Goal: Transaction & Acquisition: Purchase product/service

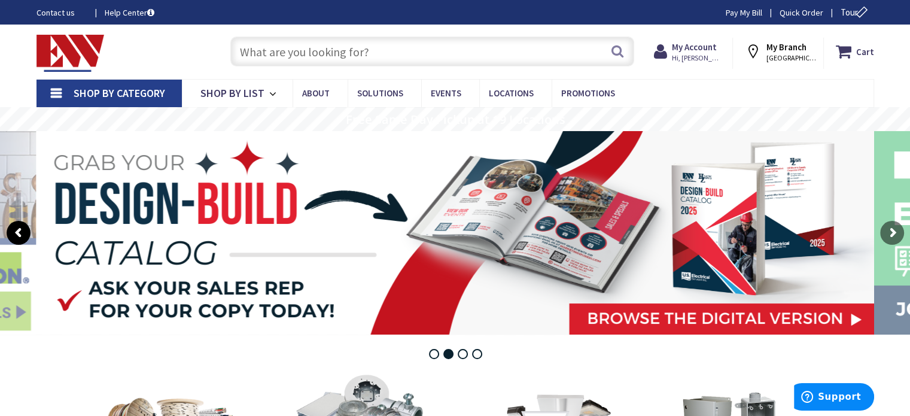
click at [19, 231] on rs-arrow at bounding box center [19, 233] width 24 height 24
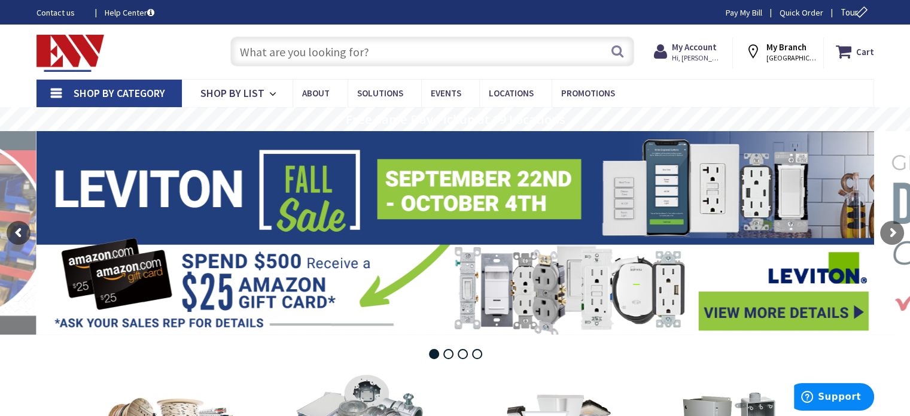
click at [738, 313] on rs-layer at bounding box center [456, 232] width 838 height 203
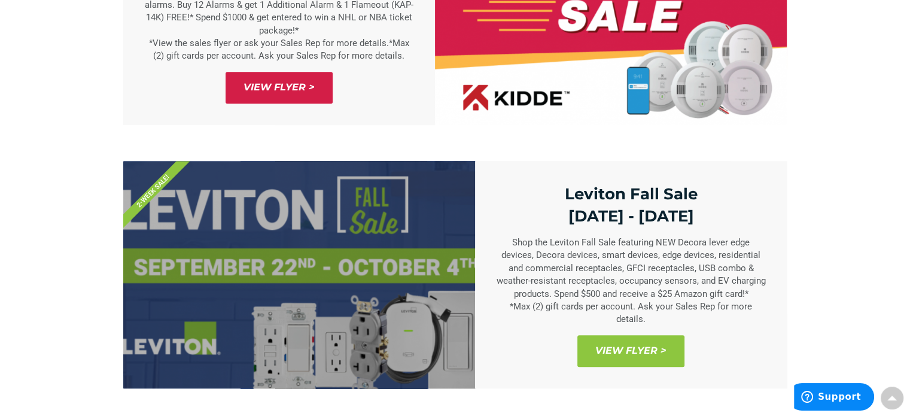
scroll to position [658, 0]
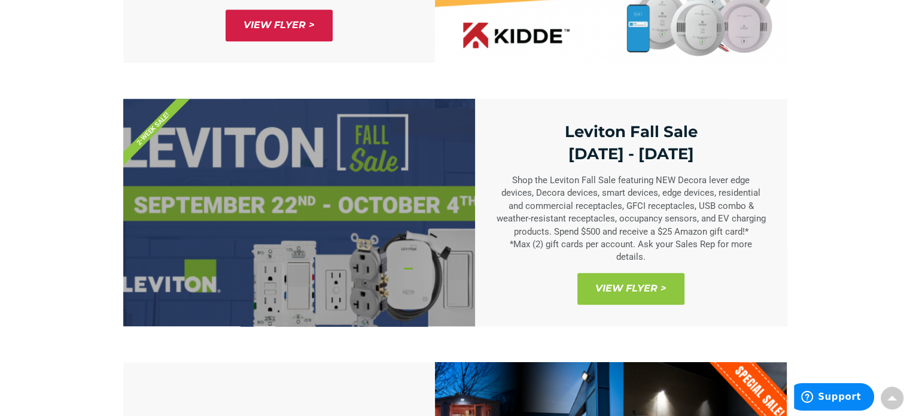
click at [630, 287] on span "View Flyer >" at bounding box center [631, 289] width 107 height 32
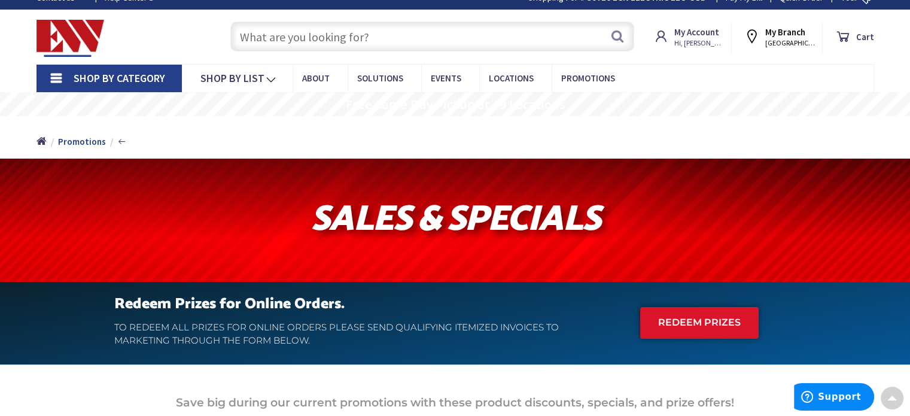
scroll to position [0, 0]
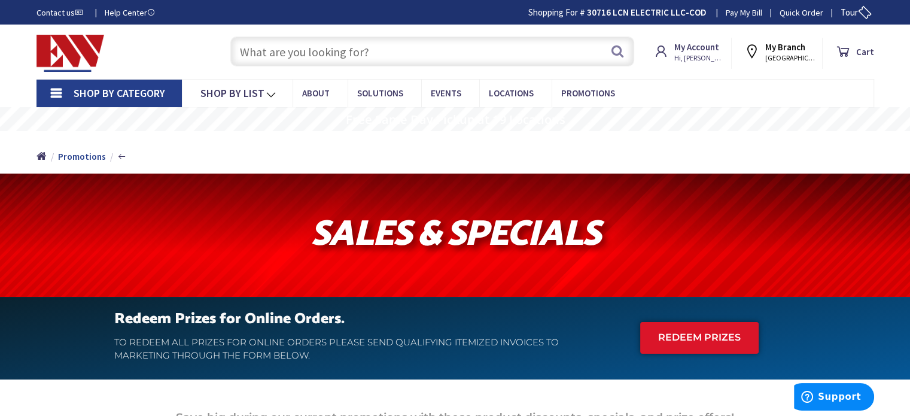
click at [306, 54] on input "text" at bounding box center [432, 52] width 404 height 30
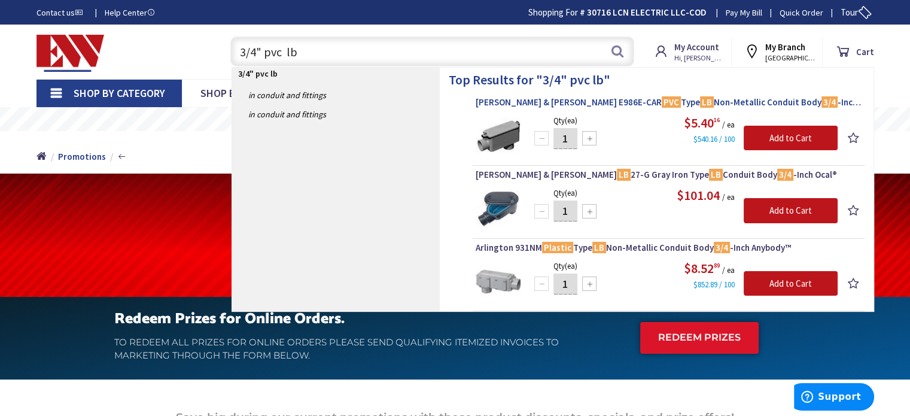
type input "3/4" pvc lb"
click at [662, 101] on span "Thomas & Betts E986E-CAR PVC Type LB Non-Metallic Conduit Body 3/4 -Inch Carlon®" at bounding box center [669, 102] width 386 height 12
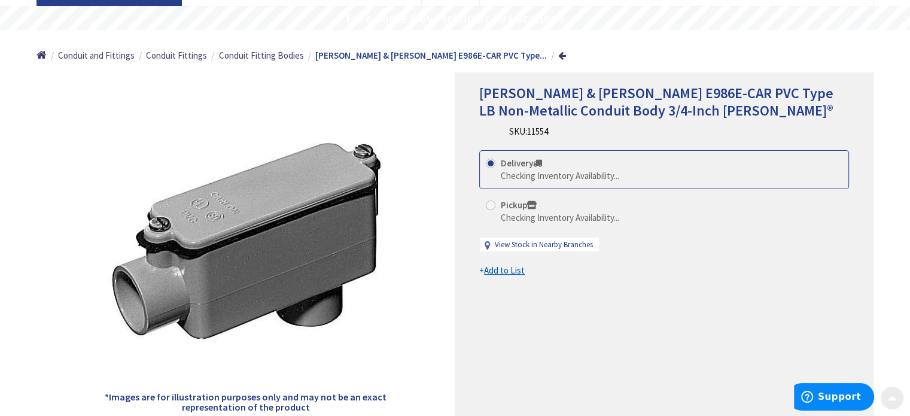
scroll to position [120, 0]
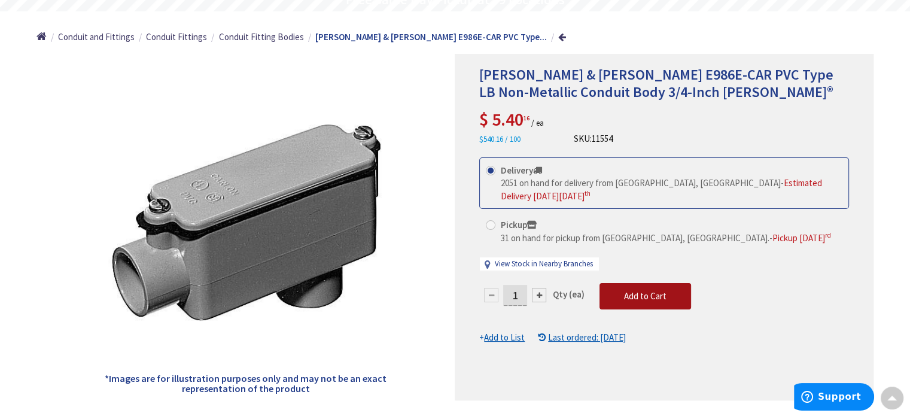
click at [658, 290] on span "Add to Cart" at bounding box center [645, 295] width 42 height 11
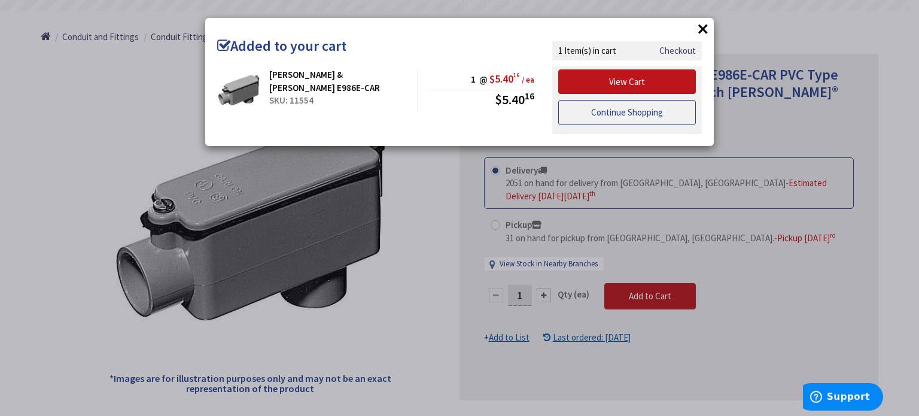
click at [624, 112] on link "Continue Shopping" at bounding box center [627, 112] width 138 height 25
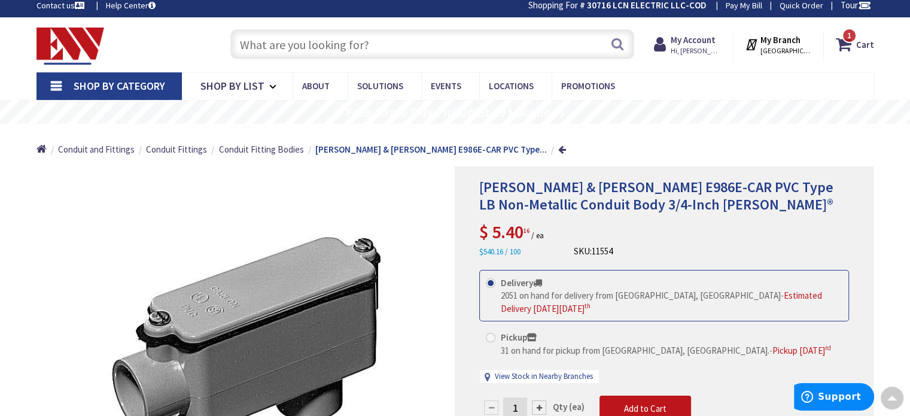
scroll to position [0, 0]
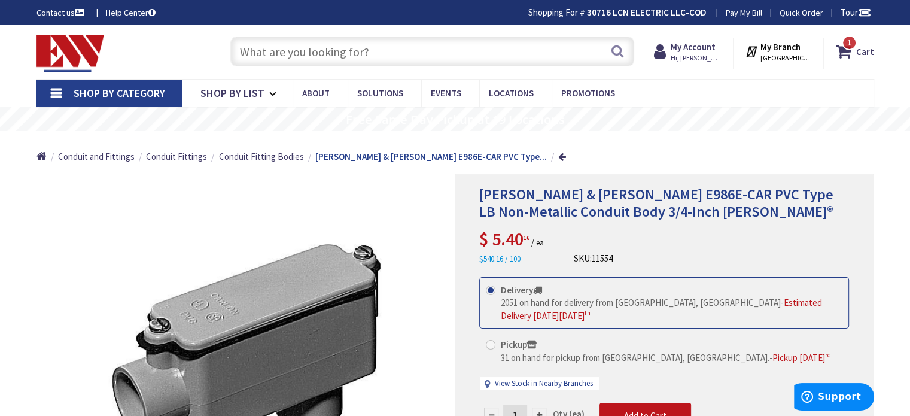
click at [324, 54] on input "text" at bounding box center [432, 52] width 404 height 30
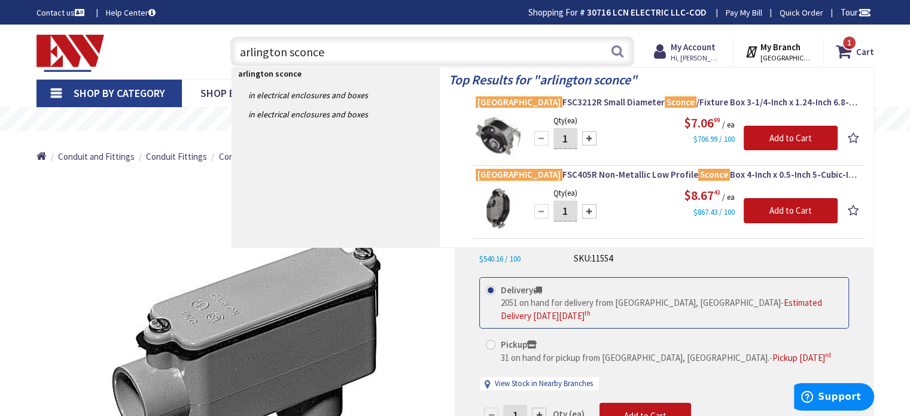
click at [289, 17] on div "Contact us Help Center Shopping For # 30716 LCN ELECTRIC LLC-COD Change Pay My …" at bounding box center [456, 12] width 898 height 13
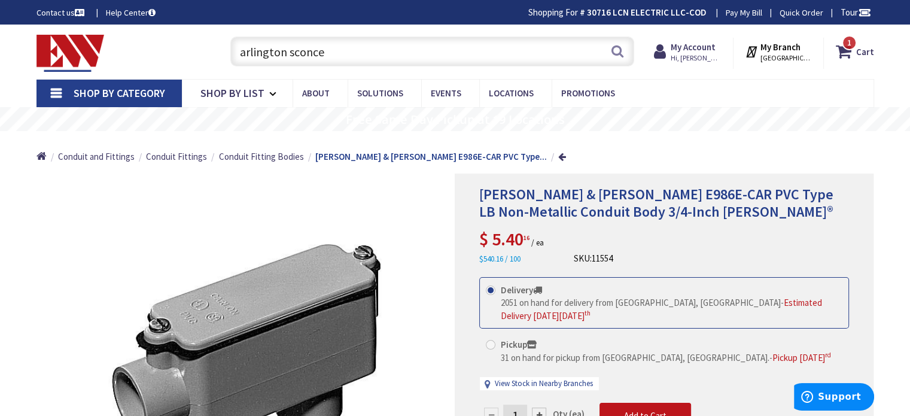
click at [341, 51] on input "arlington sconce" at bounding box center [432, 52] width 404 height 30
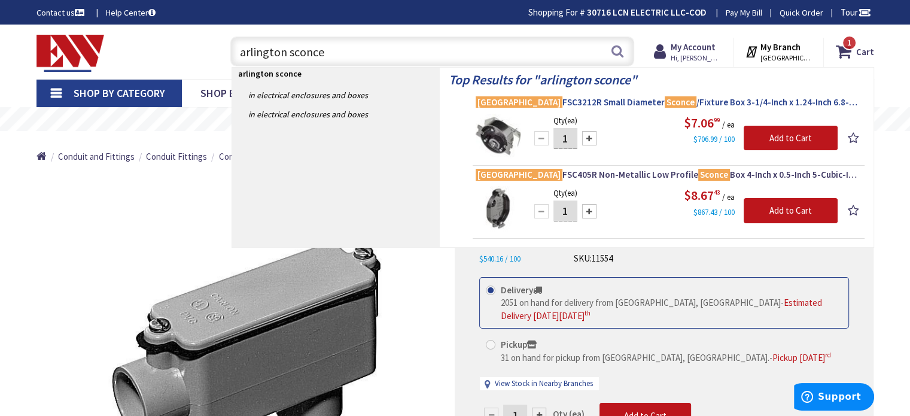
type input "arlington sconce"
click at [585, 98] on span "Arlington FSC3212R Small Diameter Sconce /Fixture Box 3-1/4-Inch x 1.24-Inch 6.…" at bounding box center [669, 102] width 386 height 12
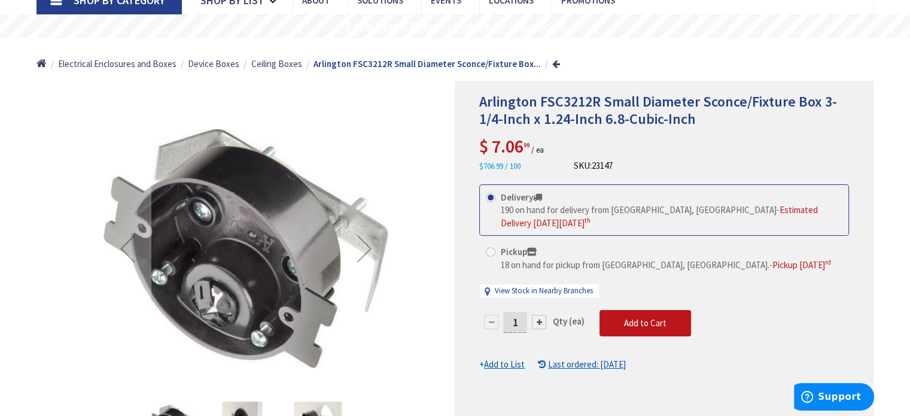
scroll to position [120, 0]
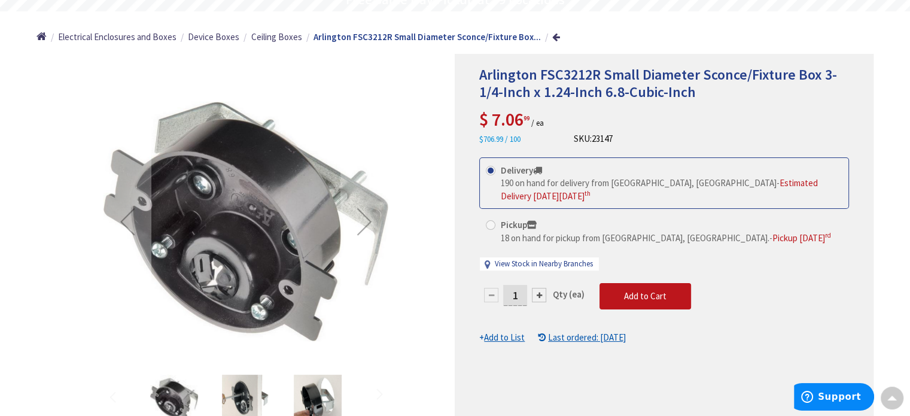
drag, startPoint x: 524, startPoint y: 284, endPoint x: 503, endPoint y: 277, distance: 21.4
click at [503, 285] on input "1" at bounding box center [515, 295] width 24 height 21
type input "6"
click at [659, 277] on form "This product is Discontinued Delivery 190 on hand for delivery from Middletown,…" at bounding box center [664, 250] width 370 height 187
click at [659, 290] on span "Add to Cart" at bounding box center [645, 295] width 42 height 11
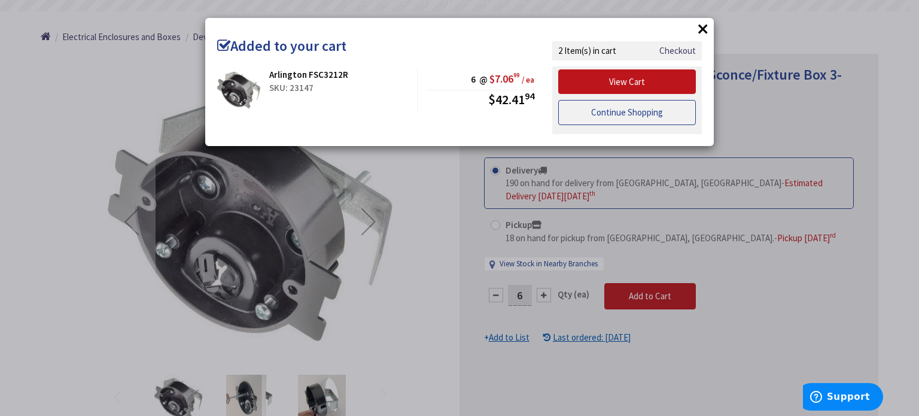
click at [631, 108] on link "Continue Shopping" at bounding box center [627, 112] width 138 height 25
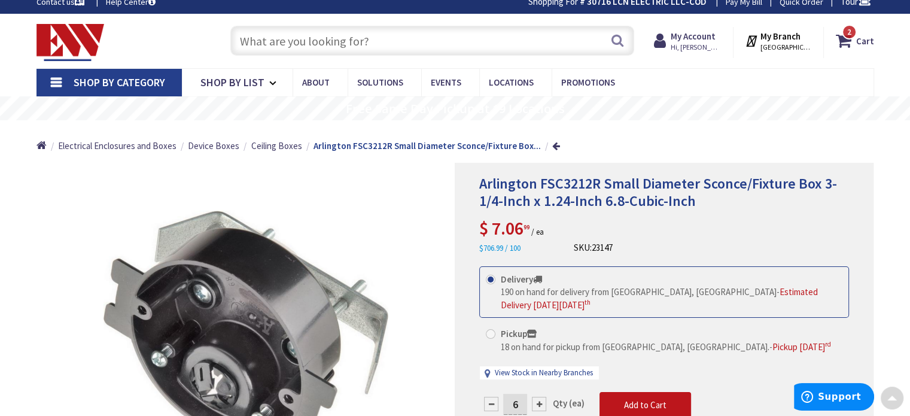
scroll to position [0, 0]
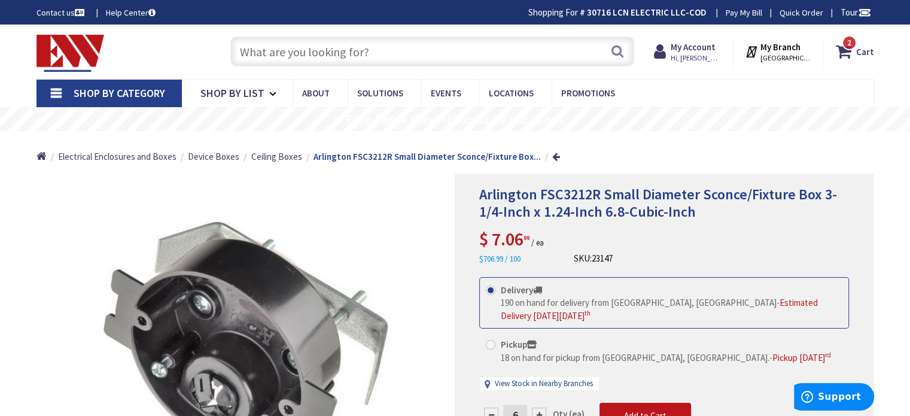
click at [295, 53] on input "text" at bounding box center [432, 52] width 404 height 30
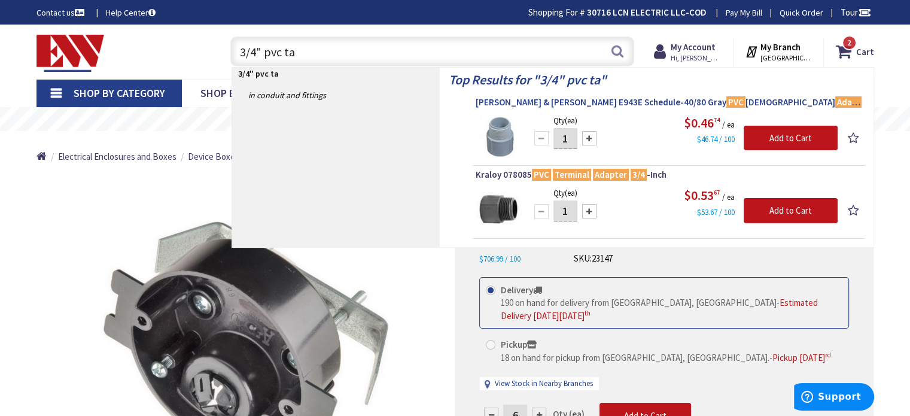
type input "3/4" pvc ta"
click at [609, 100] on span "Thomas & Betts E943E Schedule-40/80 Gray PVC Male Adapter 3/4 -Inch Carlon®" at bounding box center [669, 102] width 386 height 12
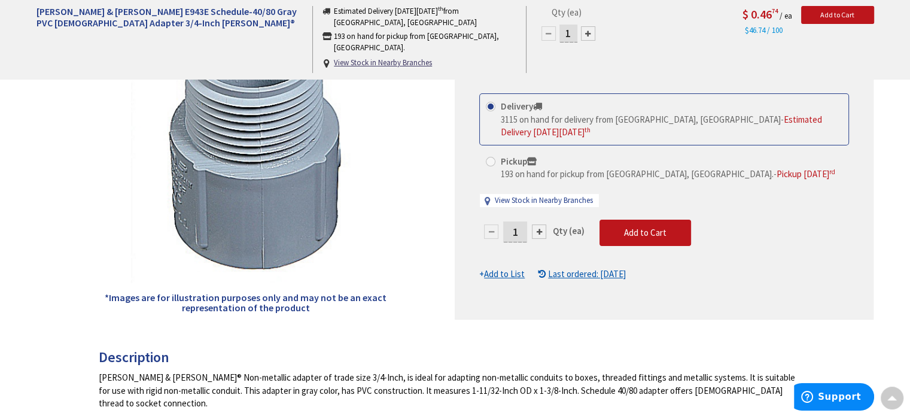
scroll to position [180, 0]
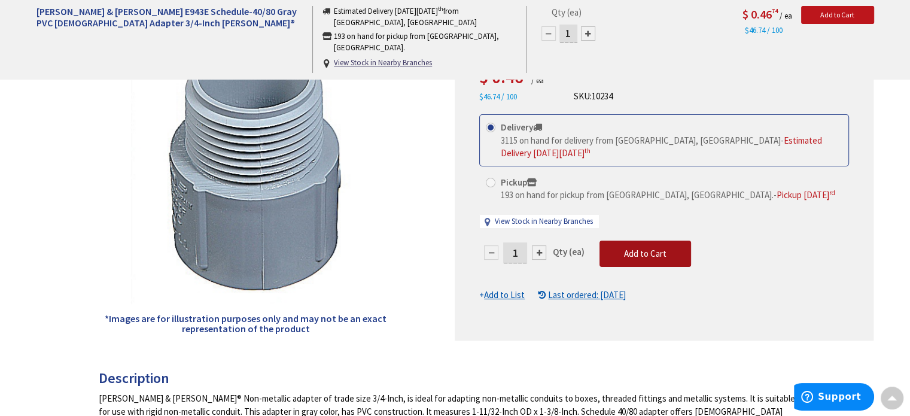
click at [642, 248] on span "Add to Cart" at bounding box center [645, 253] width 42 height 11
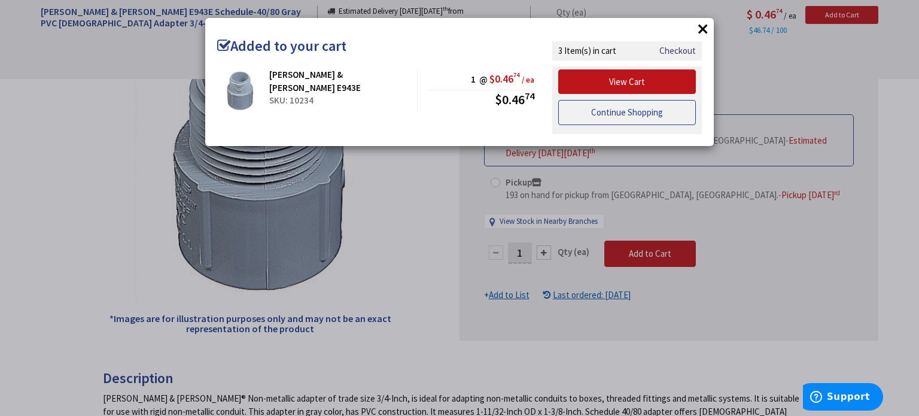
click at [625, 108] on link "Continue Shopping" at bounding box center [627, 112] width 138 height 25
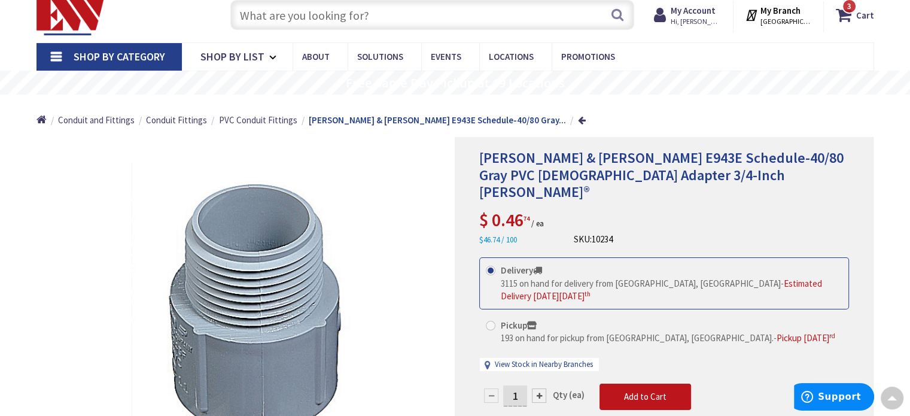
scroll to position [0, 0]
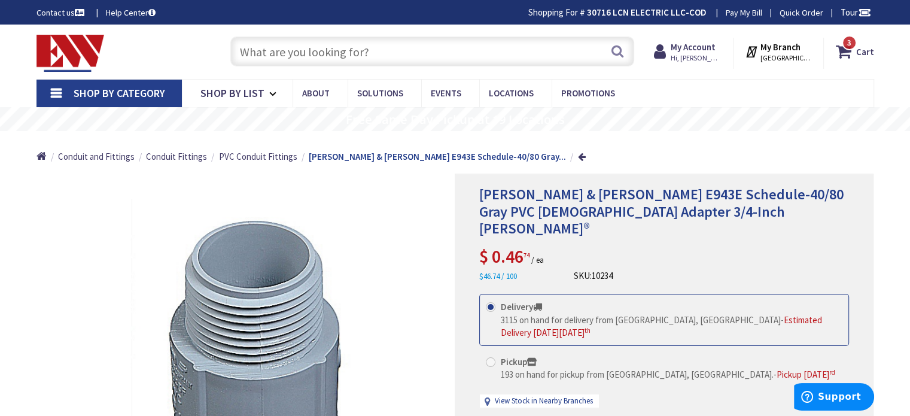
click at [287, 61] on input "text" at bounding box center [432, 52] width 404 height 30
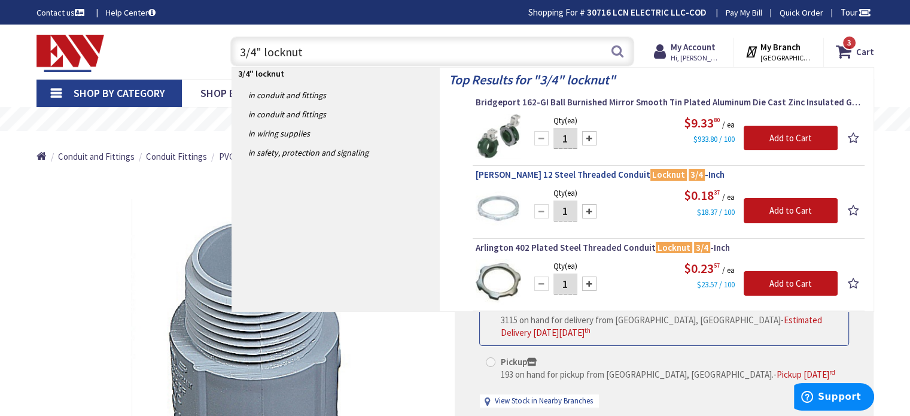
type input "3/4" locknut"
click at [583, 172] on span "Crouse-Hinds 12 Steel Threaded Conduit Locknut 3/4 -Inch" at bounding box center [669, 175] width 386 height 12
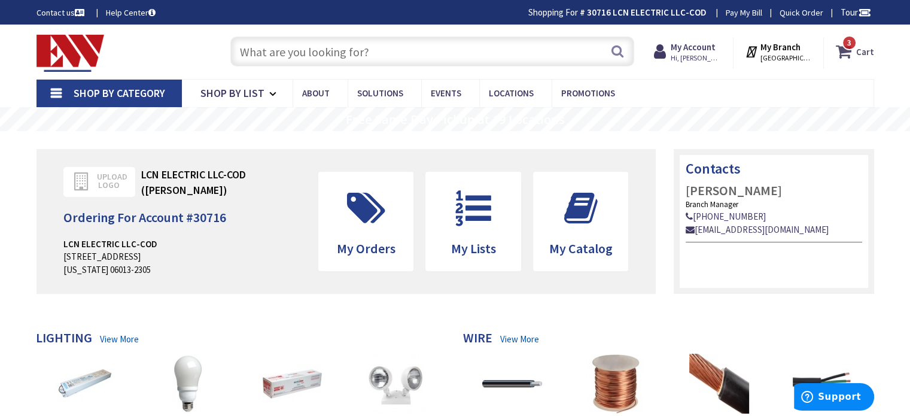
click at [850, 47] on span "3" at bounding box center [849, 43] width 4 height 10
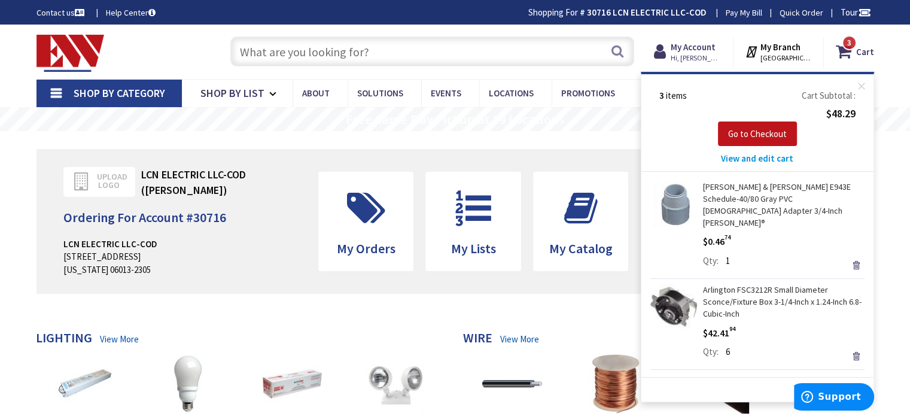
click at [345, 51] on input "text" at bounding box center [432, 52] width 404 height 30
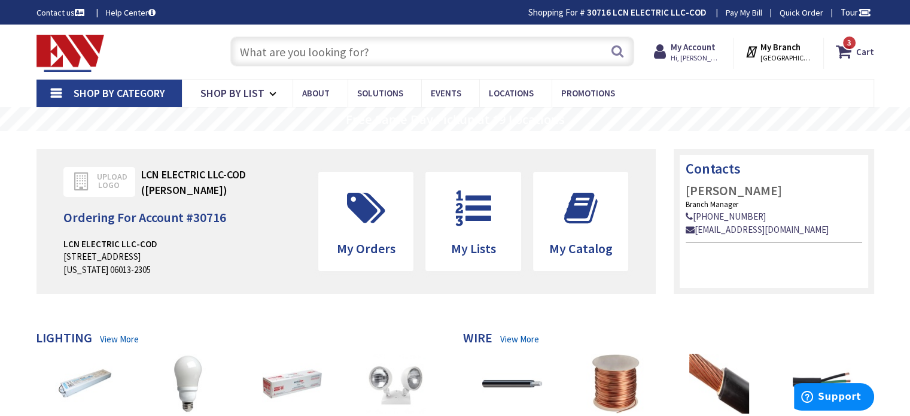
click at [291, 55] on input "text" at bounding box center [432, 52] width 404 height 30
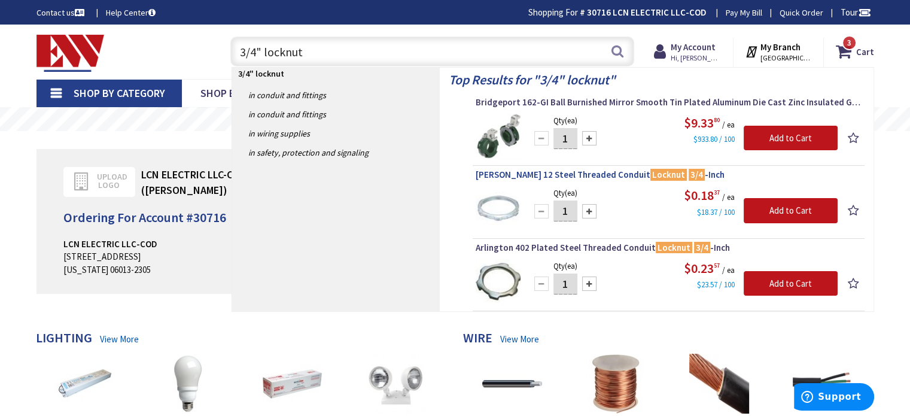
type input "3/4" locknut"
click at [572, 173] on span "[PERSON_NAME] 12 Steel Threaded Conduit Locknut 3/4 -Inch" at bounding box center [669, 175] width 386 height 12
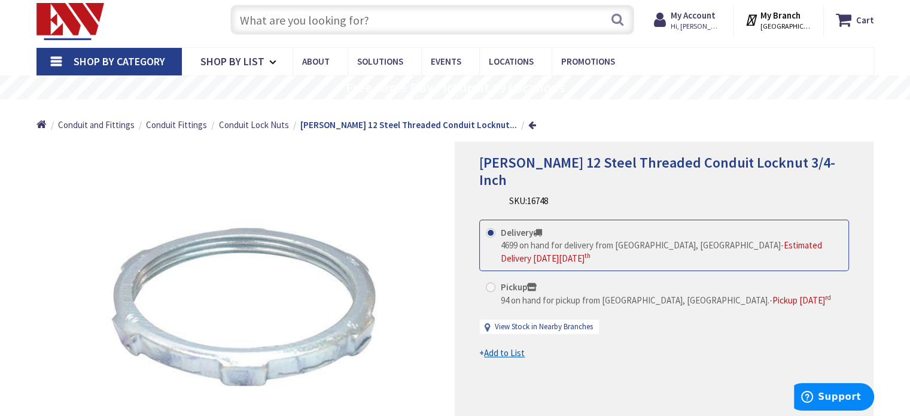
scroll to position [60, 0]
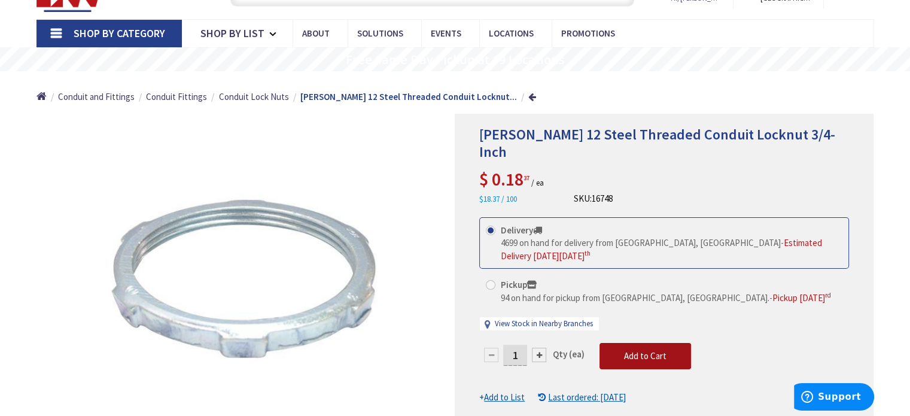
click at [647, 350] on span "Add to Cart" at bounding box center [645, 355] width 42 height 11
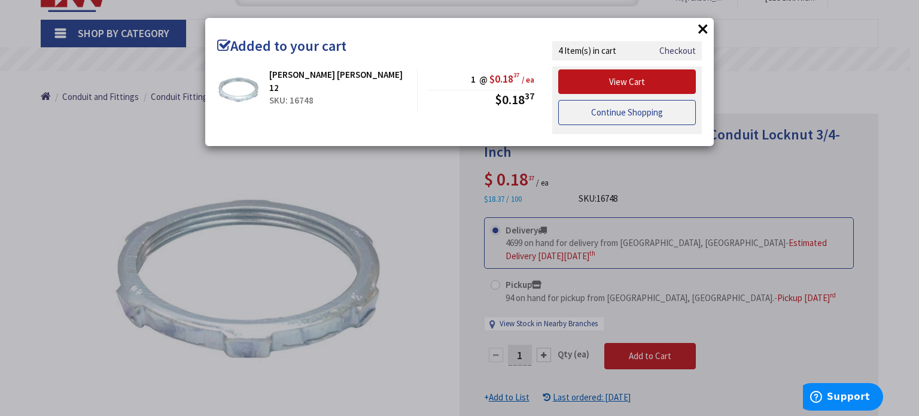
click at [612, 113] on link "Continue Shopping" at bounding box center [627, 112] width 138 height 25
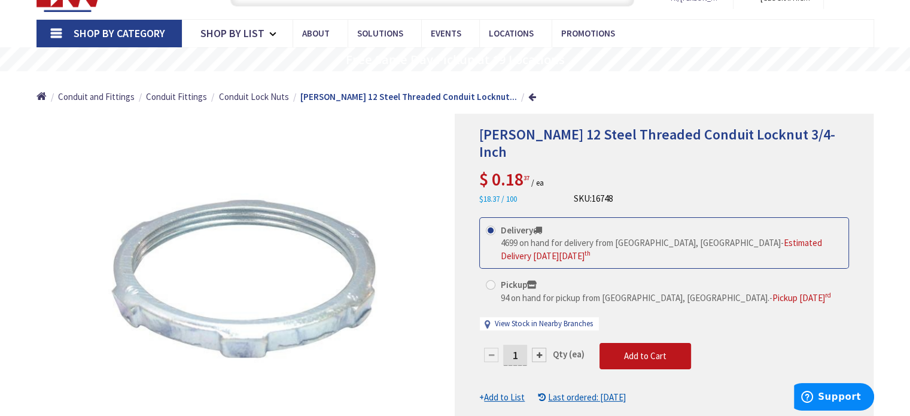
scroll to position [0, 0]
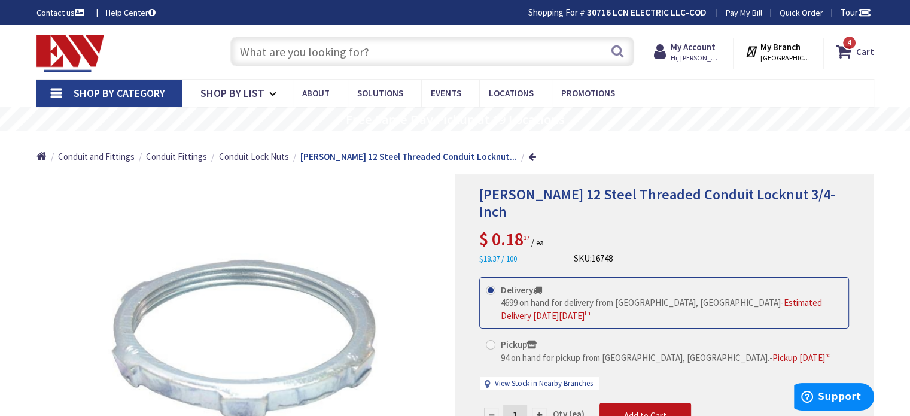
click at [52, 92] on link "Shop By Category" at bounding box center [109, 94] width 145 height 28
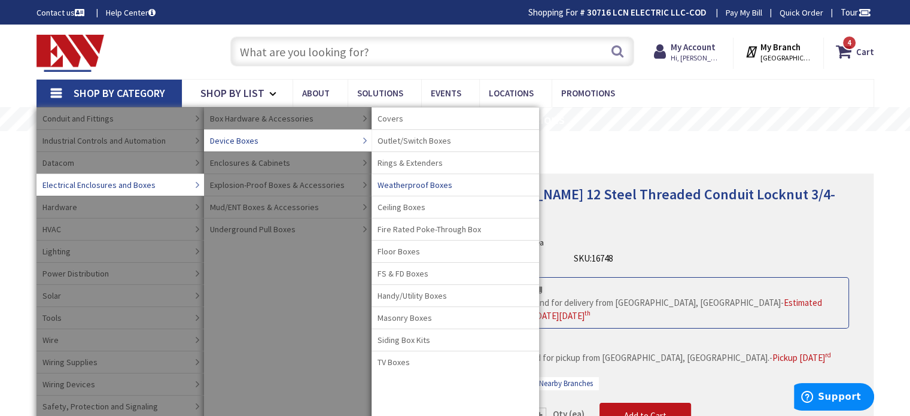
click at [409, 183] on span "Weatherproof Boxes" at bounding box center [415, 185] width 75 height 12
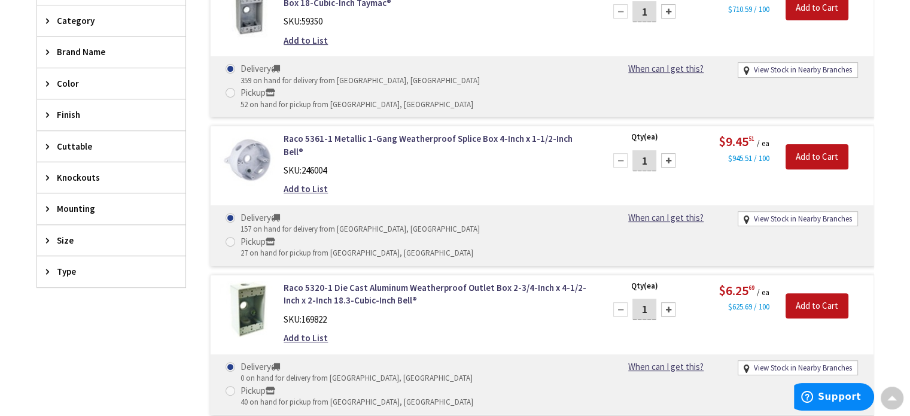
scroll to position [479, 0]
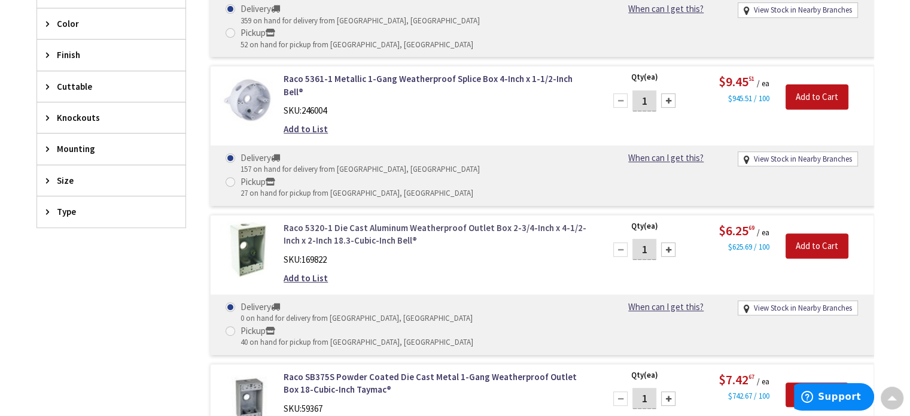
click at [396, 221] on link "Raco 5320-1 Die Cast Aluminum Weatherproof Outlet Box 2-3/4-Inch x 4-1/2-Inch x…" at bounding box center [436, 234] width 305 height 26
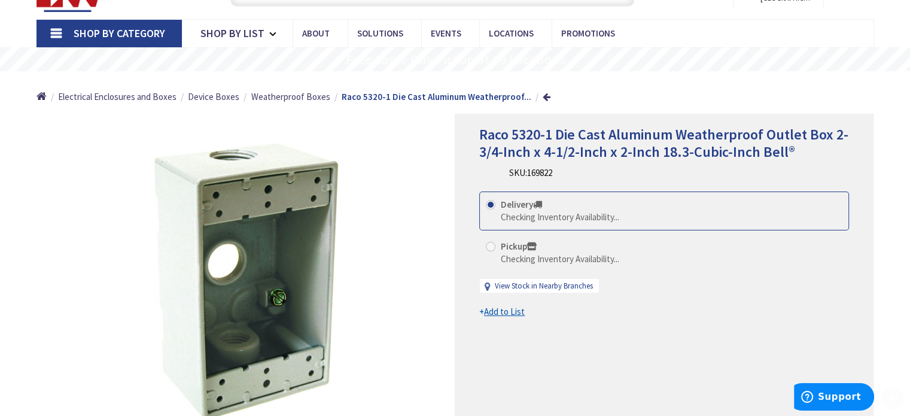
scroll to position [120, 0]
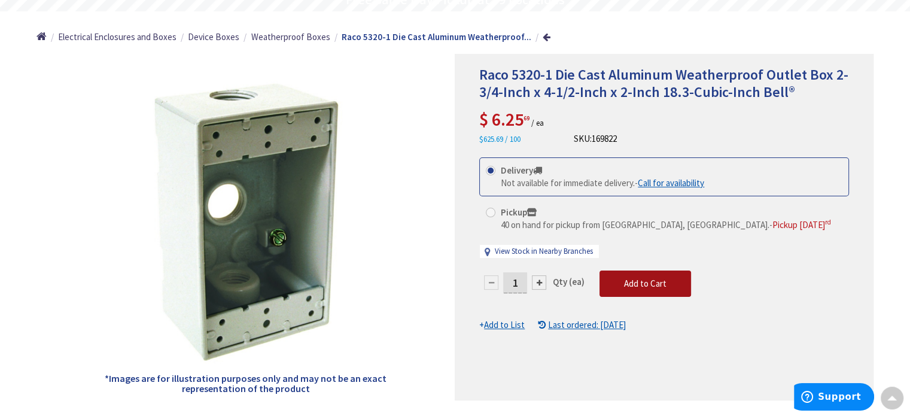
click at [633, 281] on span "Add to Cart" at bounding box center [645, 283] width 42 height 11
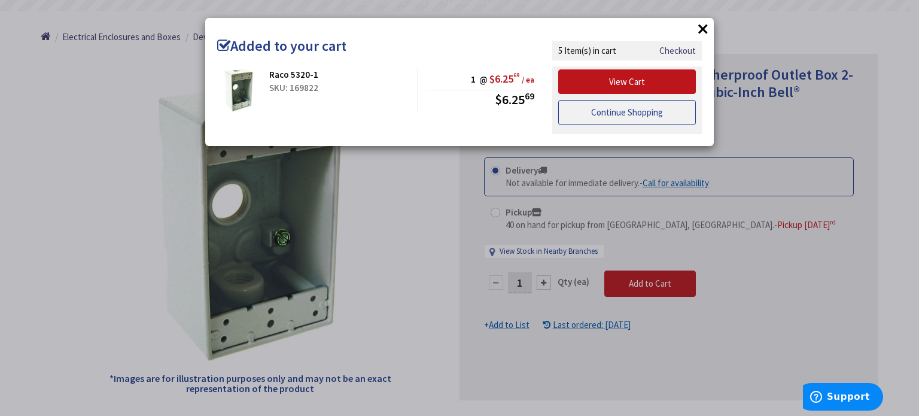
click at [613, 114] on link "Continue Shopping" at bounding box center [627, 112] width 138 height 25
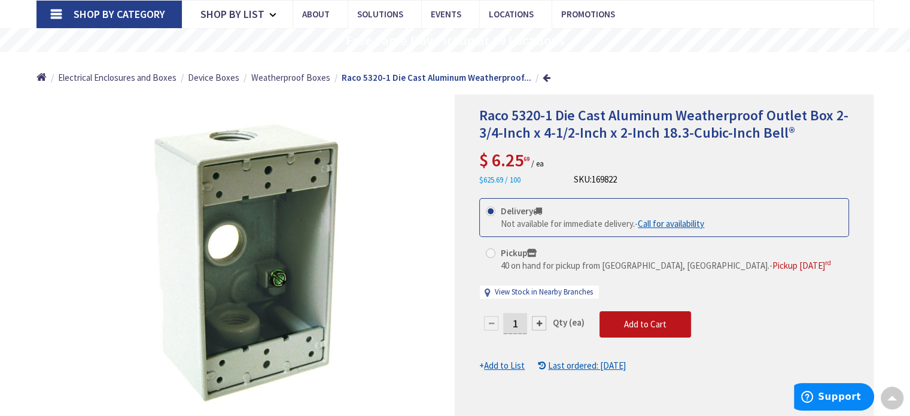
scroll to position [60, 0]
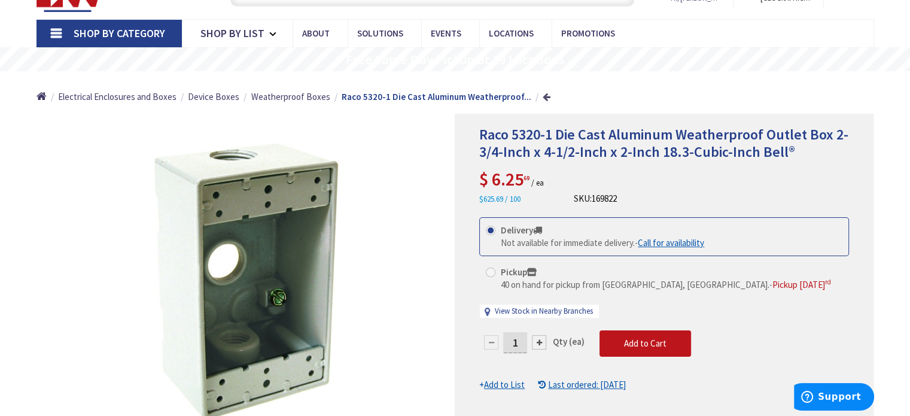
click at [543, 98] on link at bounding box center [547, 96] width 8 height 9
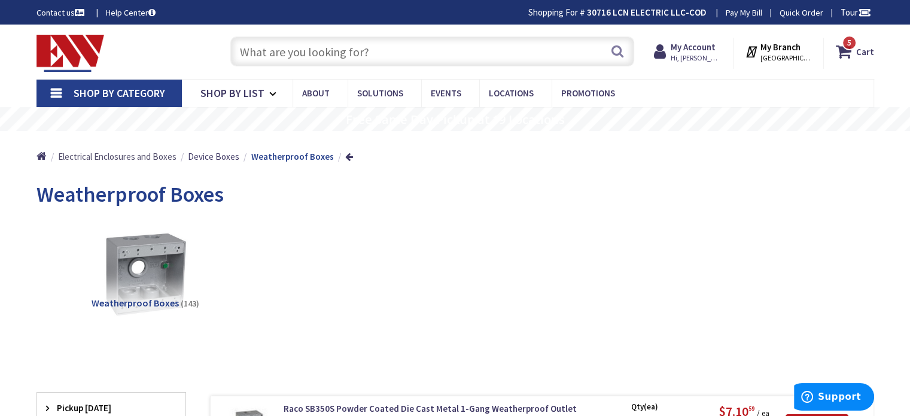
click at [152, 157] on span "Electrical Enclosures and Boxes" at bounding box center [117, 156] width 119 height 11
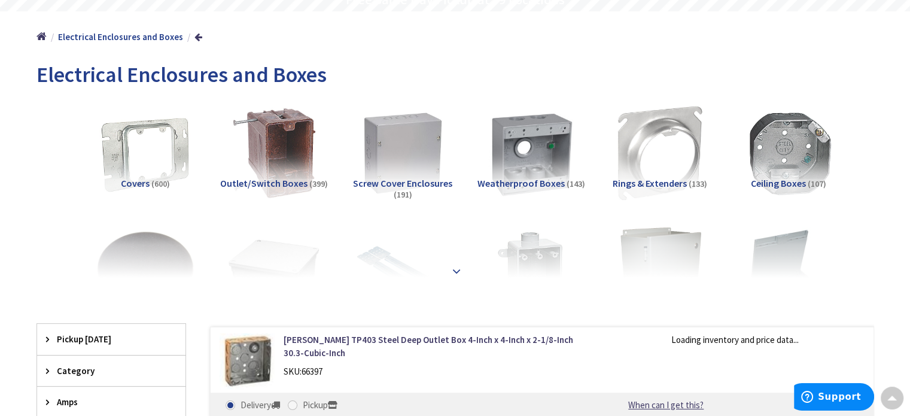
click at [457, 265] on strong at bounding box center [456, 271] width 14 height 13
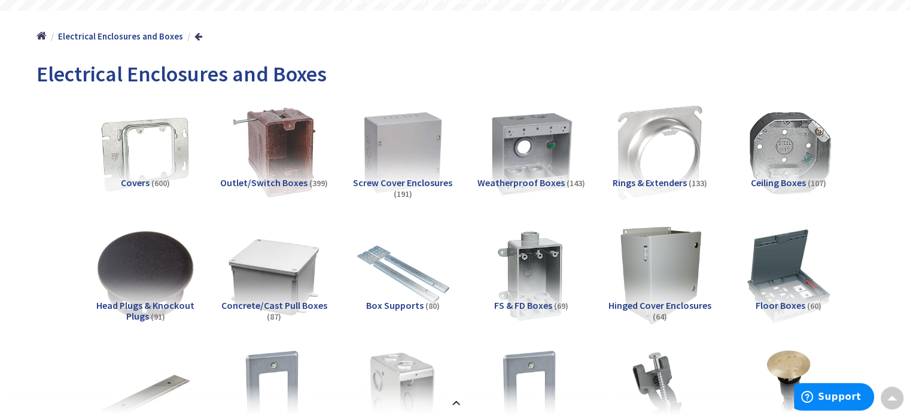
scroll to position [120, 0]
click at [156, 186] on span "(600)" at bounding box center [160, 183] width 19 height 11
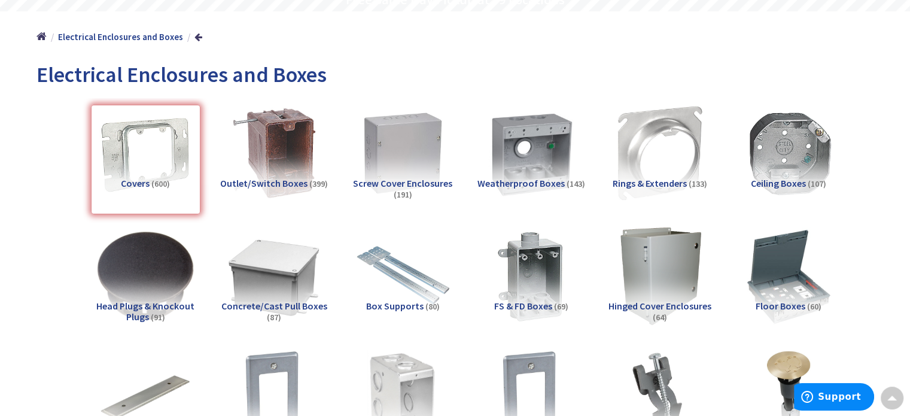
scroll to position [984, 0]
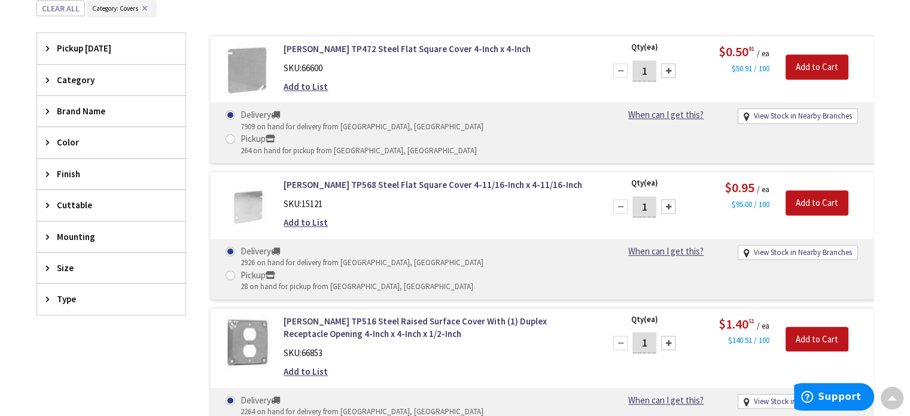
click at [62, 75] on span "Category" at bounding box center [106, 80] width 98 height 13
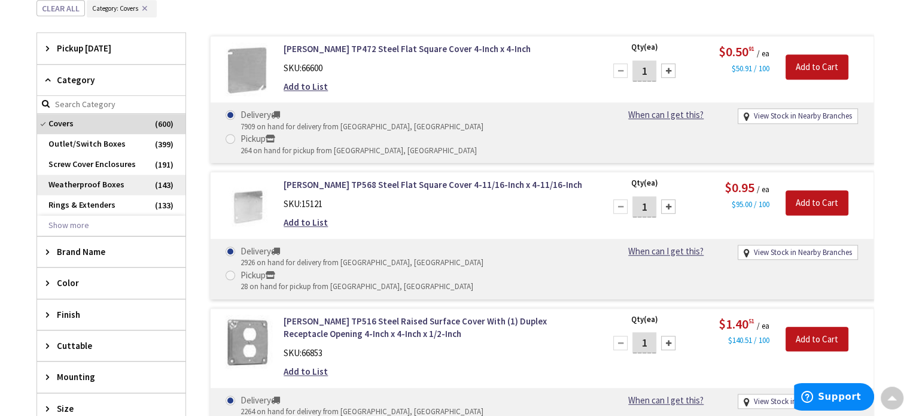
click at [89, 186] on span "Weatherproof Boxes" at bounding box center [111, 185] width 148 height 20
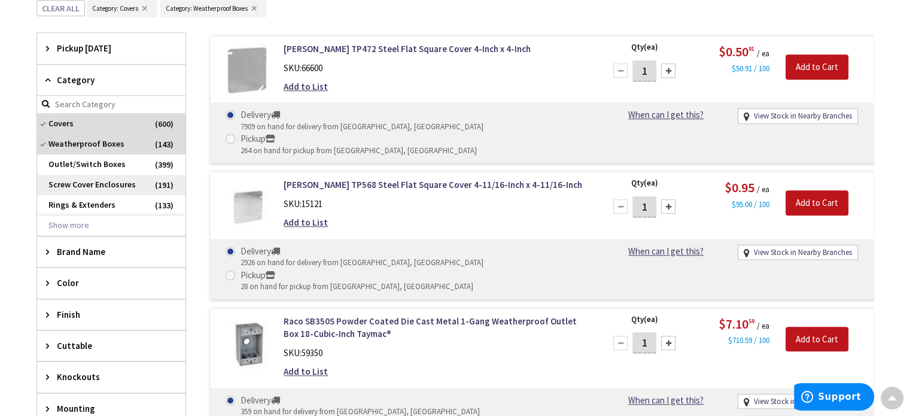
click at [77, 180] on span "Screw Cover Enclosures" at bounding box center [111, 185] width 148 height 20
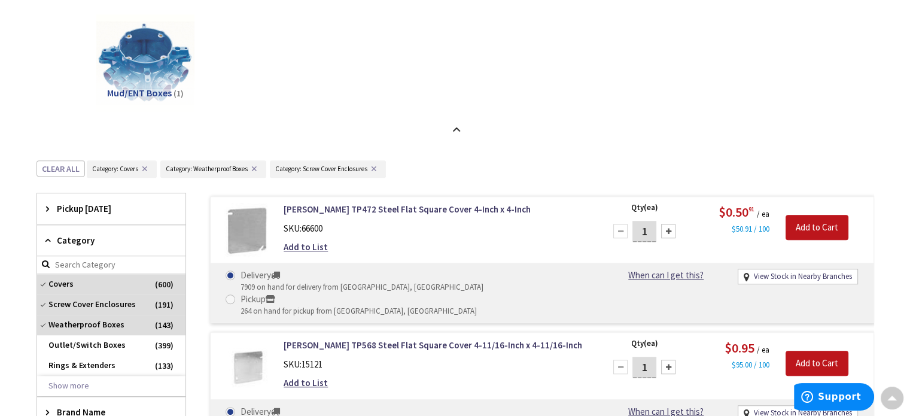
scroll to position [804, 0]
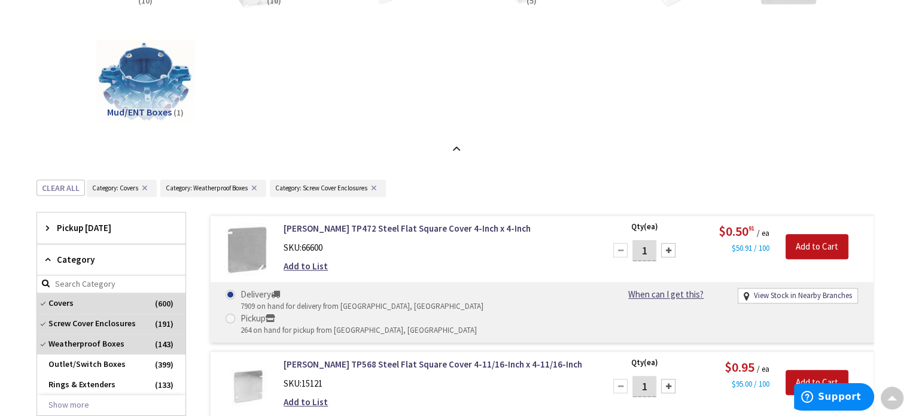
click at [373, 188] on button "✕" at bounding box center [373, 188] width 13 height 8
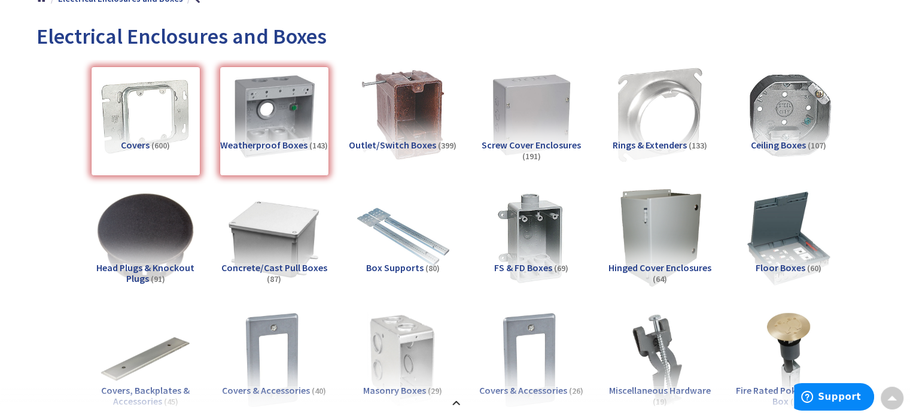
scroll to position [0, 0]
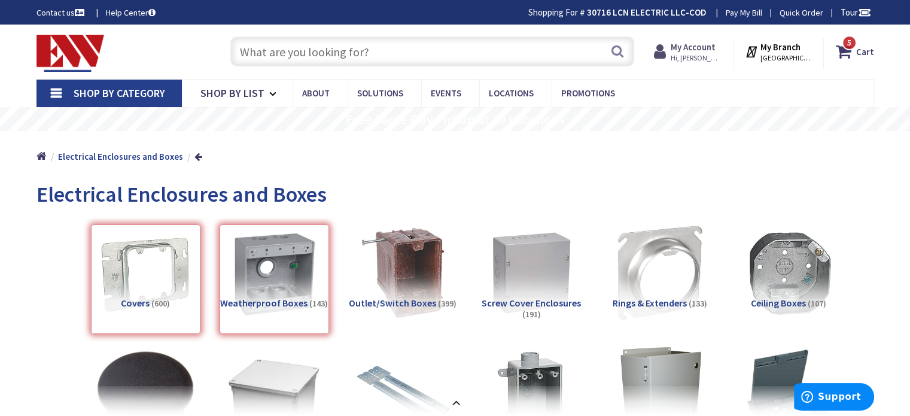
click at [671, 50] on icon at bounding box center [662, 52] width 17 height 22
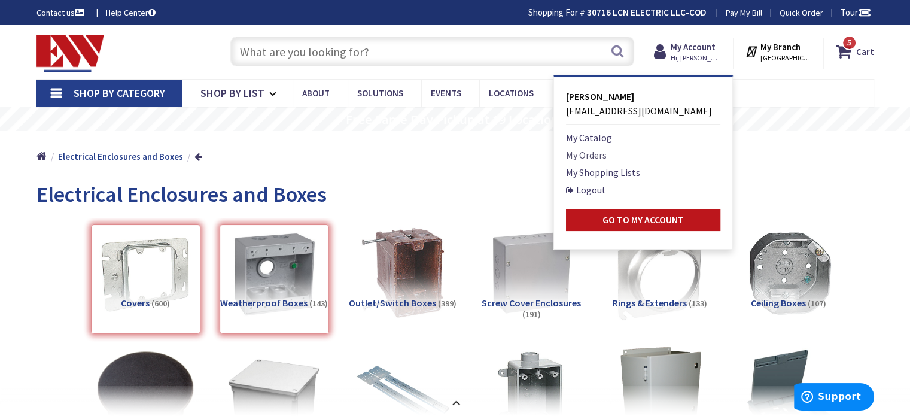
click at [597, 152] on link "My Orders" at bounding box center [586, 155] width 41 height 14
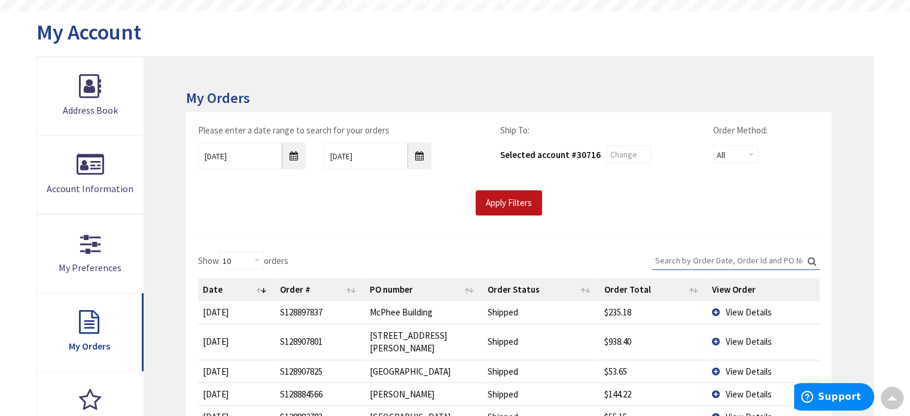
scroll to position [180, 0]
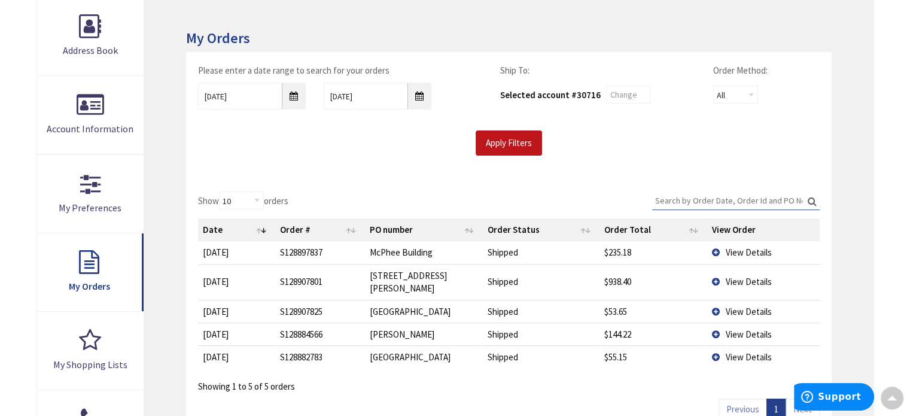
click at [718, 323] on td "View Details" at bounding box center [763, 334] width 112 height 23
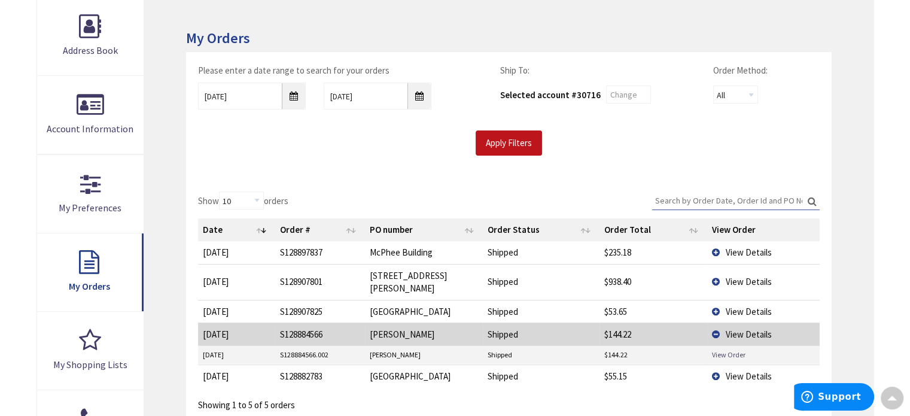
click at [718, 350] on link "View Order" at bounding box center [729, 355] width 34 height 10
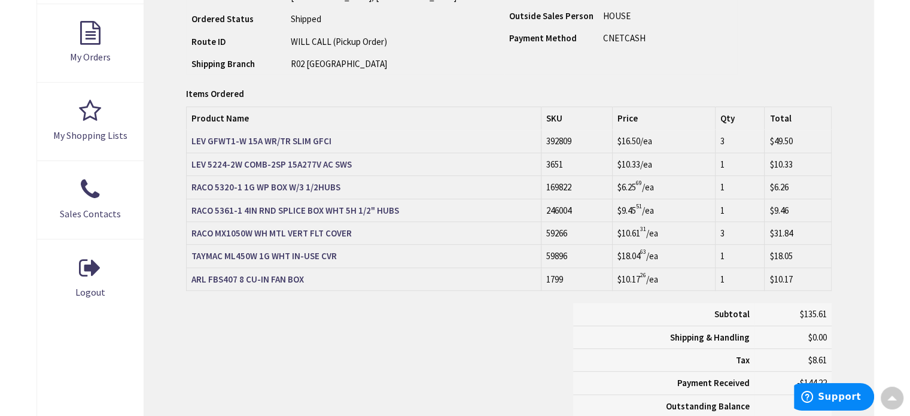
scroll to position [419, 0]
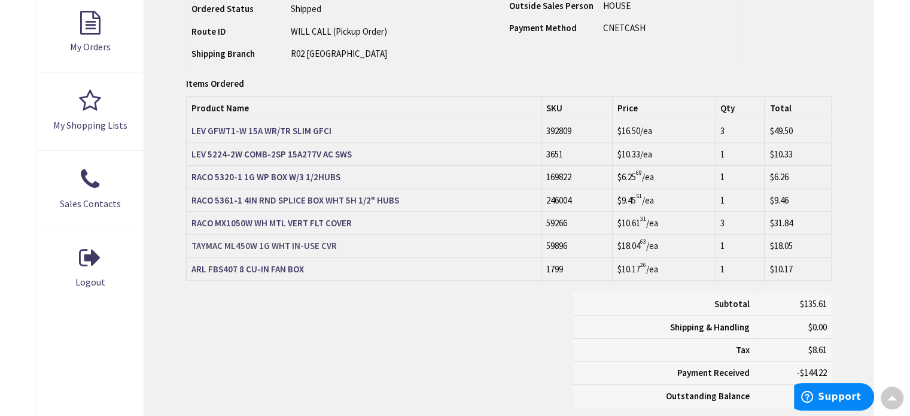
click at [297, 241] on strong "TAYMAC ML450W 1G WHT IN-USE CVR" at bounding box center [264, 245] width 145 height 11
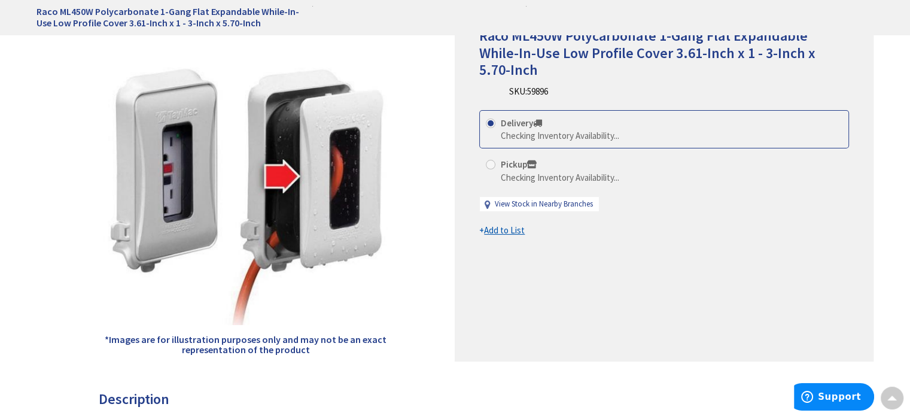
scroll to position [180, 0]
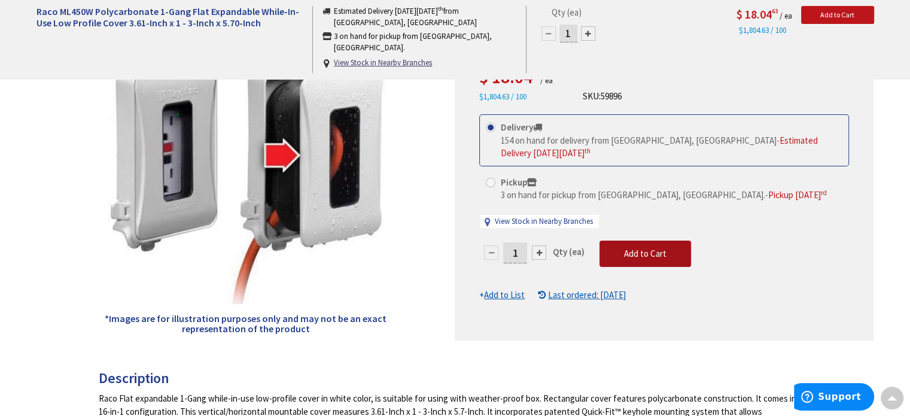
click at [663, 248] on span "Add to Cart" at bounding box center [645, 253] width 42 height 11
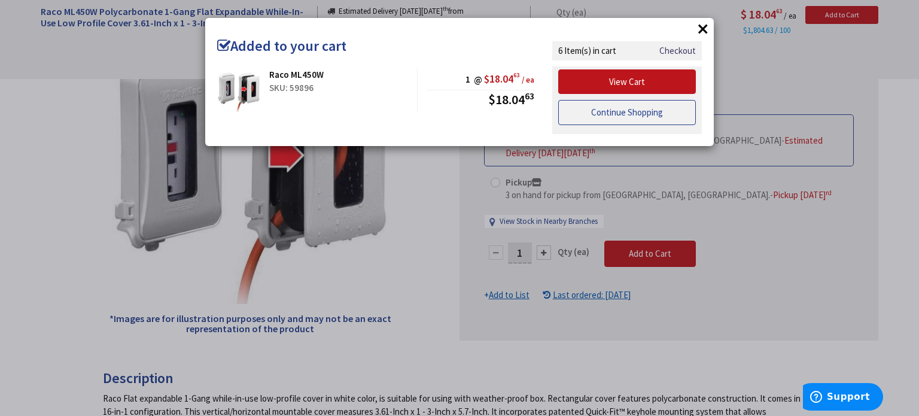
click at [637, 110] on link "Continue Shopping" at bounding box center [627, 112] width 138 height 25
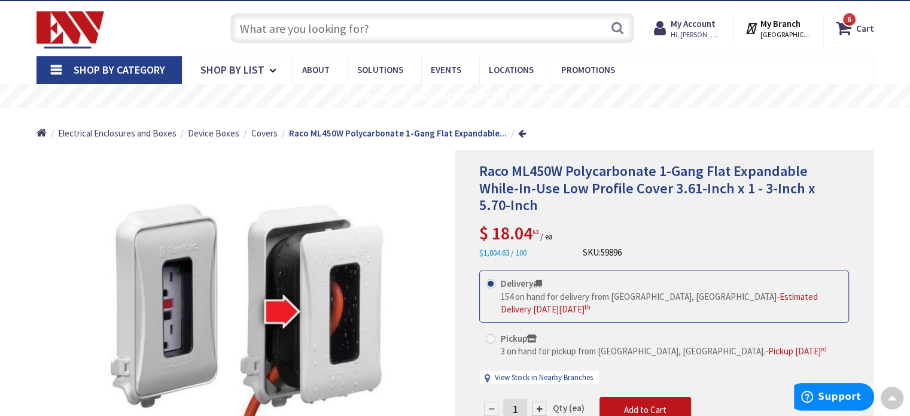
scroll to position [0, 0]
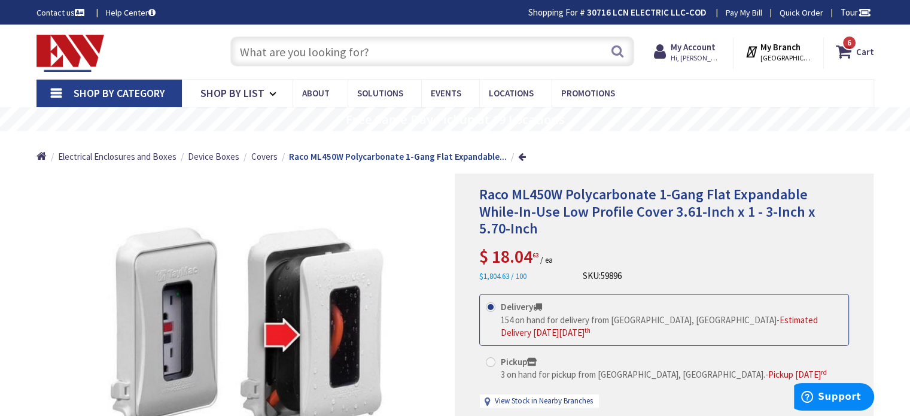
click at [53, 94] on link "Shop By Category" at bounding box center [109, 94] width 145 height 28
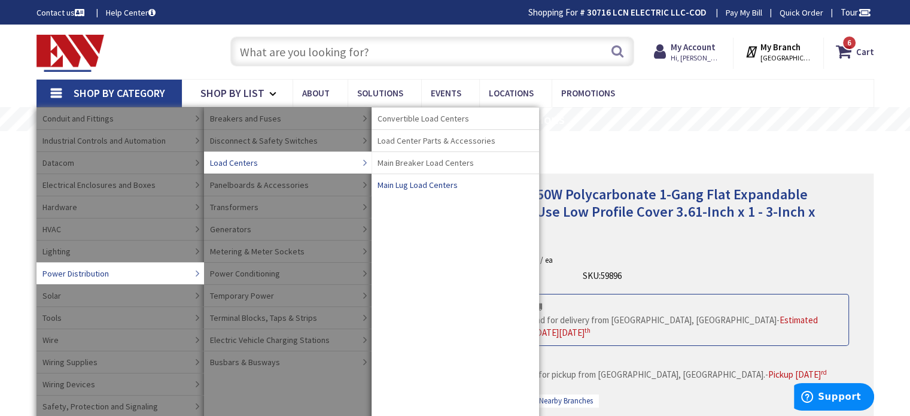
click at [403, 183] on span "Main Lug Load Centers" at bounding box center [418, 185] width 80 height 12
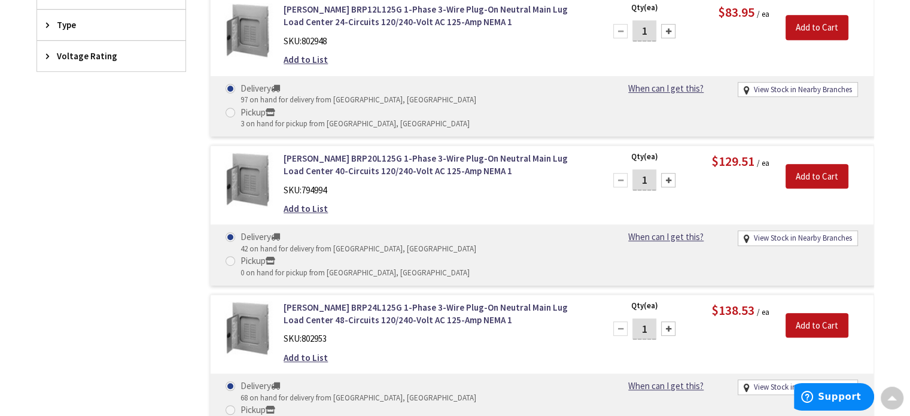
scroll to position [718, 0]
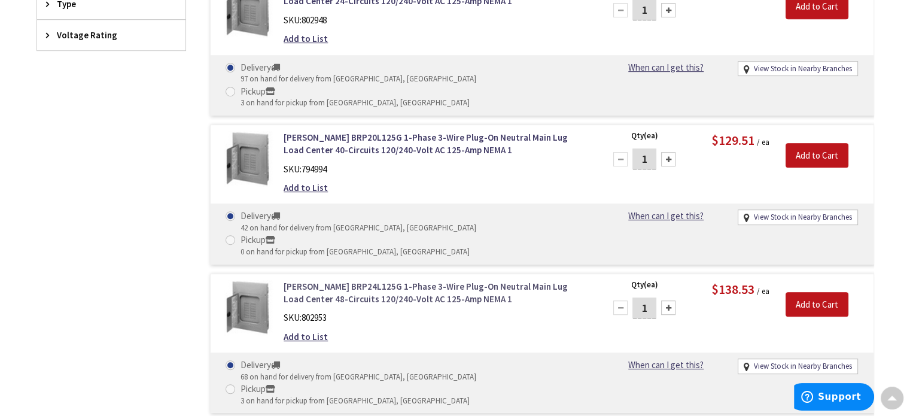
click at [395, 280] on link "Eaton BRP24L125G 1-Phase 3-Wire Plug-On Neutral Main Lug Load Center 48-Circuit…" at bounding box center [436, 293] width 305 height 26
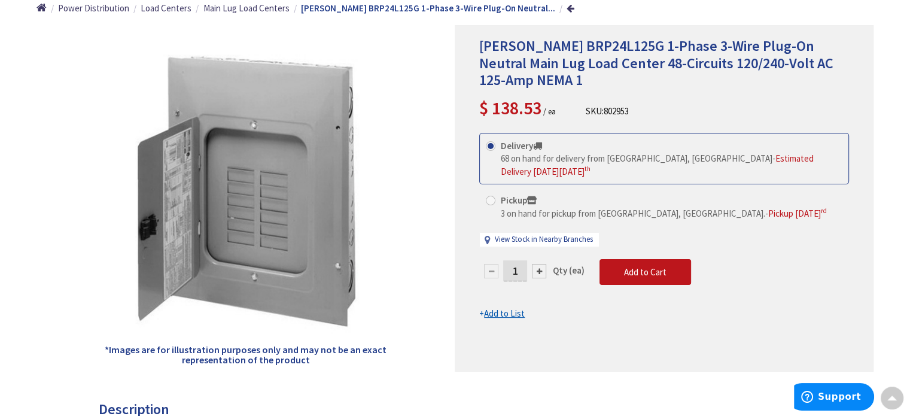
scroll to position [120, 0]
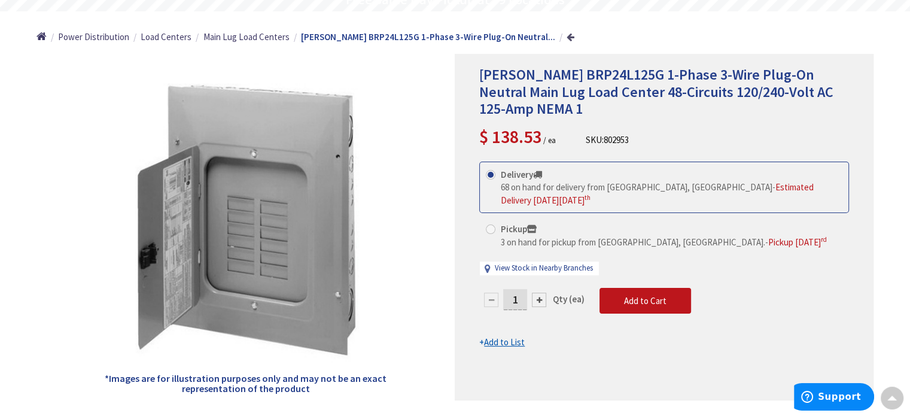
click at [567, 38] on link at bounding box center [571, 36] width 8 height 9
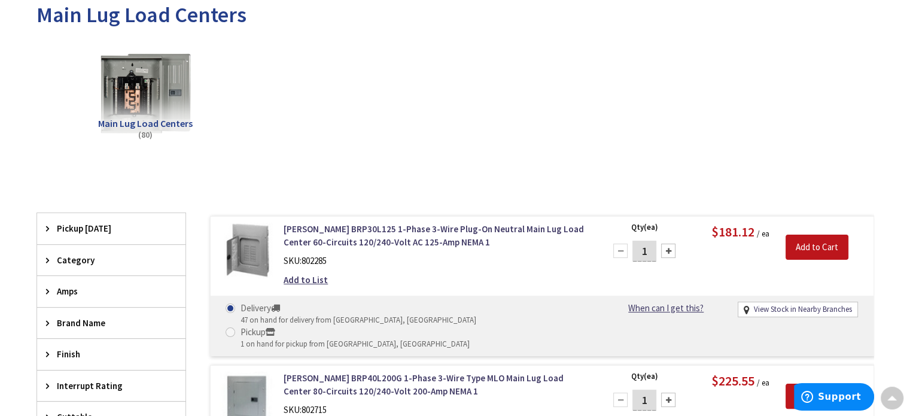
scroll to position [239, 0]
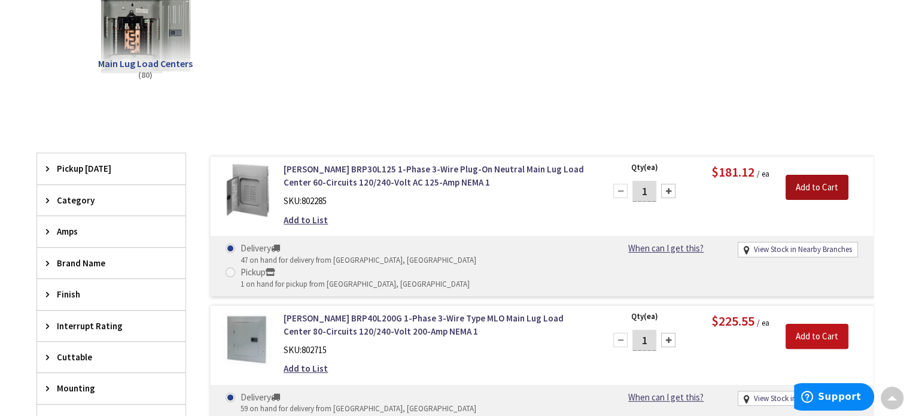
click at [822, 186] on input "Add to Cart" at bounding box center [817, 187] width 63 height 25
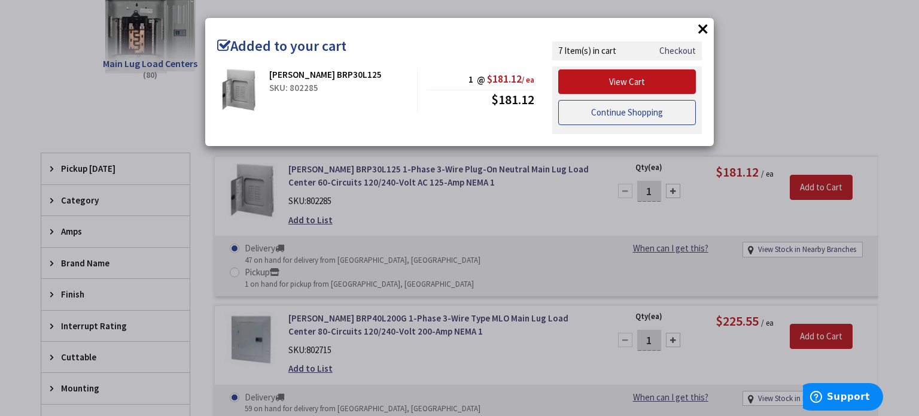
click at [661, 110] on link "Continue Shopping" at bounding box center [627, 112] width 138 height 25
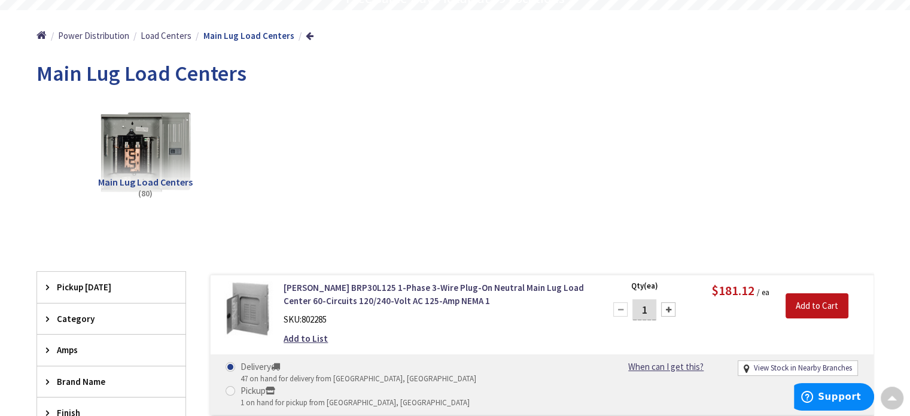
scroll to position [0, 0]
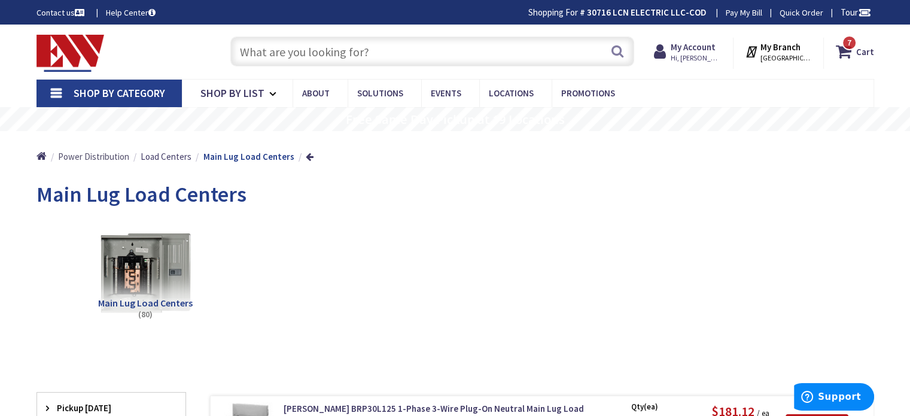
click at [98, 155] on span "Power Distribution" at bounding box center [93, 156] width 71 height 11
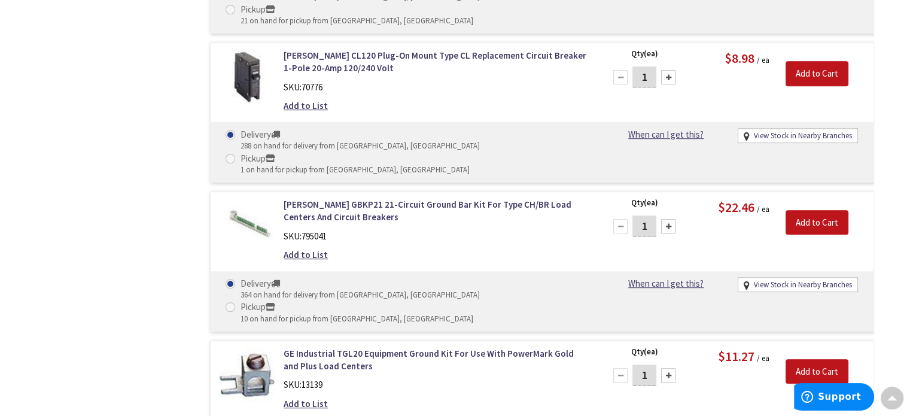
scroll to position [5207, 0]
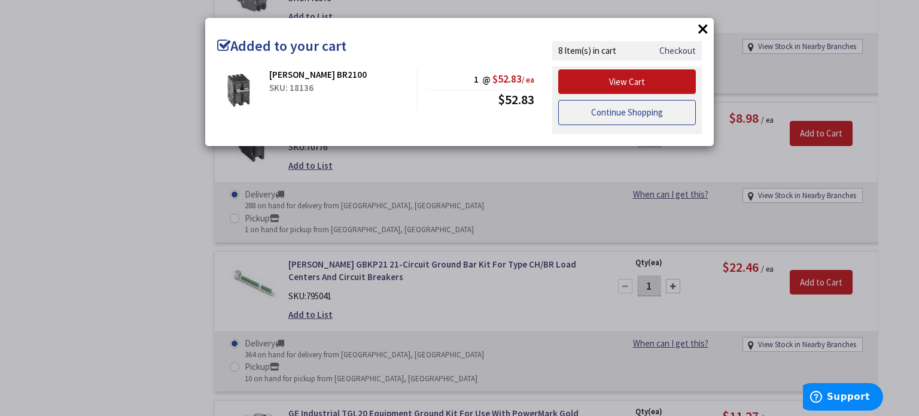
click at [610, 114] on link "Continue Shopping" at bounding box center [627, 112] width 138 height 25
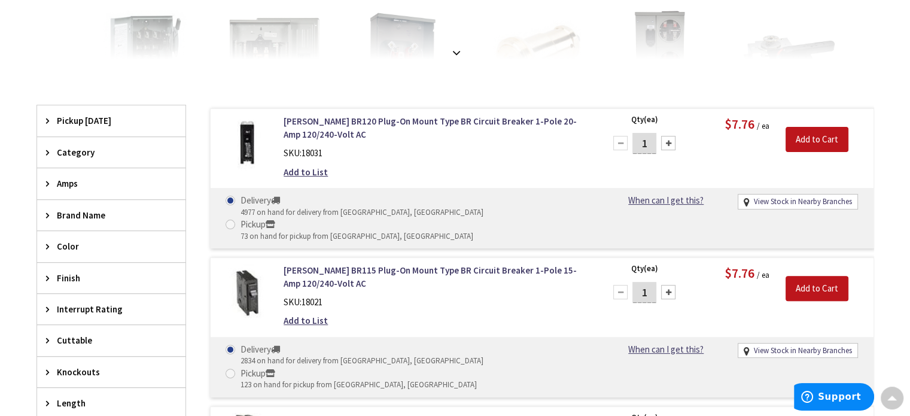
scroll to position [359, 0]
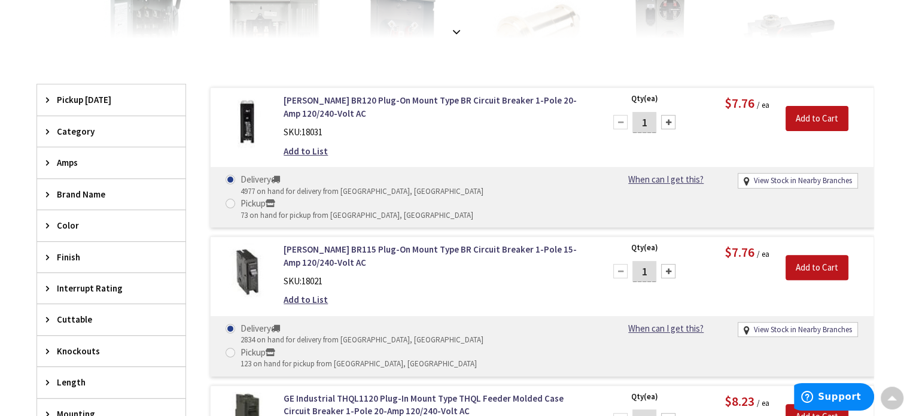
click at [642, 120] on input "1" at bounding box center [645, 122] width 24 height 21
type input "5"
click at [819, 117] on input "Add to Cart" at bounding box center [817, 118] width 63 height 25
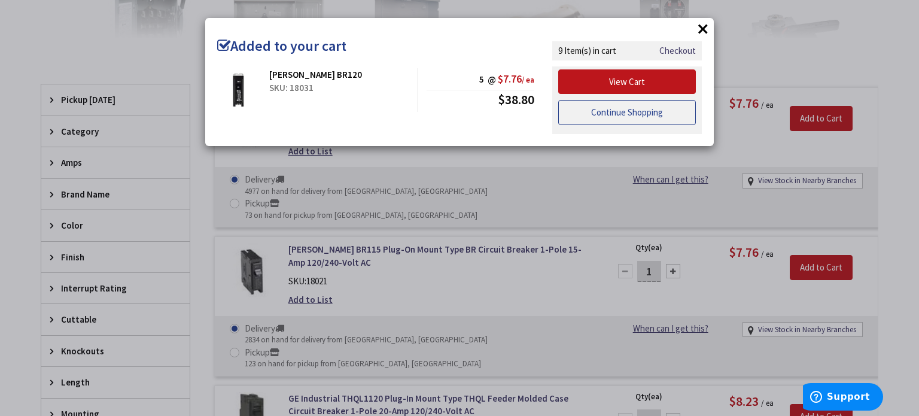
click at [649, 108] on link "Continue Shopping" at bounding box center [627, 112] width 138 height 25
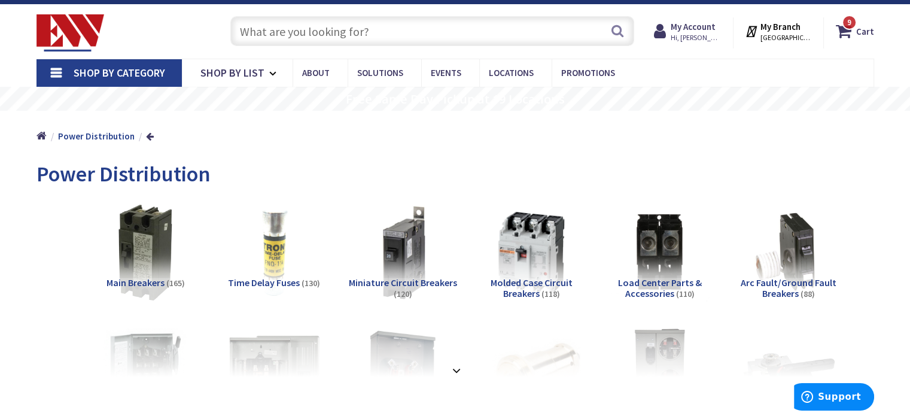
scroll to position [0, 0]
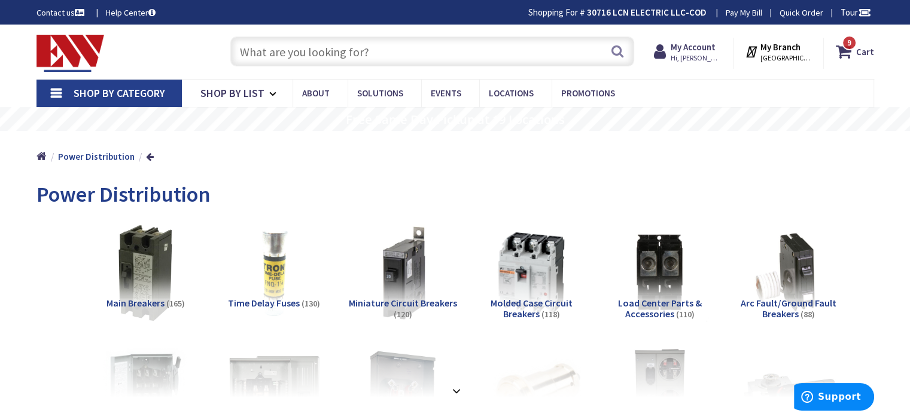
click at [327, 54] on input "text" at bounding box center [432, 52] width 404 height 30
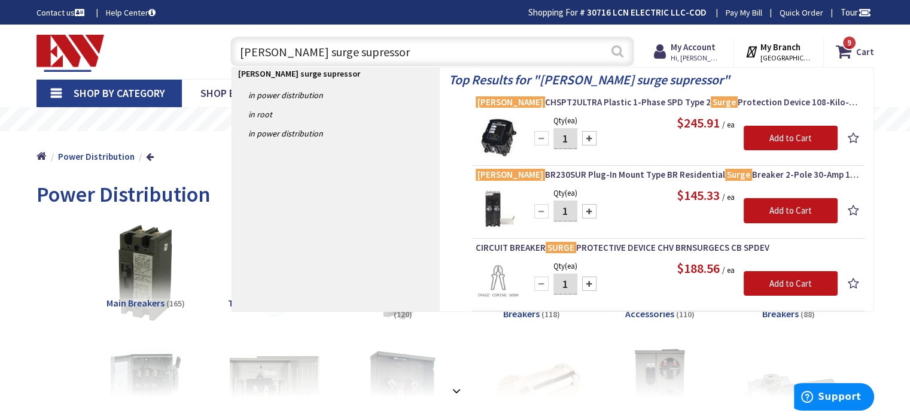
type input "eaton surge supressor"
click at [618, 53] on button "Search" at bounding box center [618, 51] width 16 height 27
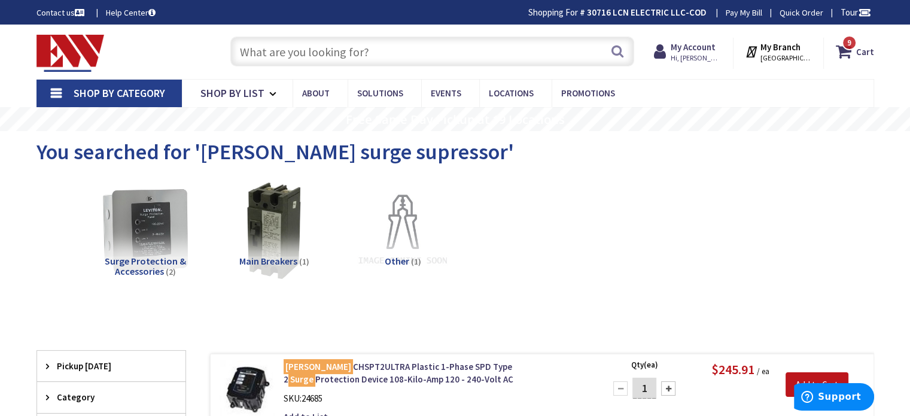
click at [366, 50] on input "text" at bounding box center [432, 52] width 404 height 30
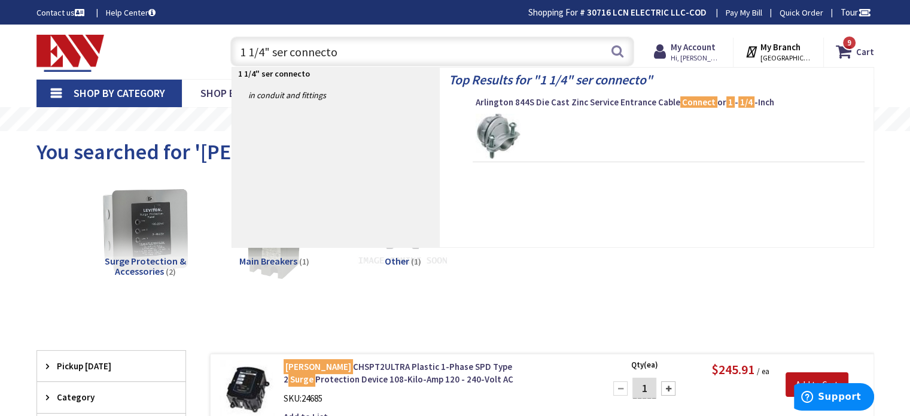
type input "1 1/4" ser connector"
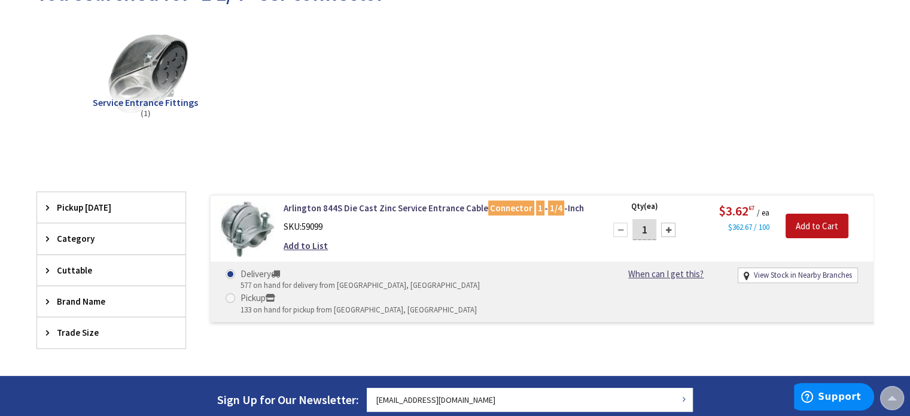
scroll to position [180, 0]
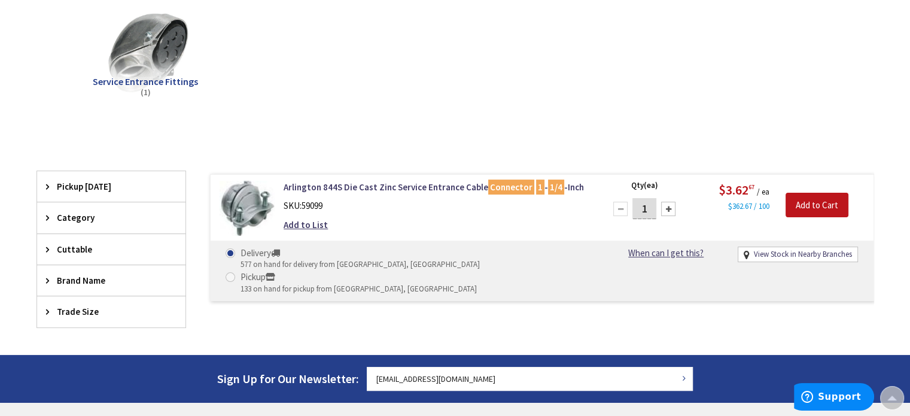
click at [669, 205] on div at bounding box center [668, 209] width 14 height 14
type input "2"
click at [815, 200] on input "Add to Cart" at bounding box center [817, 205] width 63 height 25
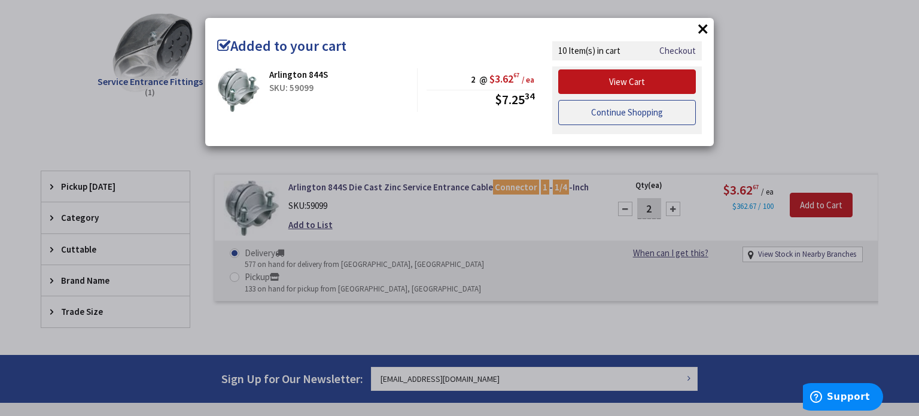
click at [608, 112] on link "Continue Shopping" at bounding box center [627, 112] width 138 height 25
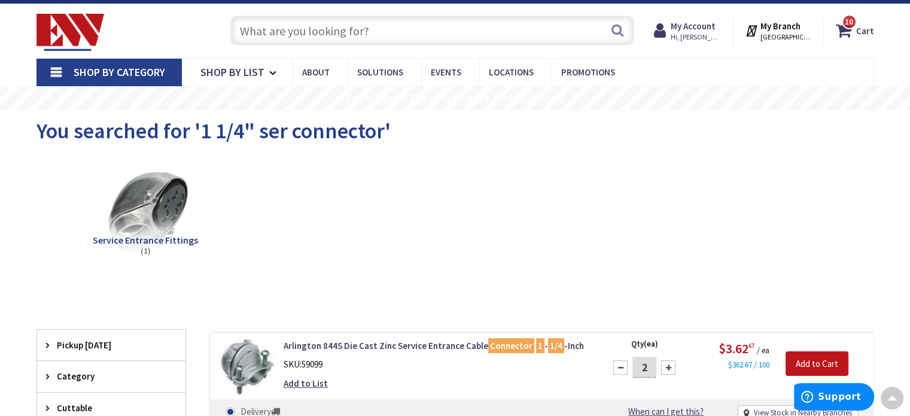
scroll to position [0, 0]
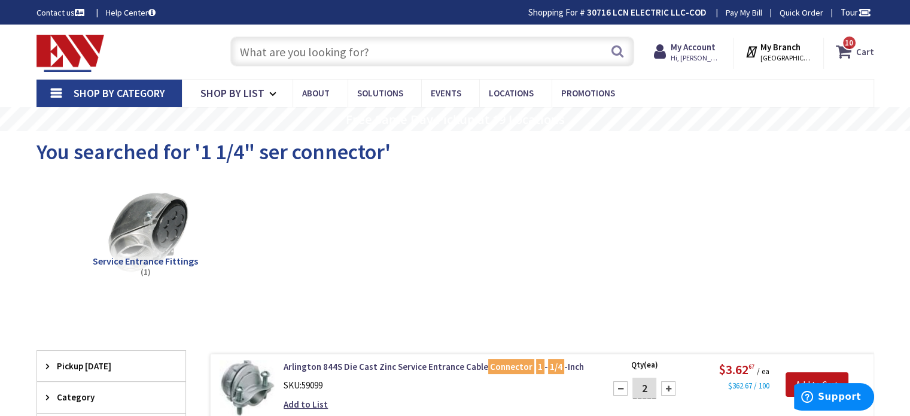
click at [851, 56] on icon at bounding box center [846, 52] width 20 height 22
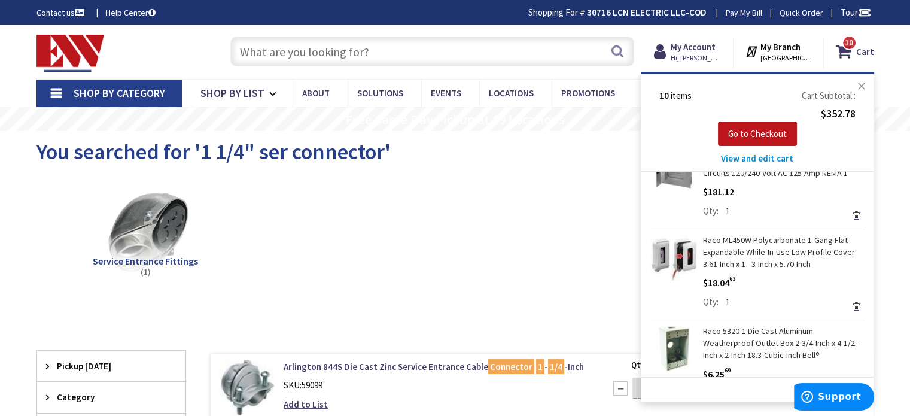
scroll to position [239, 0]
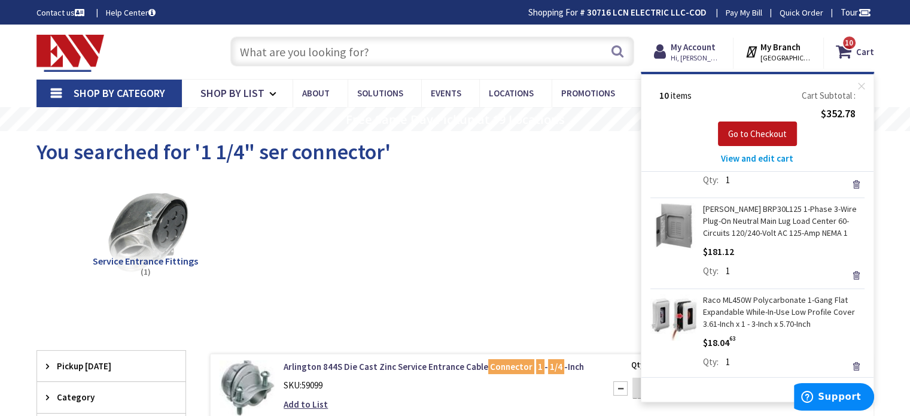
click at [743, 220] on link "[PERSON_NAME] BRP30L125 1-Phase 3-Wire Plug-On Neutral Main Lug Load Center 60-…" at bounding box center [784, 221] width 162 height 36
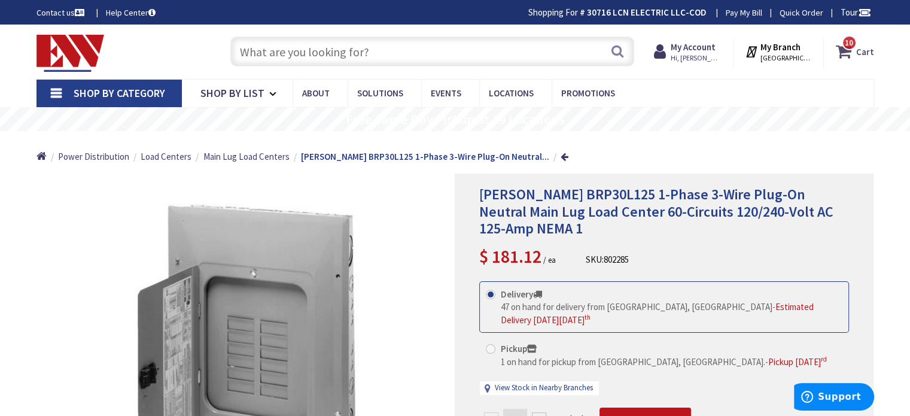
click at [852, 47] on span "10" at bounding box center [849, 43] width 8 height 10
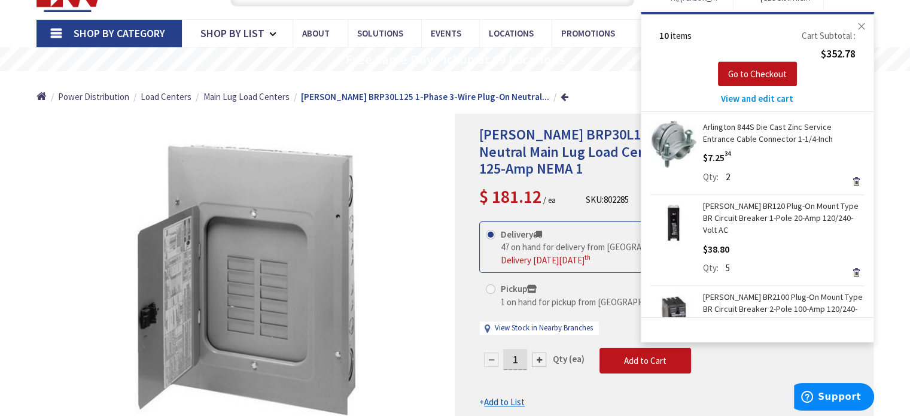
click at [867, 26] on button "Close" at bounding box center [862, 26] width 24 height 24
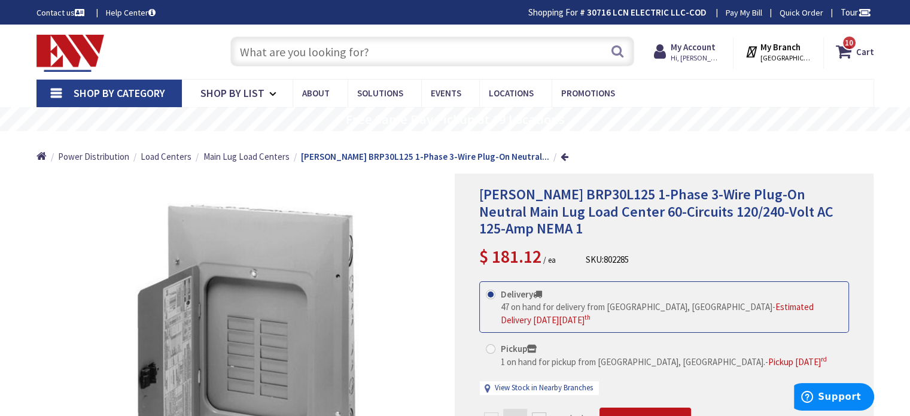
click at [345, 51] on input "text" at bounding box center [432, 52] width 404 height 30
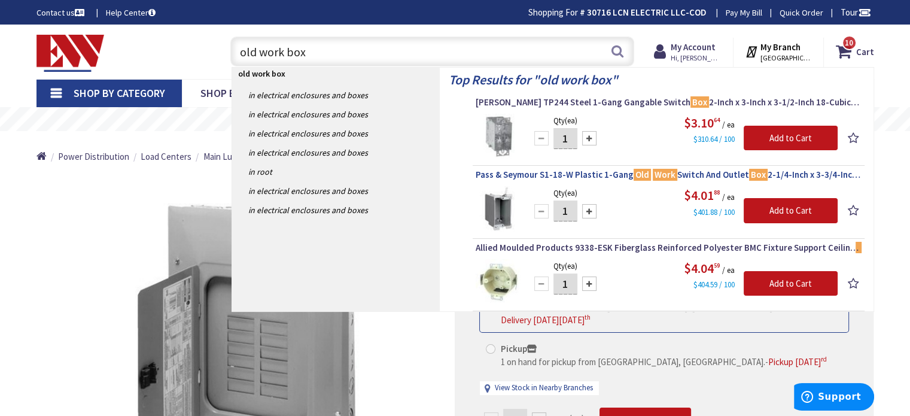
type input "old work box"
click at [609, 172] on span "Pass & Seymour S1-18-W Plastic 1-Gang Old Work Switch And Outlet Box 2-1/4-Inch…" at bounding box center [669, 175] width 386 height 12
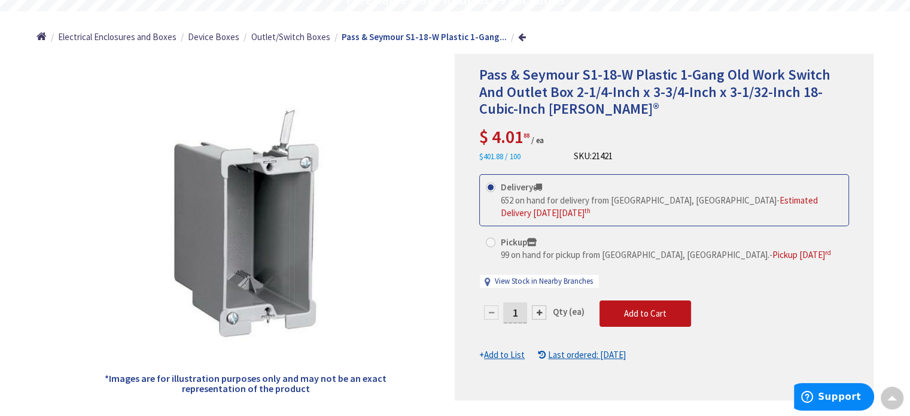
drag, startPoint x: 518, startPoint y: 297, endPoint x: 509, endPoint y: 297, distance: 9.0
click at [509, 302] on input "1" at bounding box center [515, 312] width 24 height 21
type input "12"
click at [649, 300] on form "This product is Discontinued Delivery 652 on hand for delivery from Middletown,…" at bounding box center [664, 267] width 370 height 187
click at [649, 308] on span "Add to Cart" at bounding box center [645, 313] width 42 height 11
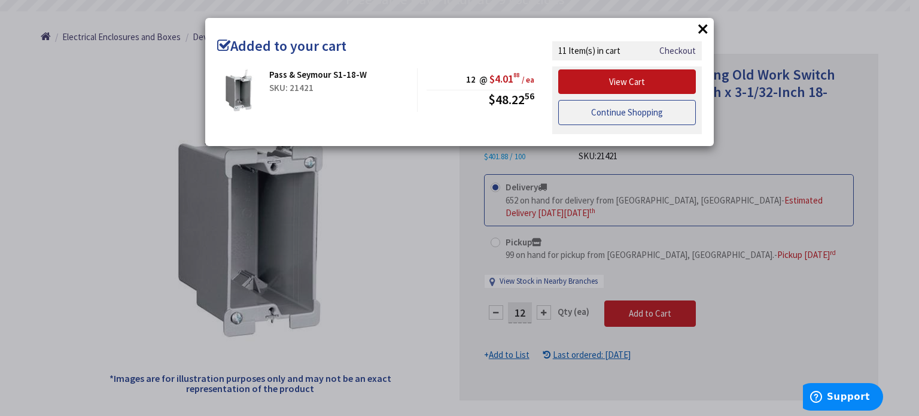
click at [654, 109] on link "Continue Shopping" at bounding box center [627, 112] width 138 height 25
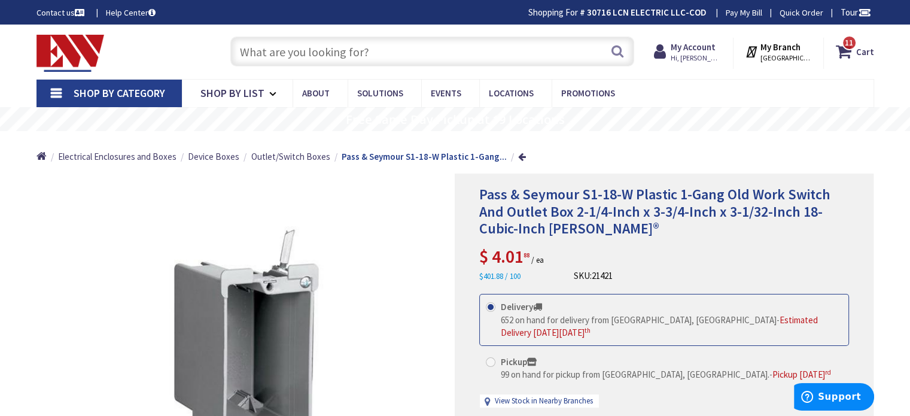
click at [57, 93] on link "Shop By Category" at bounding box center [109, 94] width 145 height 28
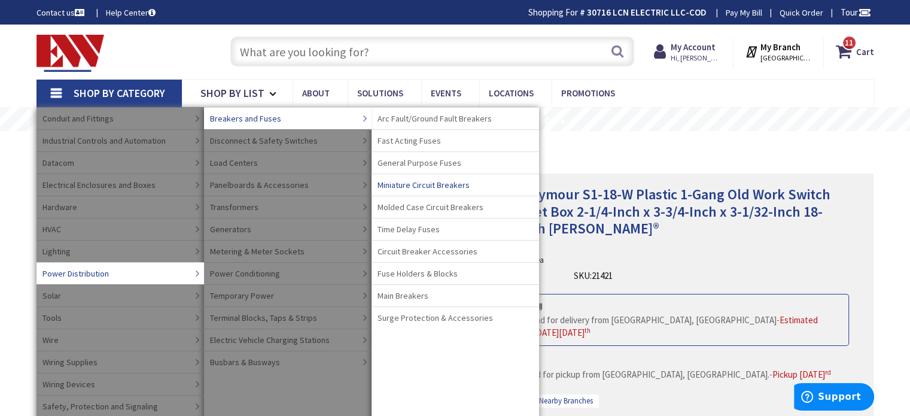
click at [405, 183] on span "Miniature Circuit Breakers" at bounding box center [424, 185] width 92 height 12
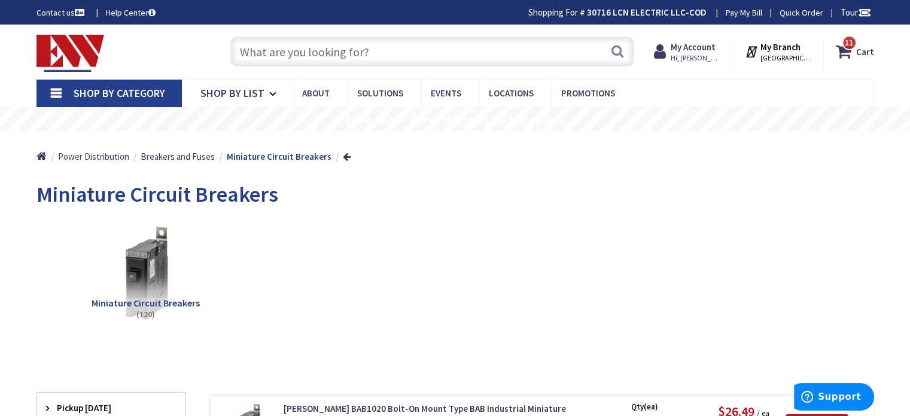
click at [277, 56] on input "text" at bounding box center [432, 52] width 404 height 30
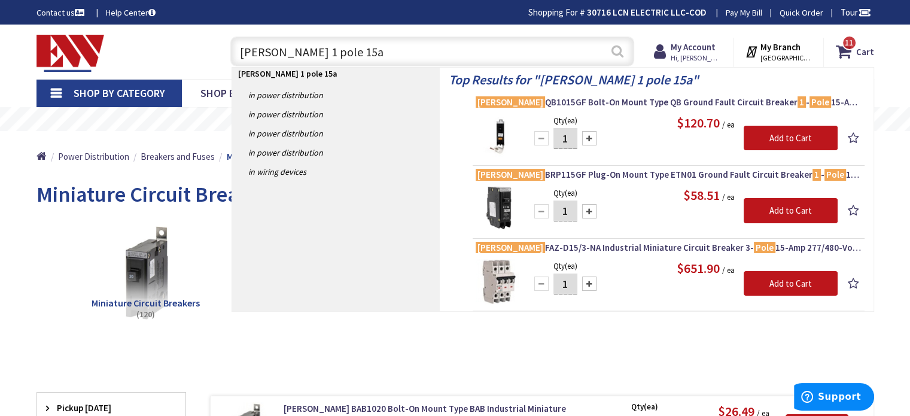
type input "eaton 1 pole 15a"
click at [619, 52] on button "Search" at bounding box center [618, 51] width 16 height 27
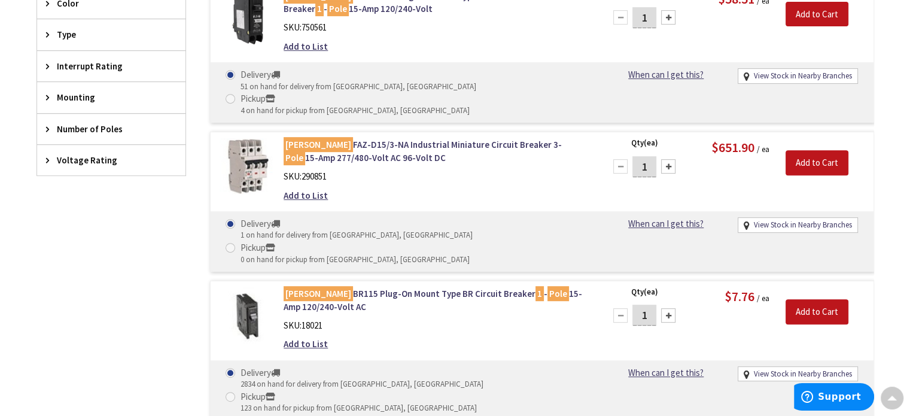
scroll to position [539, 0]
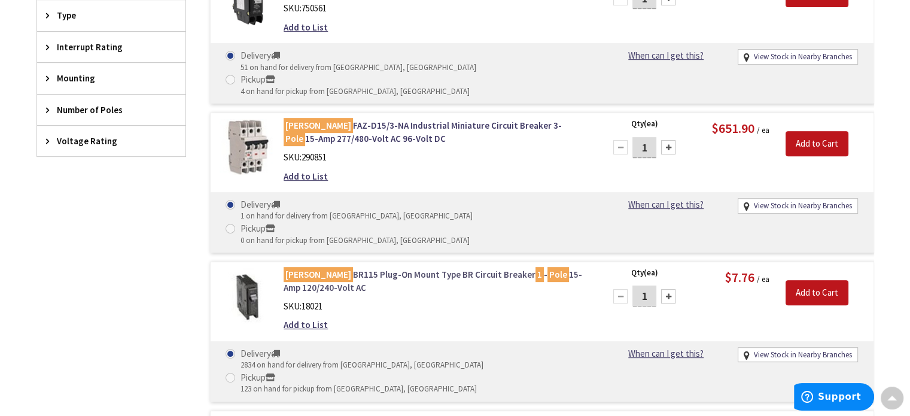
click at [384, 268] on link "[PERSON_NAME] BR115 Plug-On Mount Type BR Circuit Breaker 1 - Pole 15-Amp 120/2…" at bounding box center [436, 281] width 305 height 26
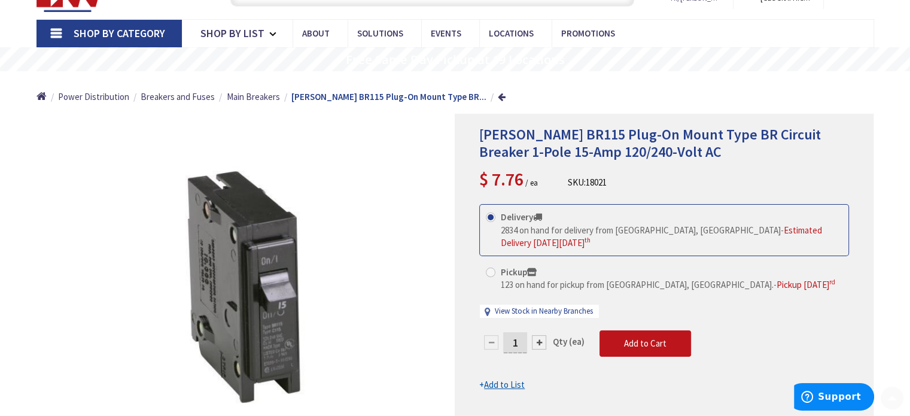
scroll to position [120, 0]
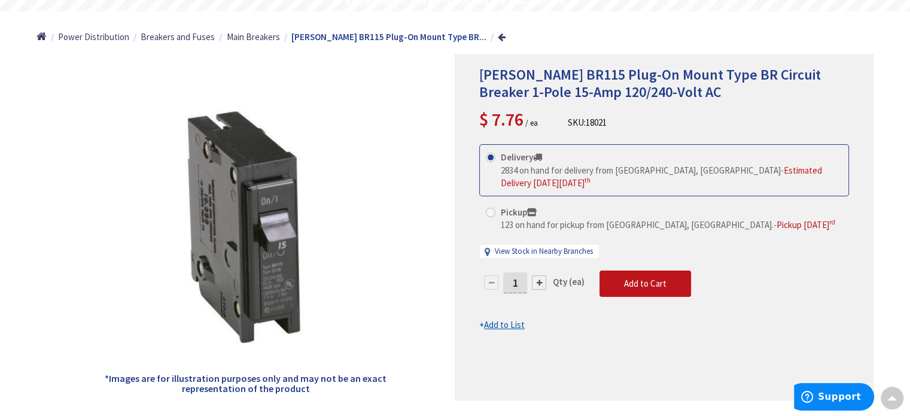
drag, startPoint x: 518, startPoint y: 271, endPoint x: 511, endPoint y: 269, distance: 8.0
click at [511, 272] on input "1" at bounding box center [515, 282] width 24 height 21
type input "5"
click at [630, 266] on form "This product is Discontinued Delivery 2834 on hand for delivery from Middletown…" at bounding box center [664, 237] width 370 height 187
click at [630, 278] on span "Add to Cart" at bounding box center [645, 283] width 42 height 11
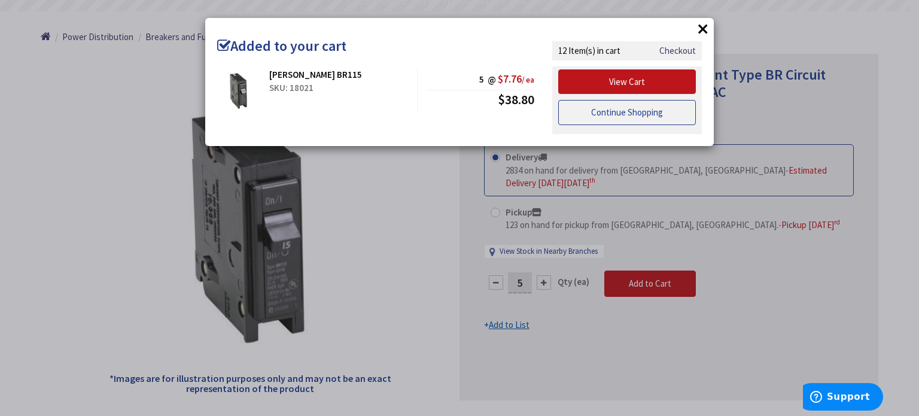
click at [640, 108] on link "Continue Shopping" at bounding box center [627, 112] width 138 height 25
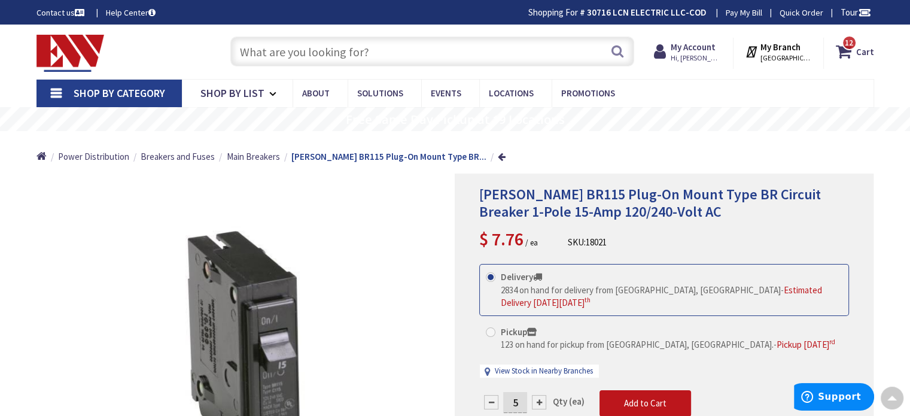
scroll to position [0, 0]
click at [282, 51] on input "text" at bounding box center [432, 52] width 404 height 30
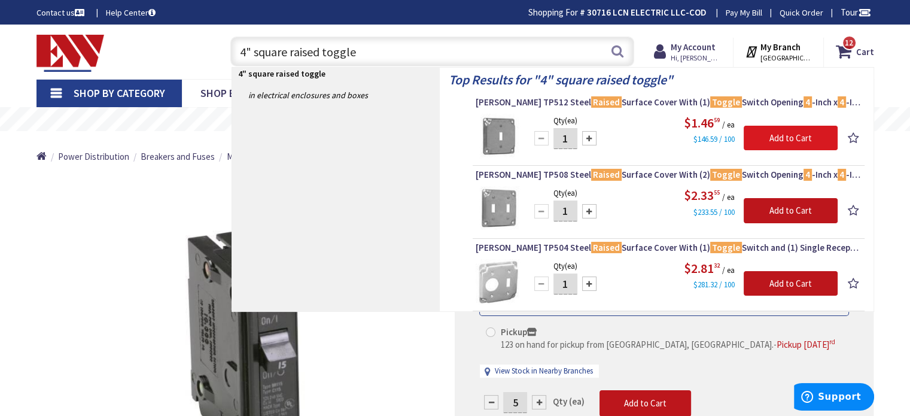
type input "4" square raised toggle"
click at [781, 133] on input "Add to Cart" at bounding box center [791, 138] width 94 height 25
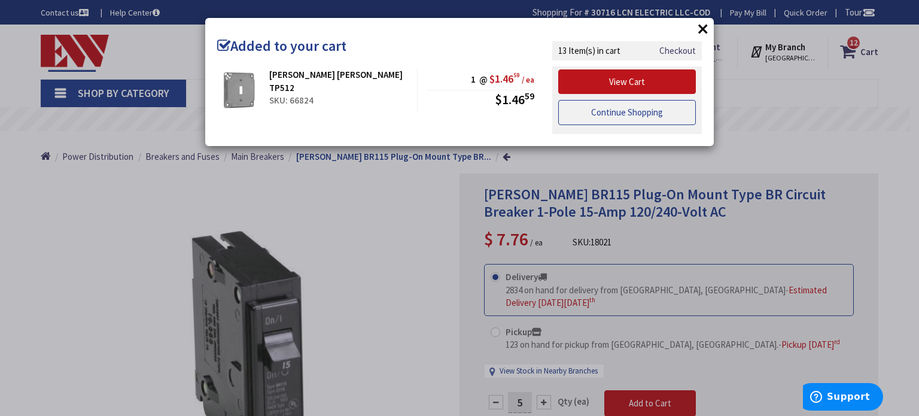
click at [632, 111] on link "Continue Shopping" at bounding box center [627, 112] width 138 height 25
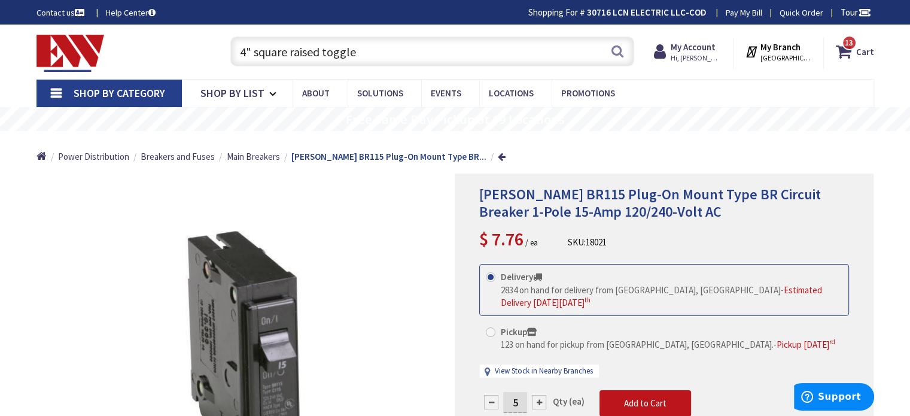
click at [52, 95] on link "Shop By Category" at bounding box center [109, 94] width 145 height 28
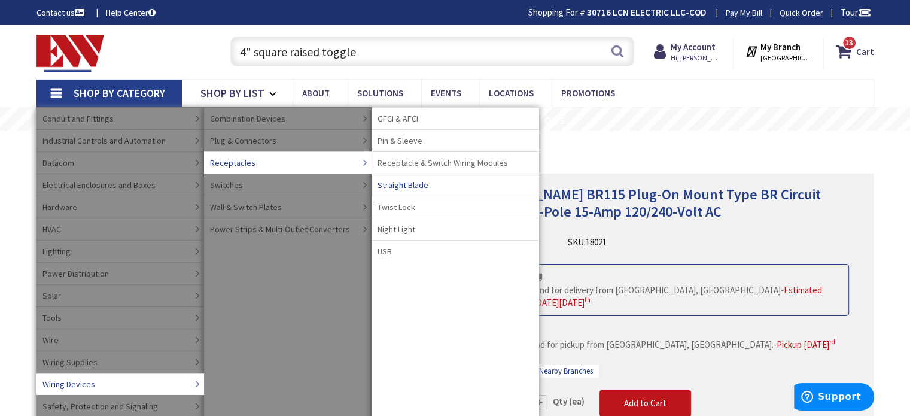
click at [402, 184] on span "Straight Blade" at bounding box center [403, 185] width 51 height 12
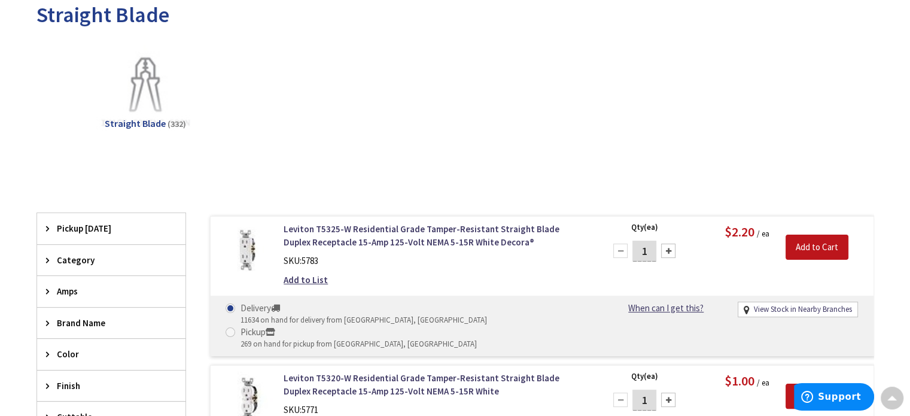
scroll to position [239, 0]
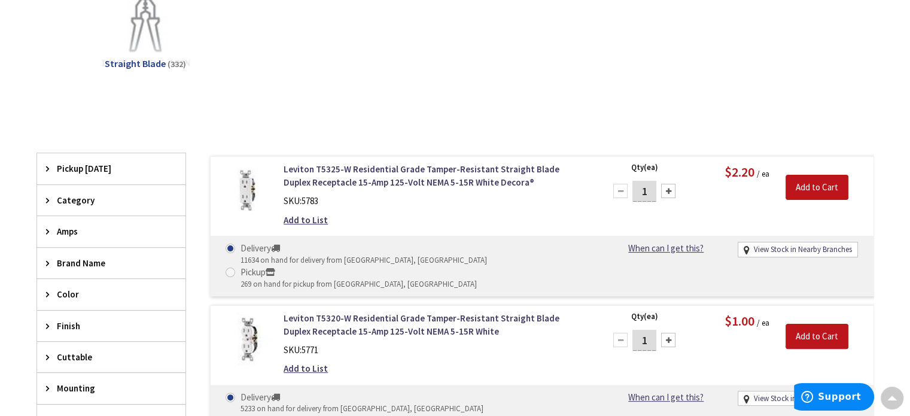
click at [667, 188] on div at bounding box center [668, 191] width 14 height 14
click at [666, 191] on div at bounding box center [668, 191] width 14 height 14
type input "4"
click at [822, 184] on input "Add to Cart" at bounding box center [817, 187] width 63 height 25
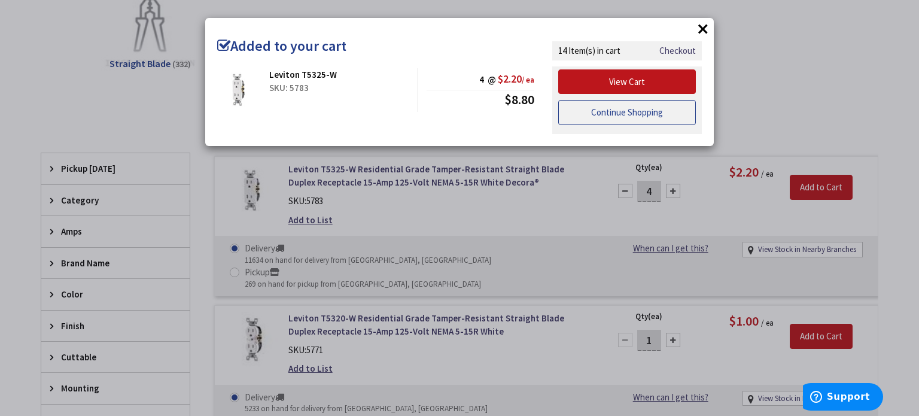
click at [639, 107] on link "Continue Shopping" at bounding box center [627, 112] width 138 height 25
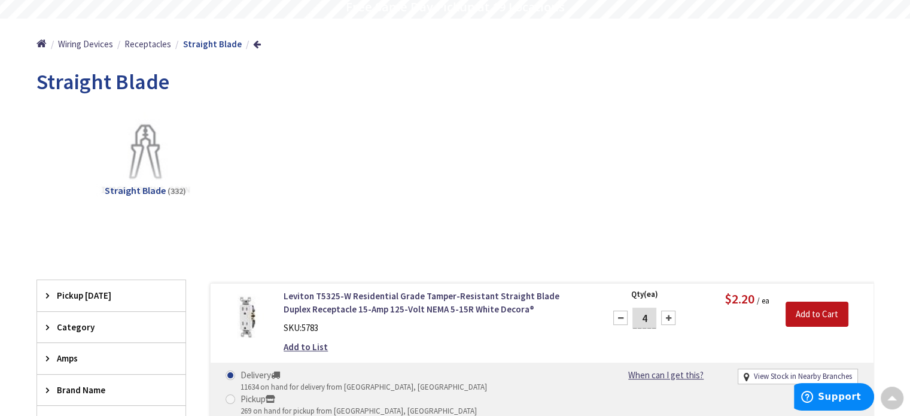
scroll to position [0, 0]
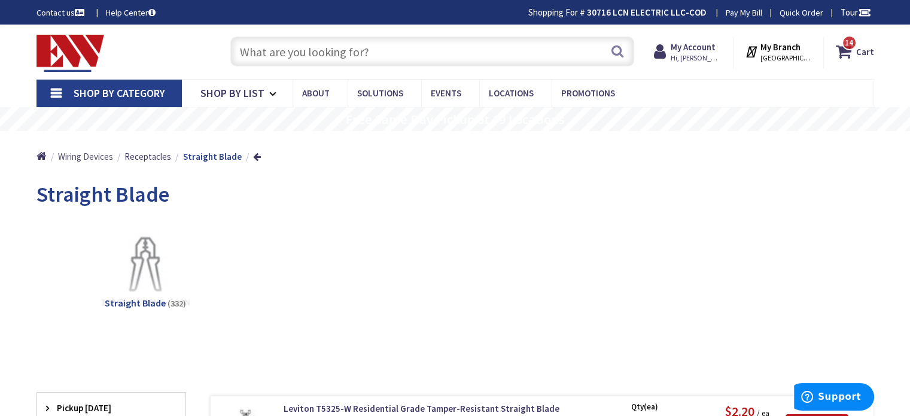
click at [84, 158] on span "Wiring Devices" at bounding box center [85, 156] width 55 height 11
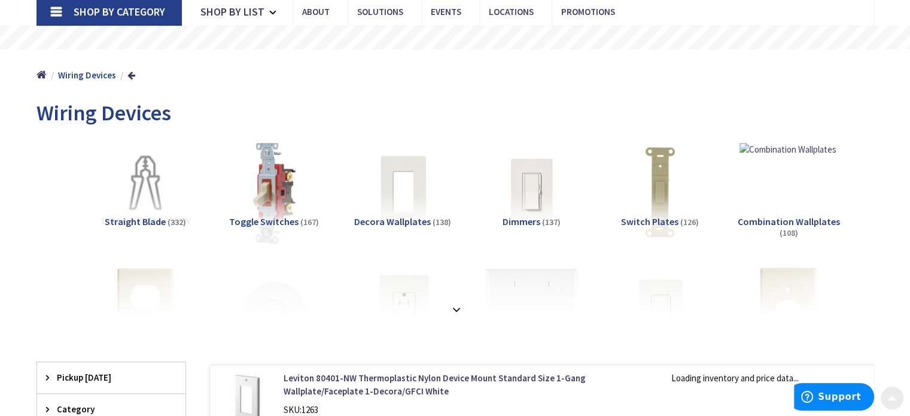
scroll to position [120, 0]
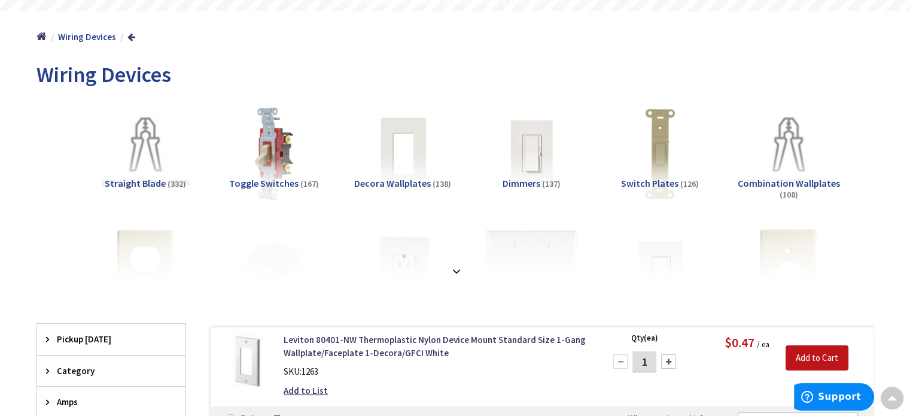
click at [272, 184] on span "Toggle Switches" at bounding box center [263, 183] width 69 height 12
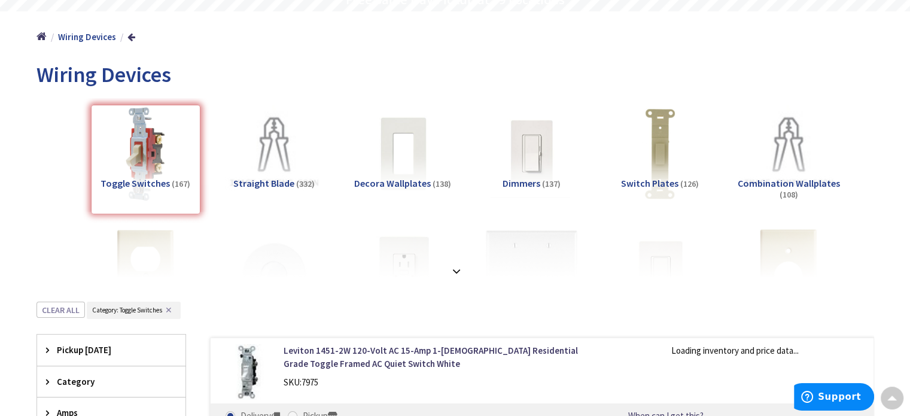
scroll to position [421, 0]
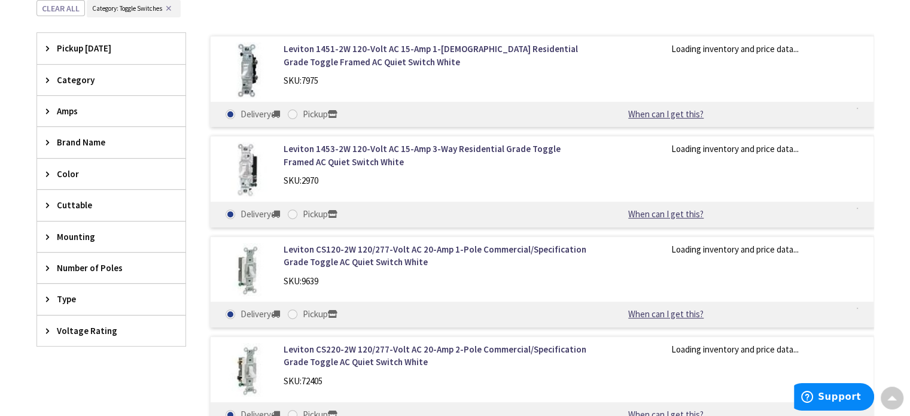
click at [82, 262] on span "Number of Poles" at bounding box center [106, 268] width 98 height 13
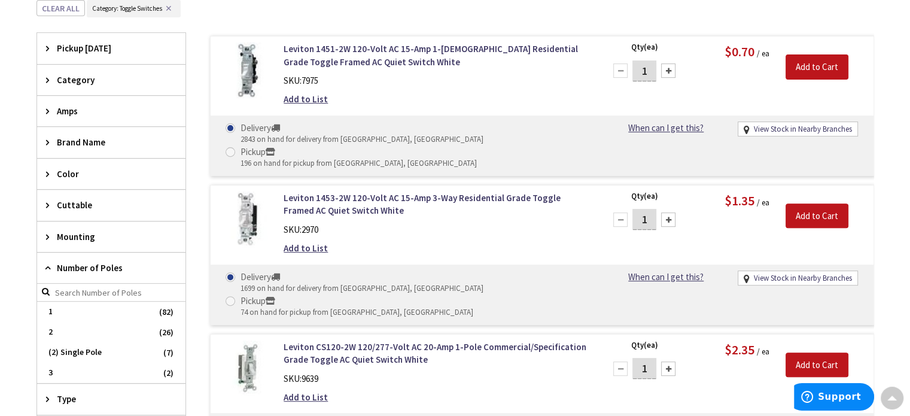
scroll to position [481, 0]
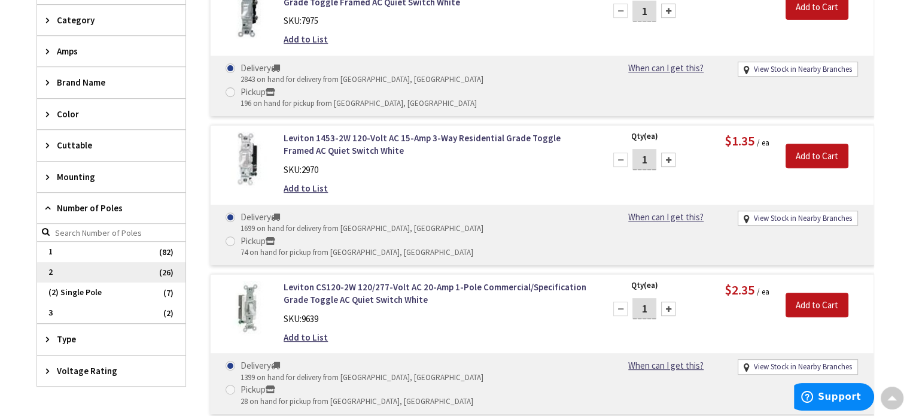
click at [90, 266] on span "2" at bounding box center [111, 272] width 148 height 20
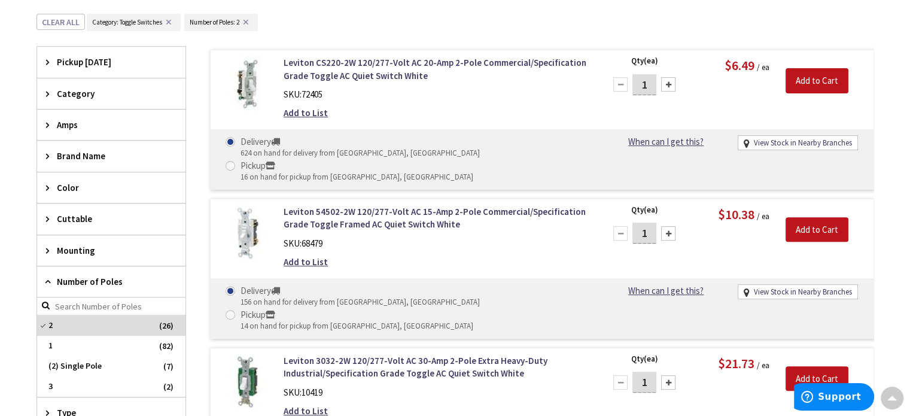
scroll to position [361, 0]
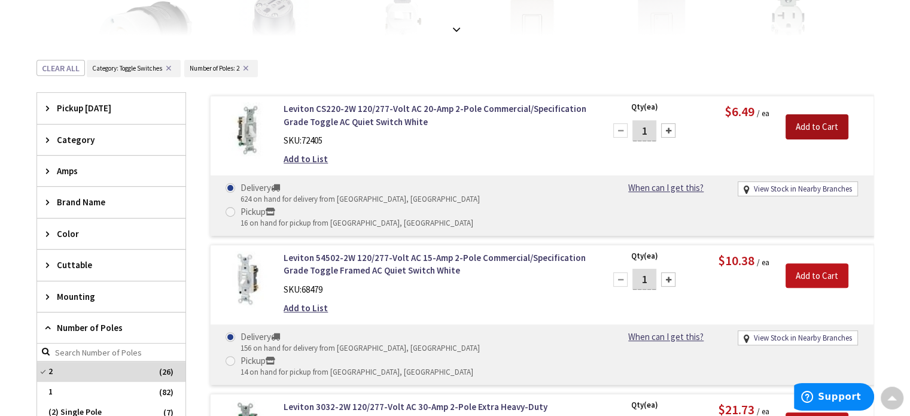
click at [821, 123] on input "Add to Cart" at bounding box center [817, 126] width 63 height 25
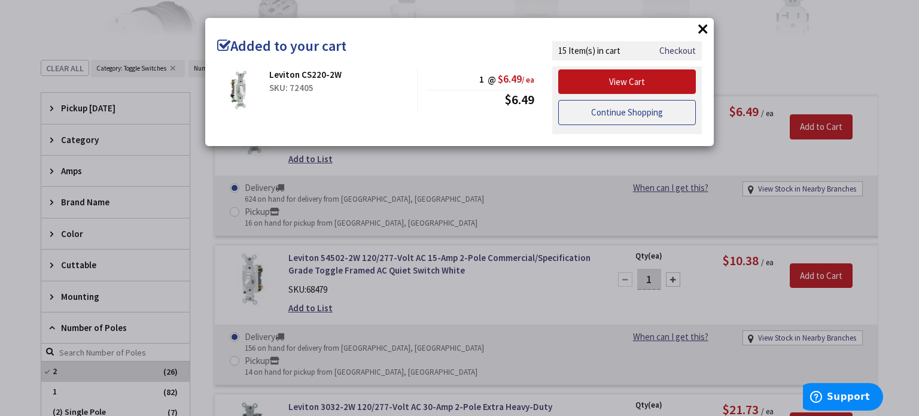
click at [627, 109] on link "Continue Shopping" at bounding box center [627, 112] width 138 height 25
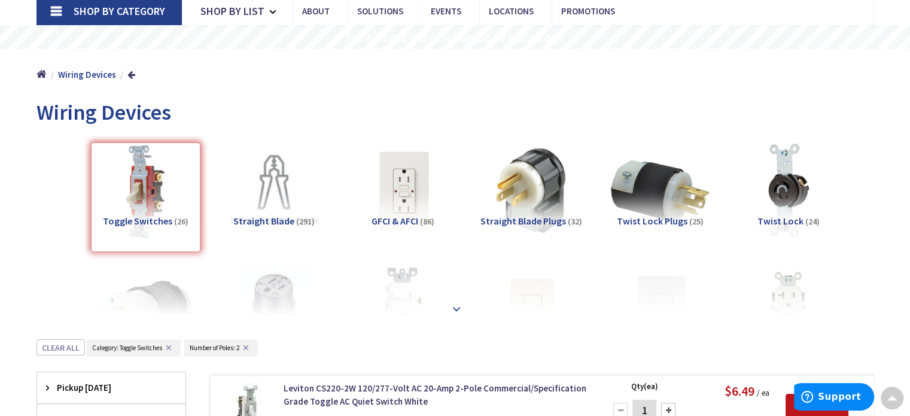
scroll to position [0, 0]
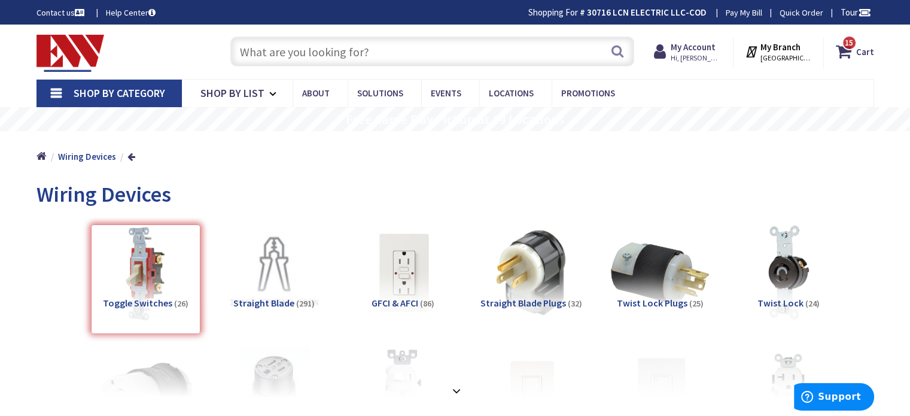
click at [291, 52] on input "text" at bounding box center [432, 52] width 404 height 30
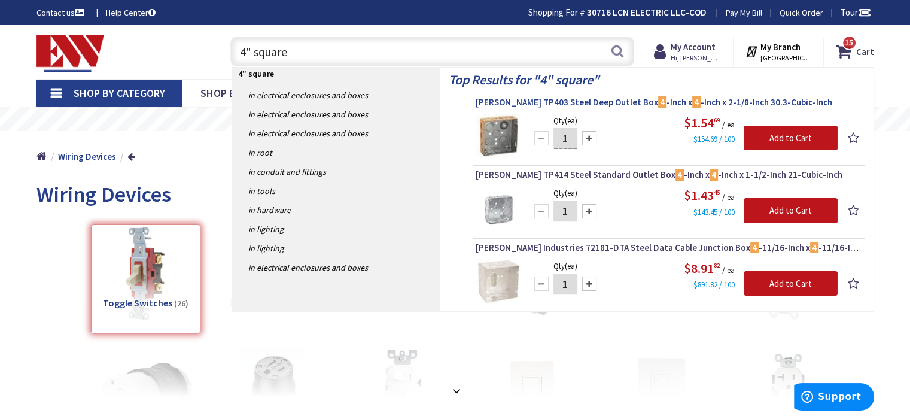
type input "4" square"
click at [585, 100] on span "Crouse-Hinds TP403 Steel Deep Outlet Box 4 -Inch x 4 -Inch x 2-1/8-Inch 30.3-Cu…" at bounding box center [669, 102] width 386 height 12
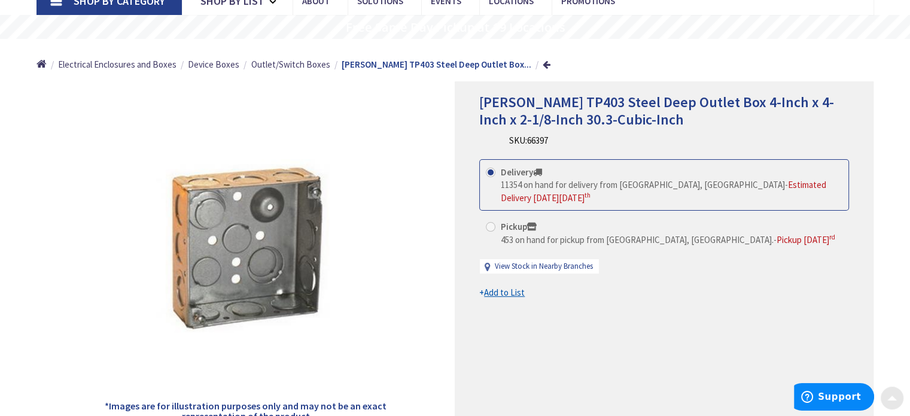
scroll to position [120, 0]
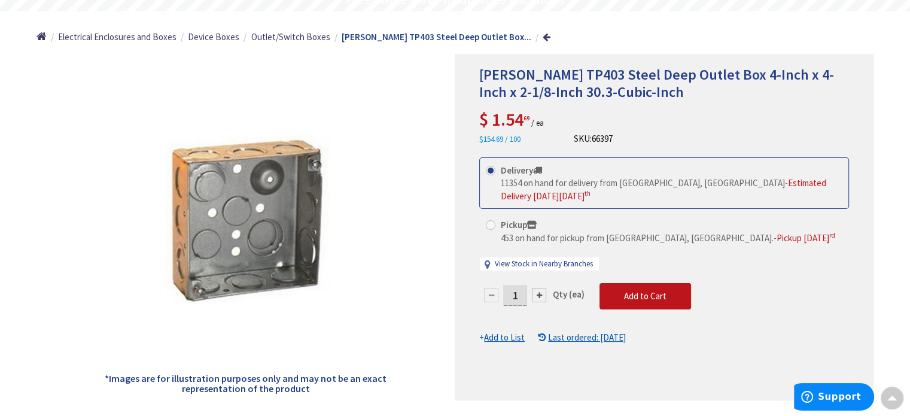
click at [516, 293] on input "1" at bounding box center [515, 295] width 24 height 21
click at [516, 297] on input "1" at bounding box center [515, 295] width 24 height 21
drag, startPoint x: 520, startPoint y: 296, endPoint x: 505, endPoint y: 290, distance: 16.1
click at [505, 290] on input "1" at bounding box center [515, 295] width 24 height 21
type input "6"
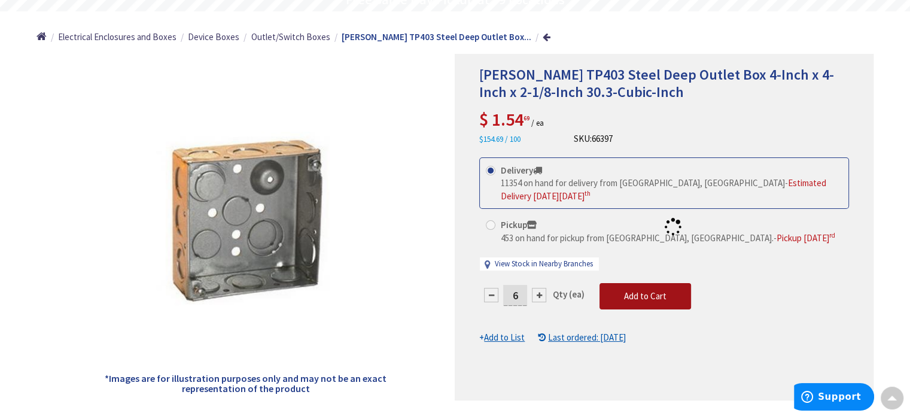
click at [639, 298] on form "This product is Discontinued Delivery 11354 on hand for delivery from [GEOGRAPH…" at bounding box center [664, 250] width 370 height 187
click at [637, 297] on span "Add to Cart" at bounding box center [645, 295] width 42 height 11
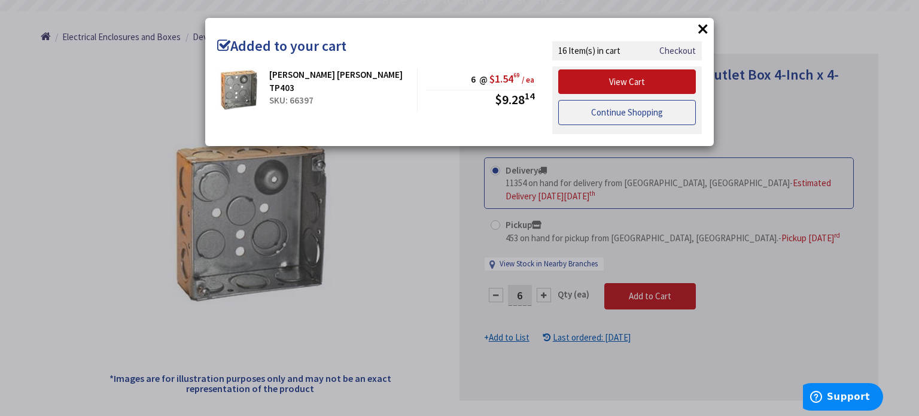
click at [634, 114] on link "Continue Shopping" at bounding box center [627, 112] width 138 height 25
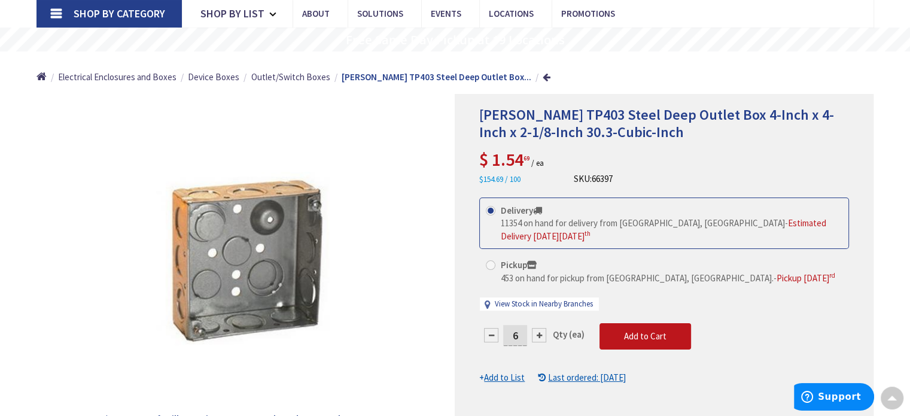
scroll to position [0, 0]
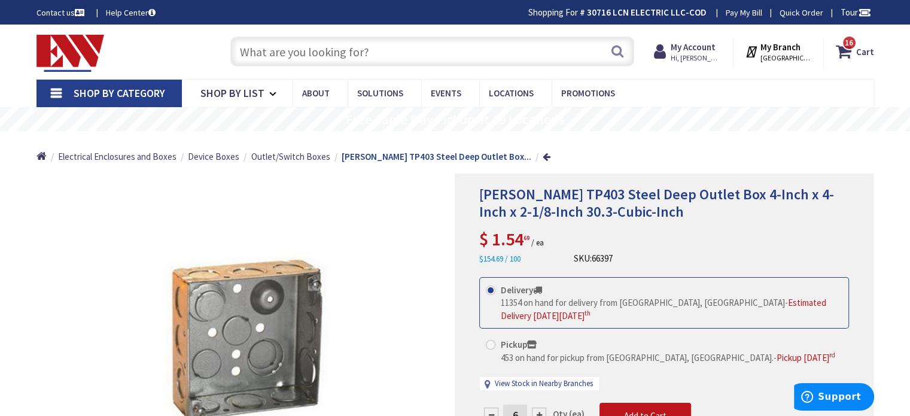
click at [377, 47] on input "text" at bounding box center [432, 52] width 404 height 30
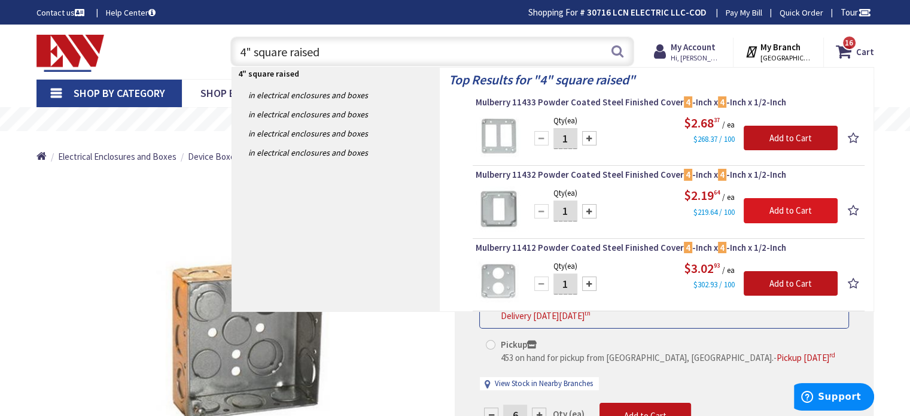
type input "4" square raised"
click at [795, 206] on input "Add to Cart" at bounding box center [791, 210] width 94 height 25
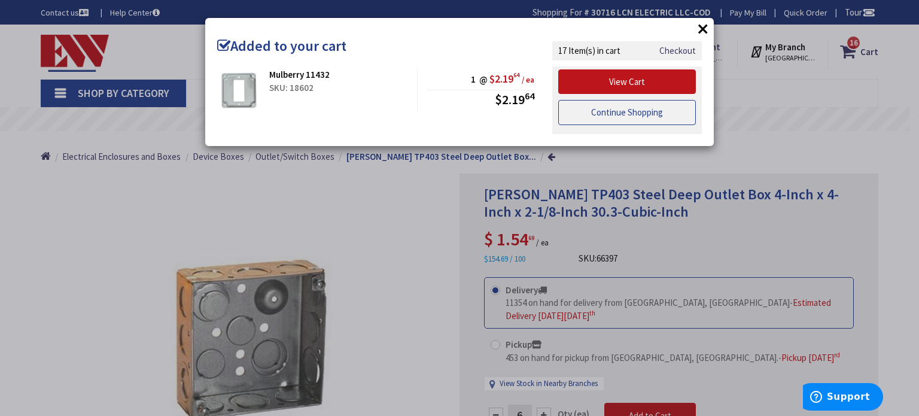
click at [626, 116] on link "Continue Shopping" at bounding box center [627, 112] width 138 height 25
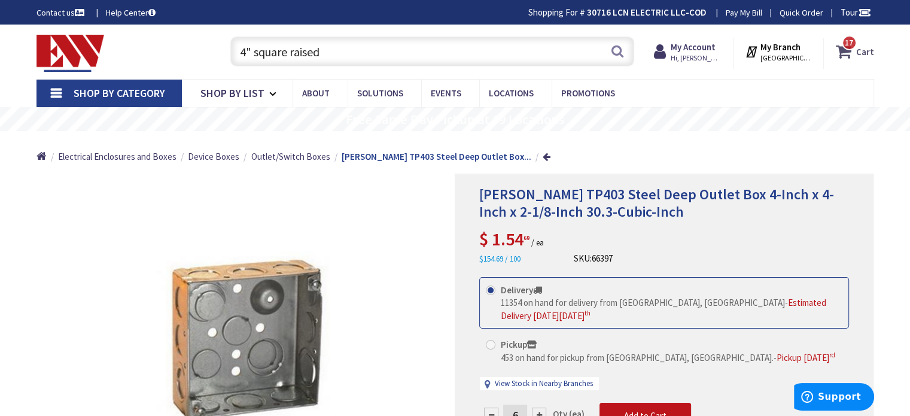
click at [849, 50] on span "17 17 items" at bounding box center [849, 42] width 15 height 15
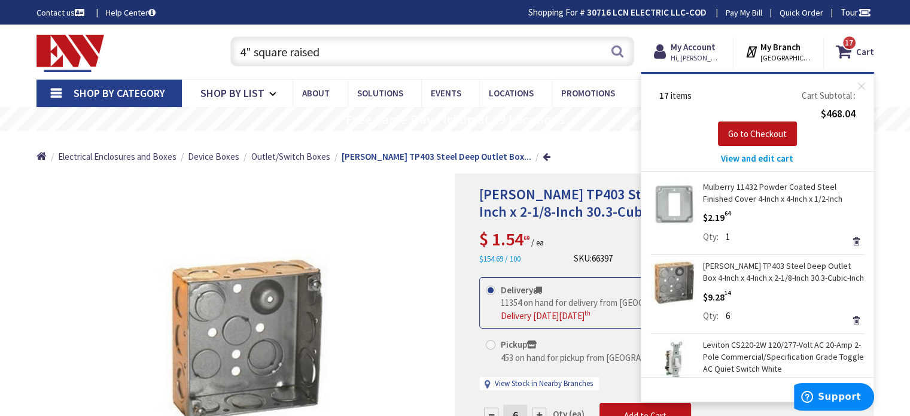
click at [778, 159] on span "View and edit cart" at bounding box center [757, 158] width 72 height 11
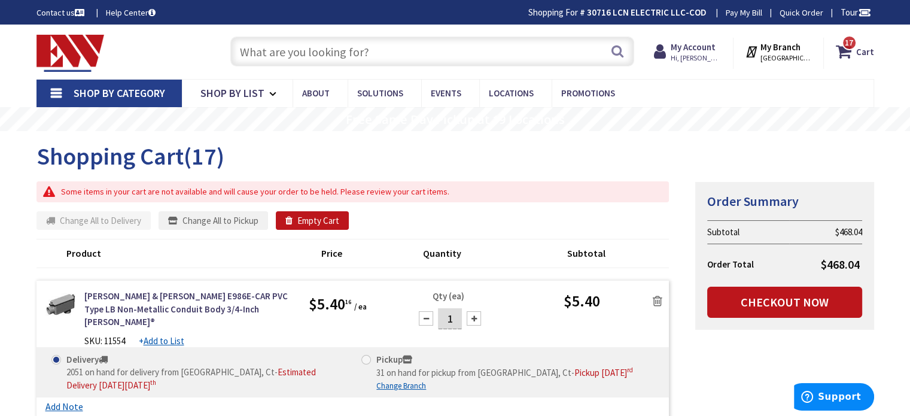
scroll to position [60, 0]
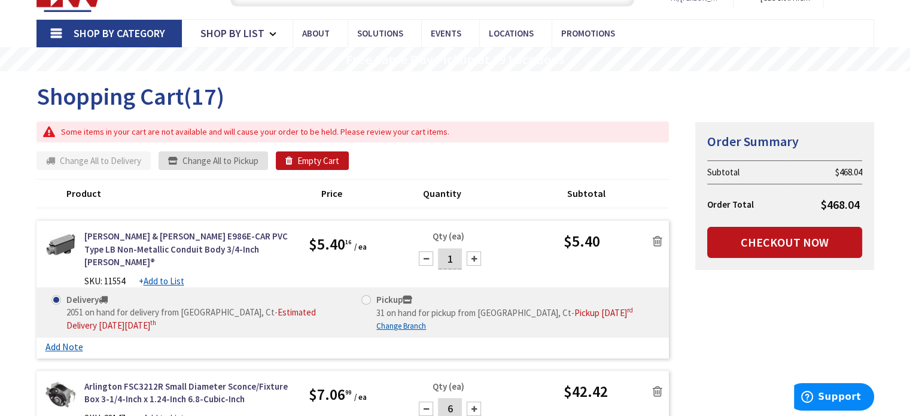
click at [223, 156] on button "Change All to Pickup" at bounding box center [214, 160] width 110 height 19
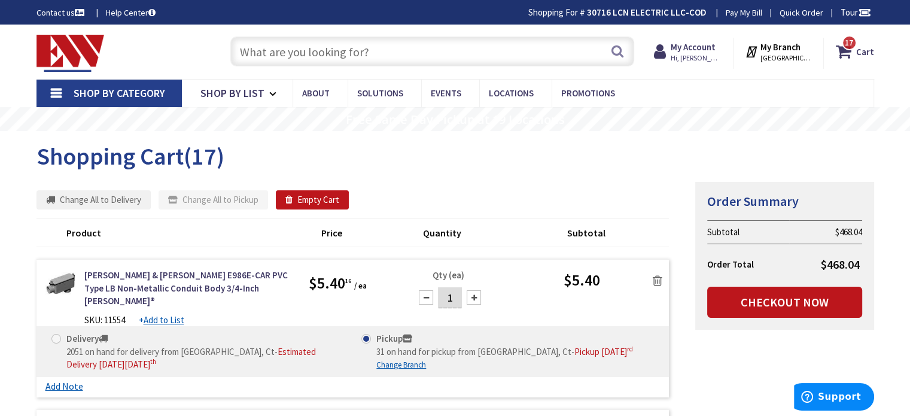
click at [298, 53] on input "text" at bounding box center [432, 52] width 404 height 30
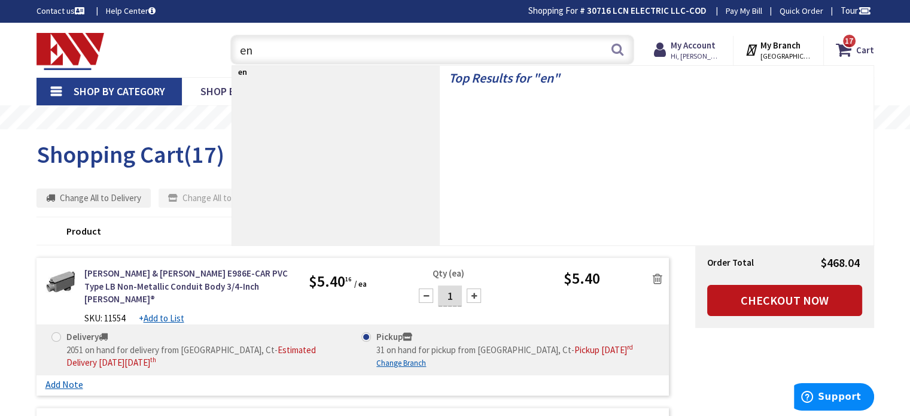
scroll to position [1, 0]
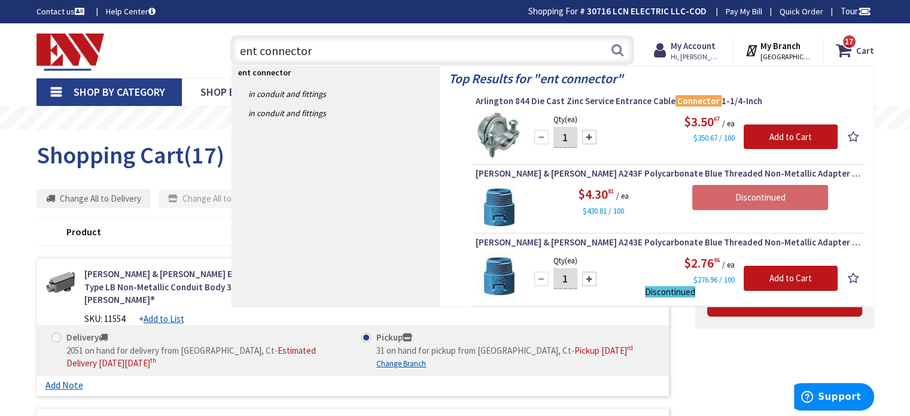
click at [235, 47] on input "ent connector" at bounding box center [432, 50] width 404 height 30
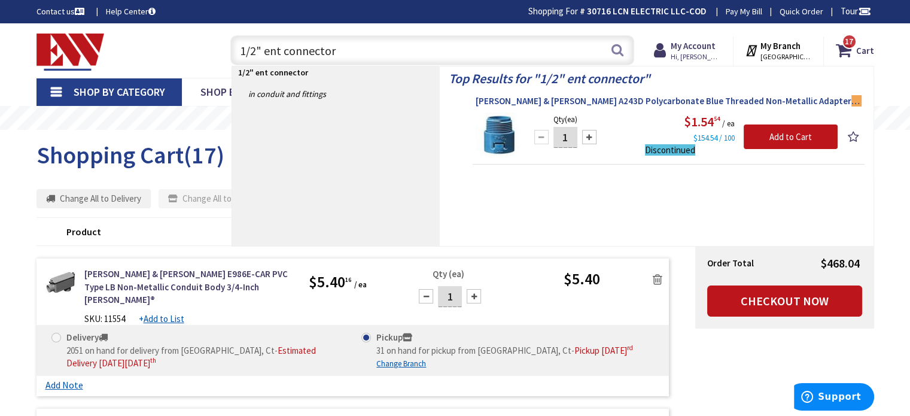
type input "1/2" ent connector"
click at [646, 97] on span "Thomas & Betts A243D Polycarbonate Blue Threaded Non-Metallic Adapter 1/2 -Inch…" at bounding box center [669, 101] width 386 height 12
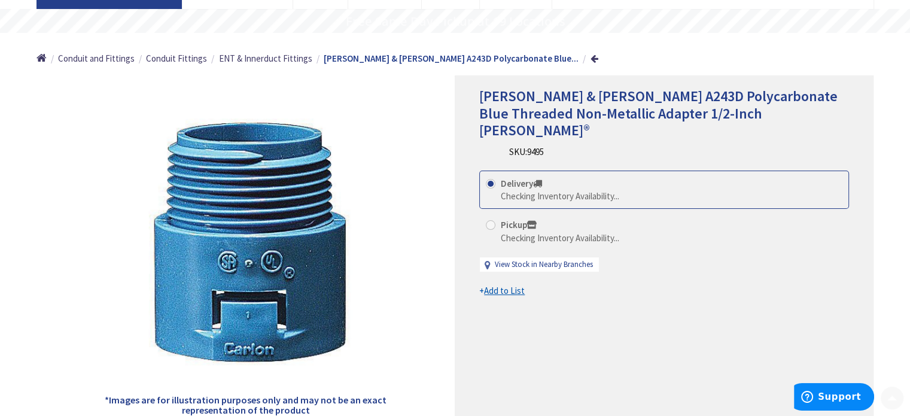
scroll to position [120, 0]
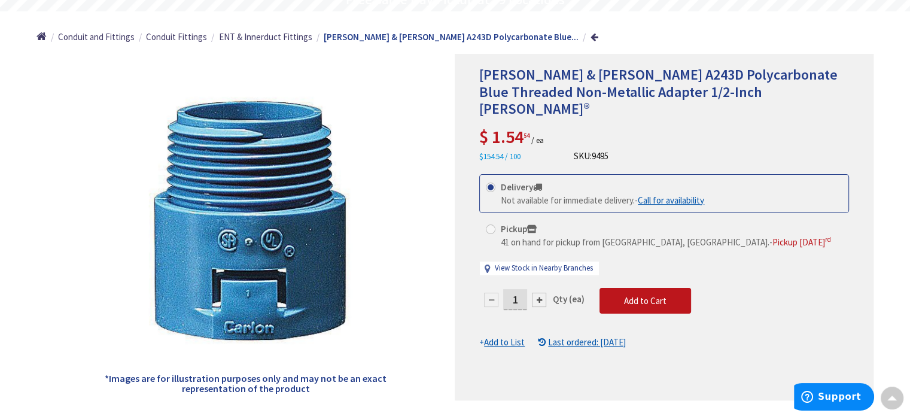
click at [523, 289] on input "1" at bounding box center [515, 299] width 24 height 21
type input "12"
click at [624, 278] on form "This product is Discontinued Delivery Not available for immediate delivery. - C…" at bounding box center [664, 261] width 370 height 174
click at [624, 295] on span "Add to Cart" at bounding box center [645, 300] width 42 height 11
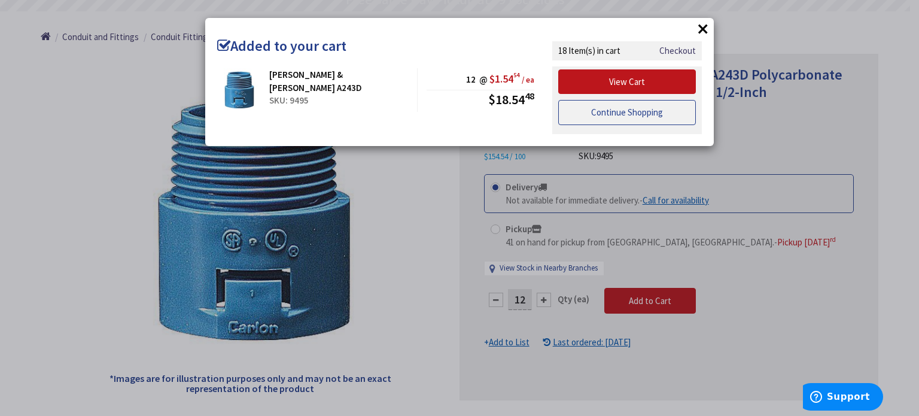
click at [644, 114] on link "Continue Shopping" at bounding box center [627, 112] width 138 height 25
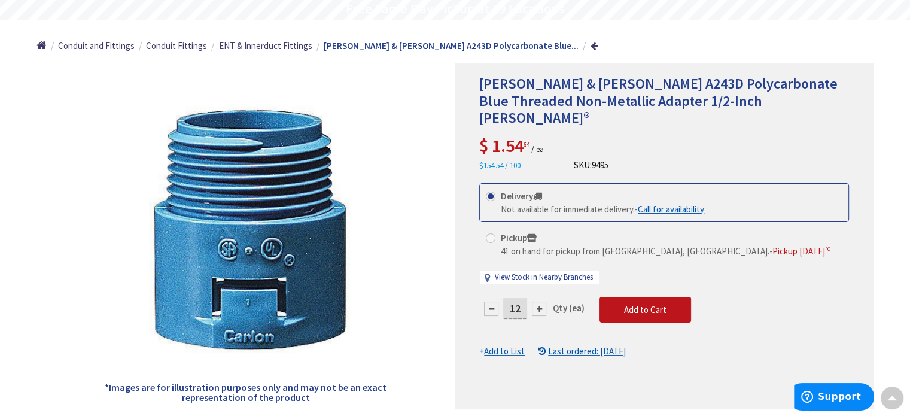
scroll to position [0, 0]
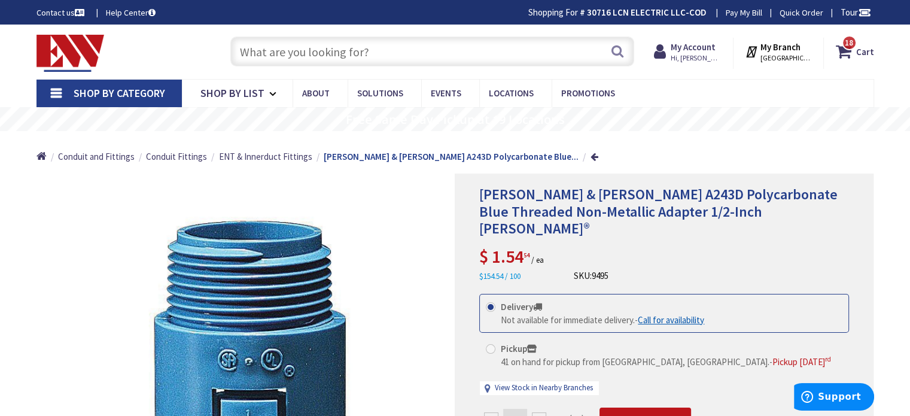
click at [338, 54] on input "text" at bounding box center [432, 52] width 404 height 30
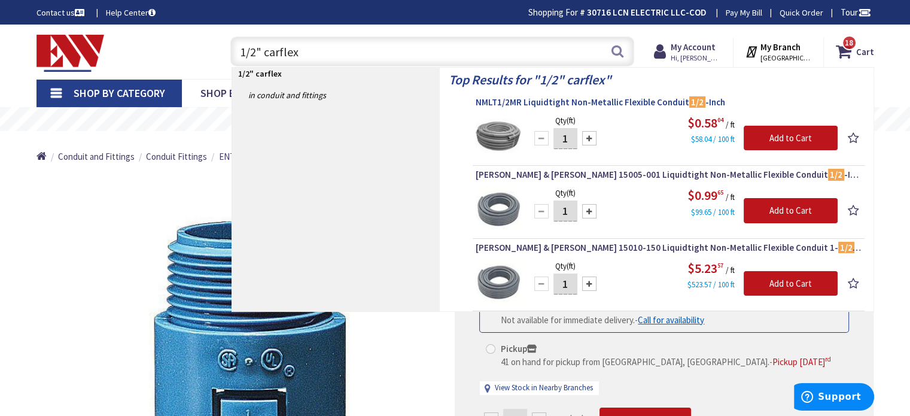
type input "1/2" carflex"
click at [609, 101] on span "NMLT1/2MR Liquidtight Non-Metallic Flexible Conduit 1/2 -Inch" at bounding box center [669, 102] width 386 height 12
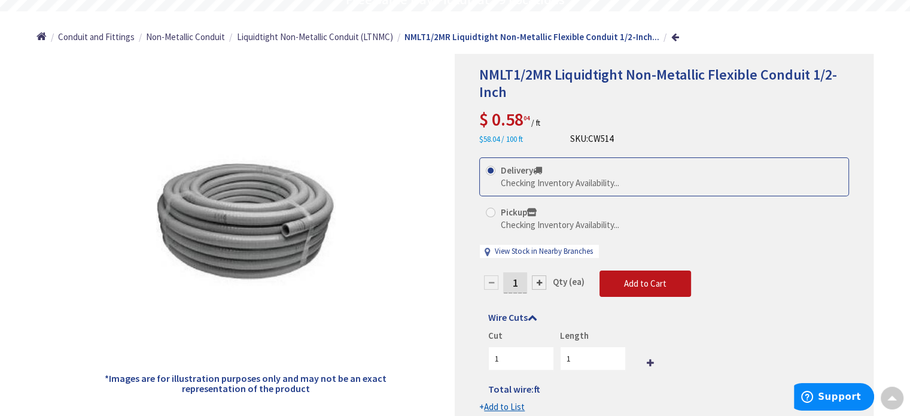
scroll to position [180, 0]
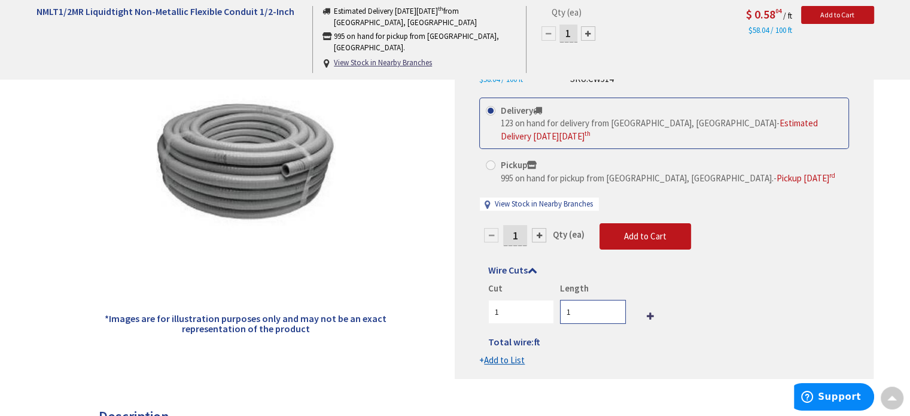
click at [588, 300] on input "1" at bounding box center [593, 312] width 66 height 24
type input "20"
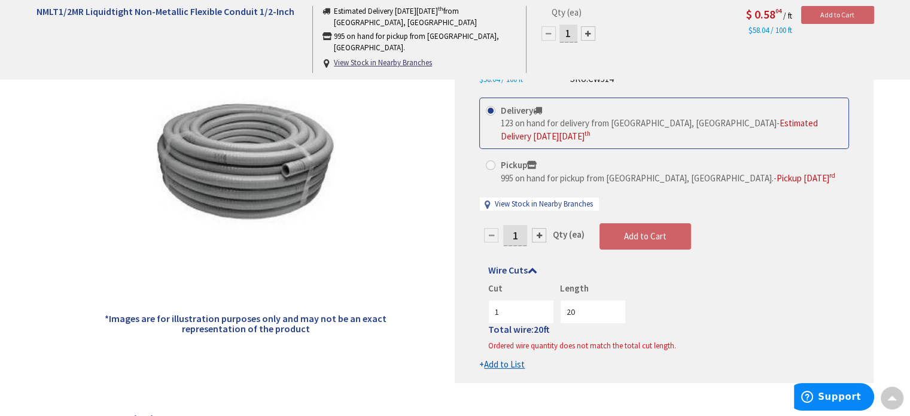
click at [521, 225] on input "1" at bounding box center [515, 235] width 24 height 21
type input "20"
click at [655, 228] on form "This product is Discontinued Delivery 123 on hand for delivery from Middletown,…" at bounding box center [664, 234] width 370 height 273
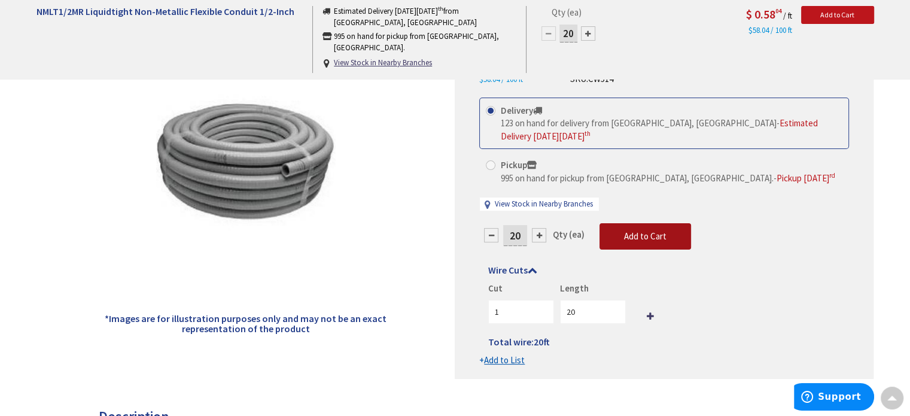
click at [651, 230] on button "Add to Cart" at bounding box center [646, 236] width 92 height 26
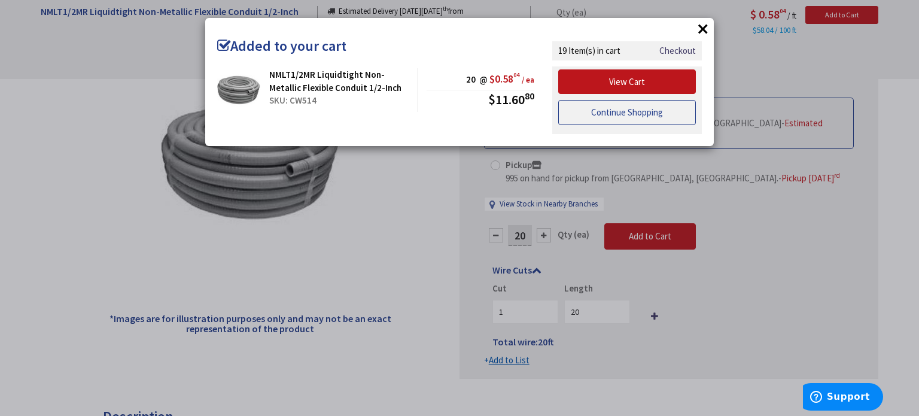
click at [629, 113] on link "Continue Shopping" at bounding box center [627, 112] width 138 height 25
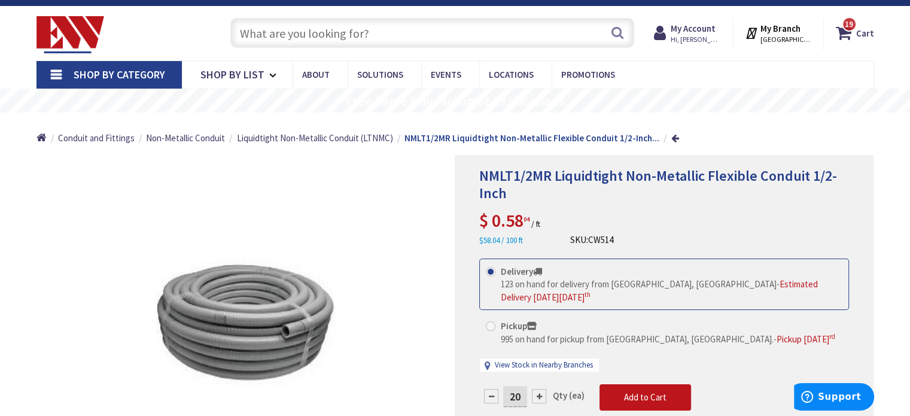
scroll to position [0, 0]
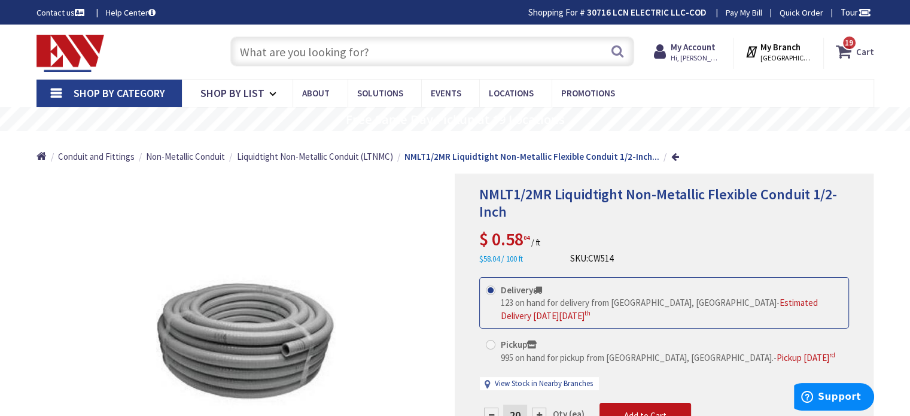
click at [843, 48] on icon at bounding box center [846, 52] width 20 height 22
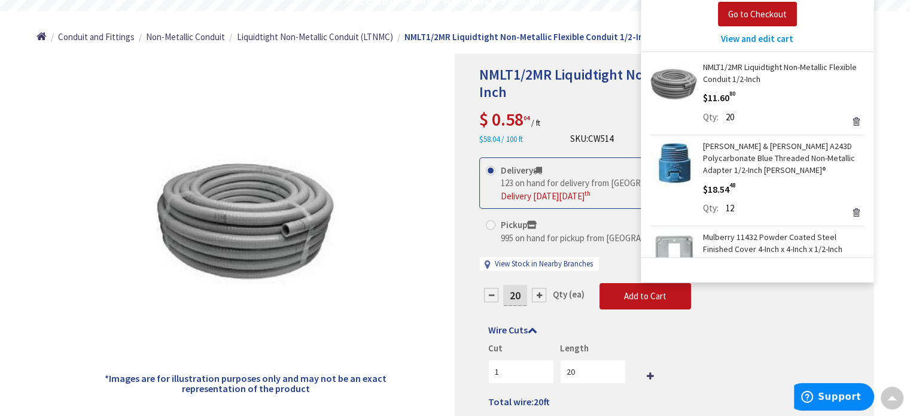
click at [754, 34] on span "View and edit cart" at bounding box center [757, 38] width 72 height 11
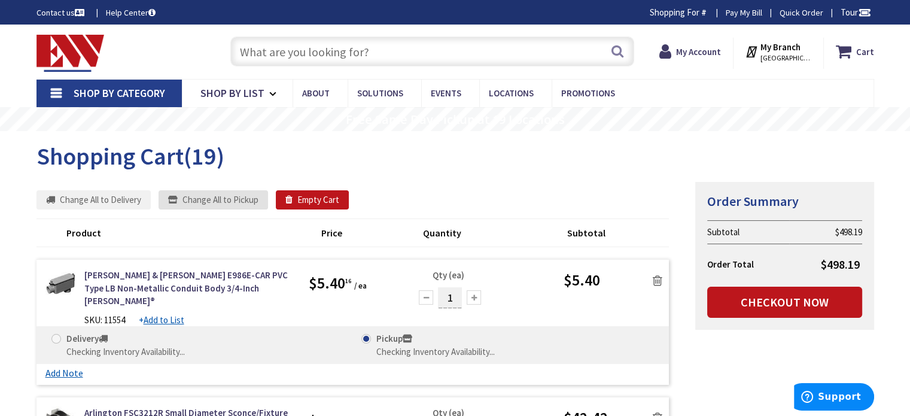
click at [220, 200] on button "Change All to Pickup" at bounding box center [214, 199] width 110 height 19
click at [224, 195] on button "Change All to Pickup" at bounding box center [214, 199] width 110 height 19
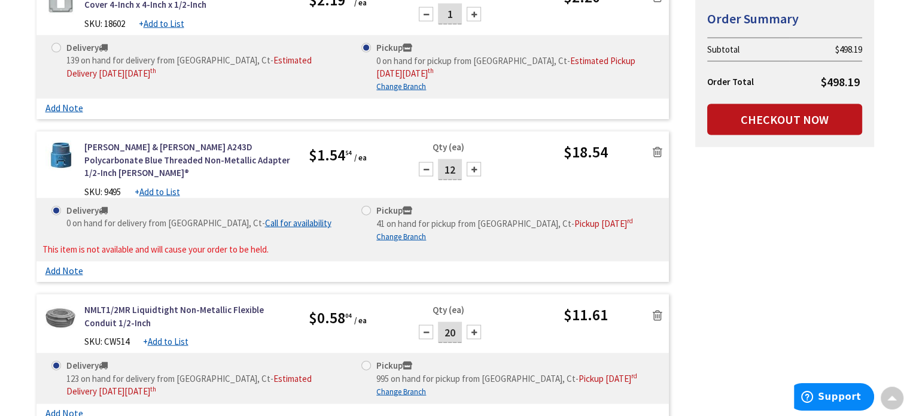
scroll to position [2633, 0]
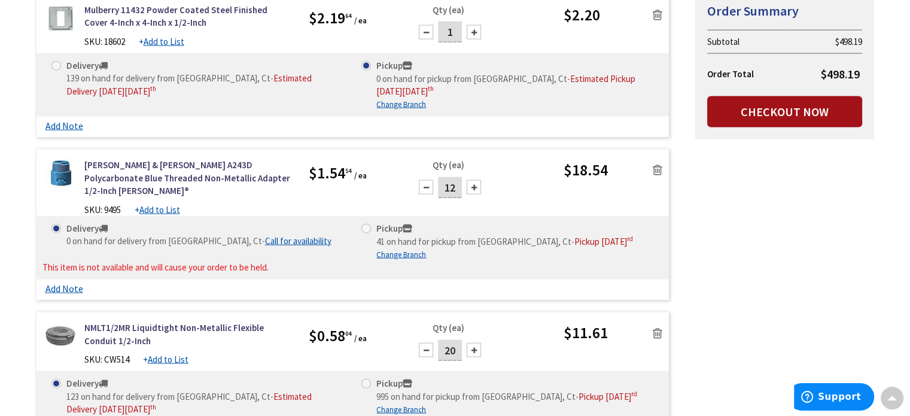
click at [788, 107] on link "Checkout Now" at bounding box center [784, 111] width 155 height 31
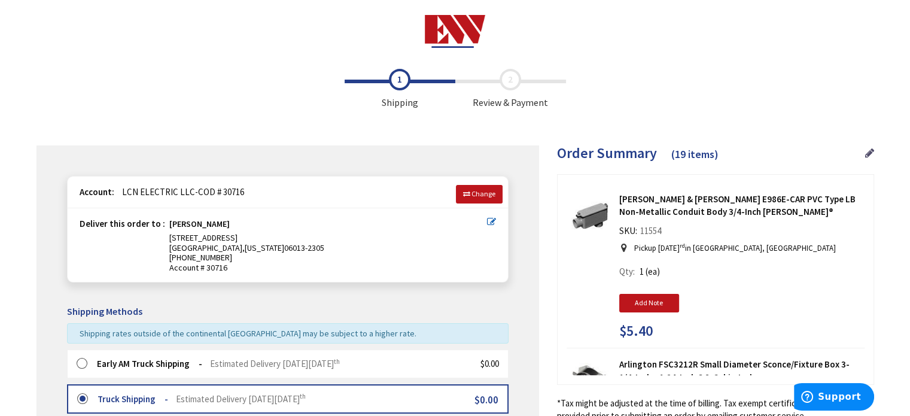
click at [868, 153] on icon at bounding box center [869, 153] width 9 height 11
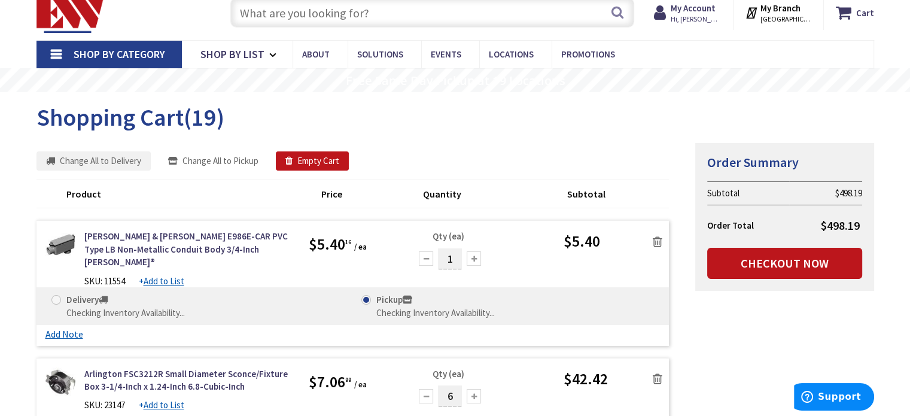
scroll to position [60, 0]
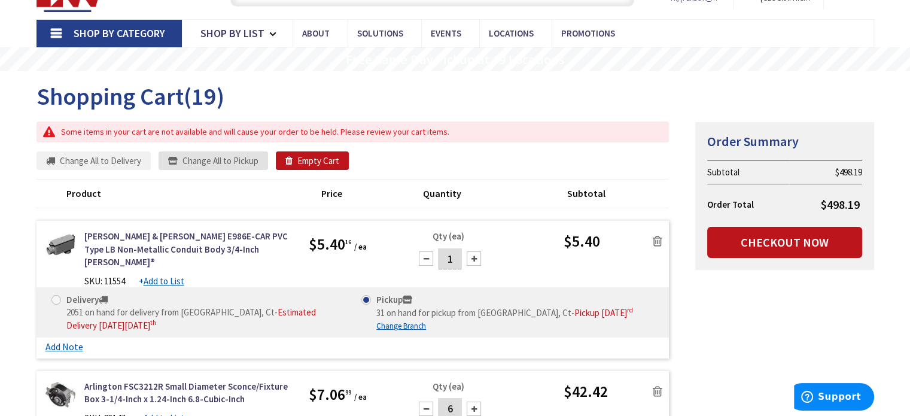
click at [203, 157] on button "Change All to Pickup" at bounding box center [214, 160] width 110 height 19
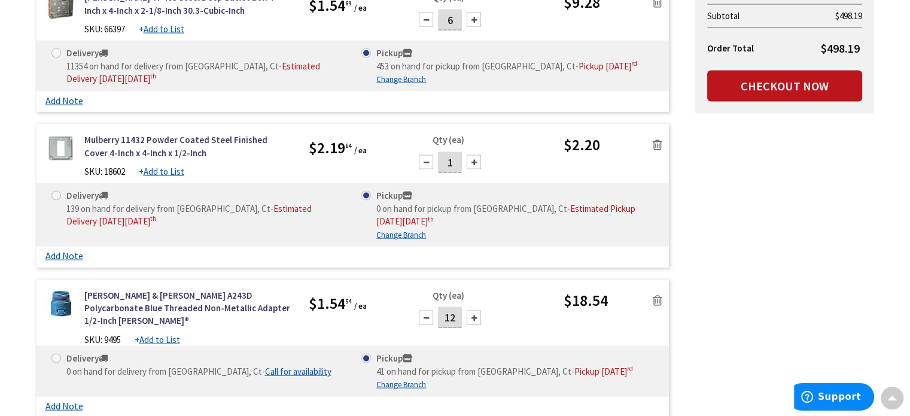
scroll to position [2454, 0]
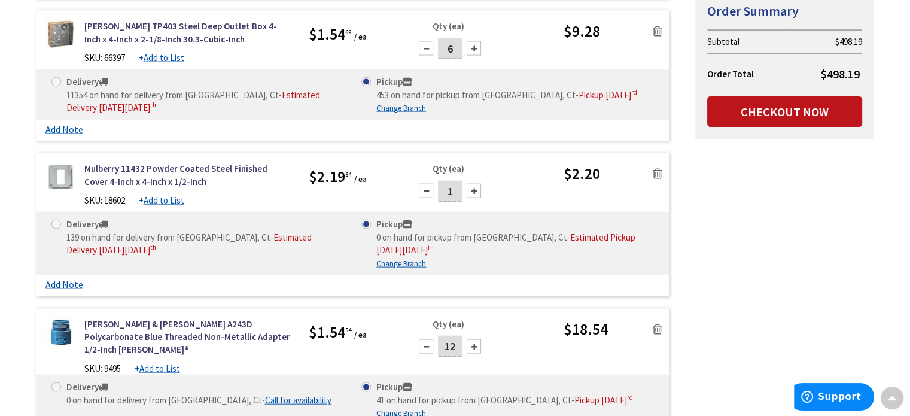
click at [658, 168] on icon at bounding box center [658, 174] width 10 height 12
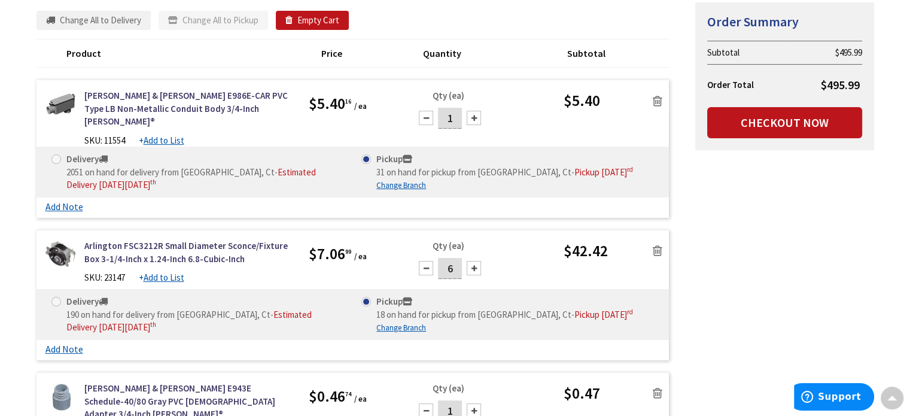
scroll to position [0, 0]
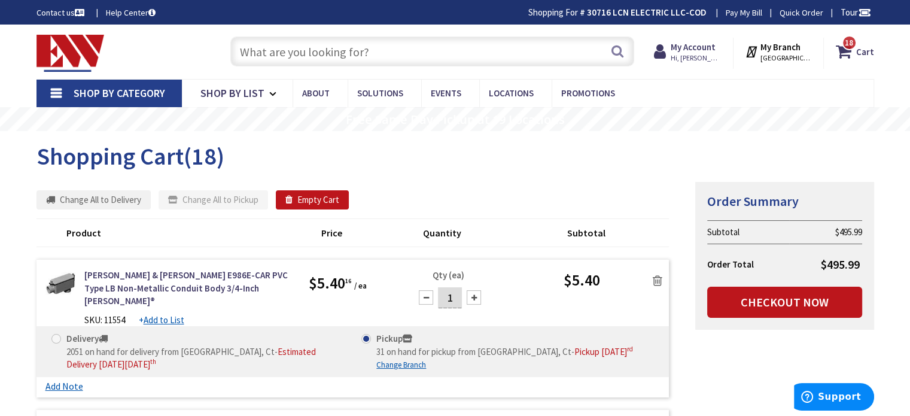
click at [294, 55] on input "text" at bounding box center [432, 52] width 404 height 30
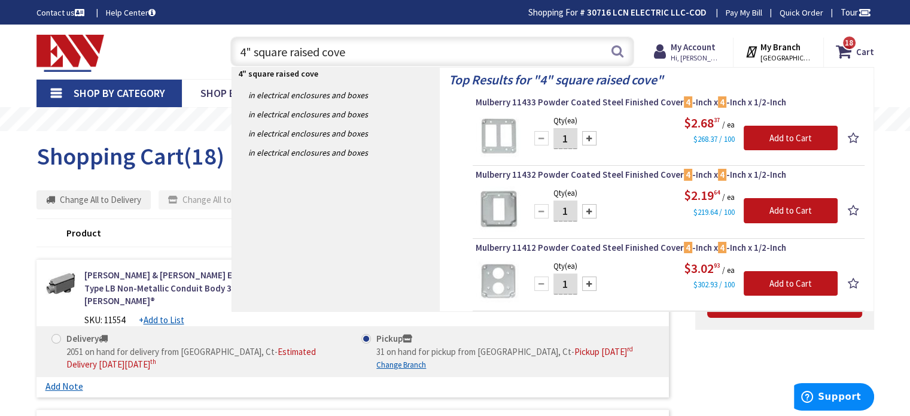
type input "4" square raised cover"
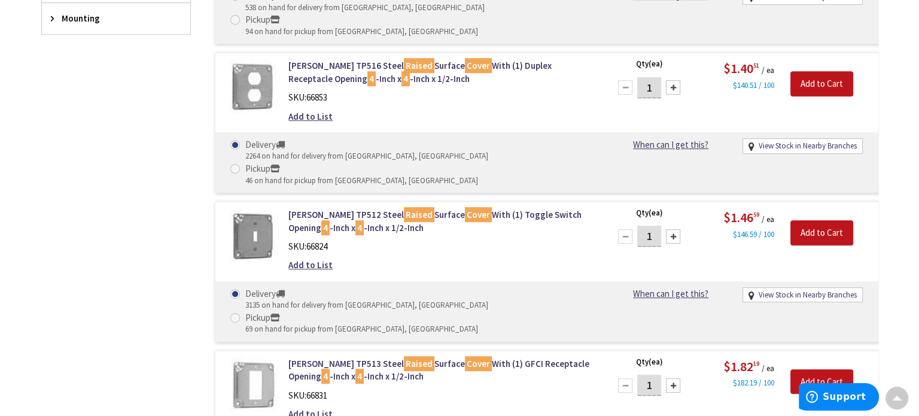
scroll to position [658, 0]
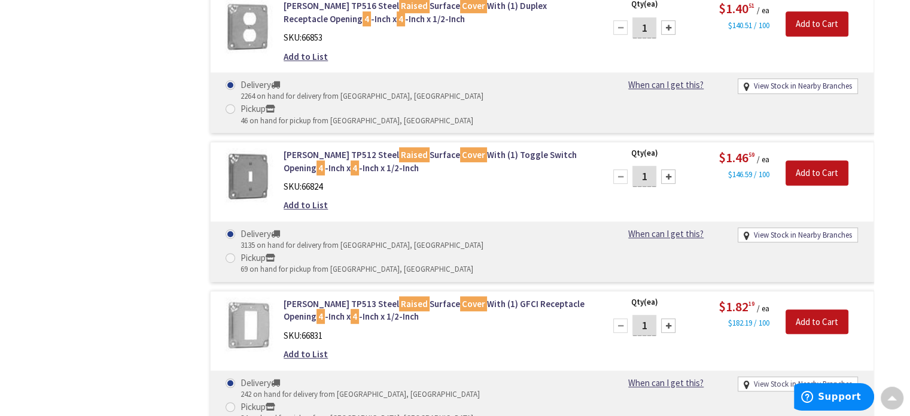
click at [764, 379] on link "View Stock in Nearby Branches" at bounding box center [803, 384] width 98 height 11
click at [235, 402] on span at bounding box center [231, 407] width 10 height 10
click at [236, 403] on input "Pickup 34 on hand for pickup from Bristol, CT" at bounding box center [233, 407] width 8 height 8
radio input "true"
click at [806, 309] on input "Add to Cart" at bounding box center [817, 321] width 63 height 25
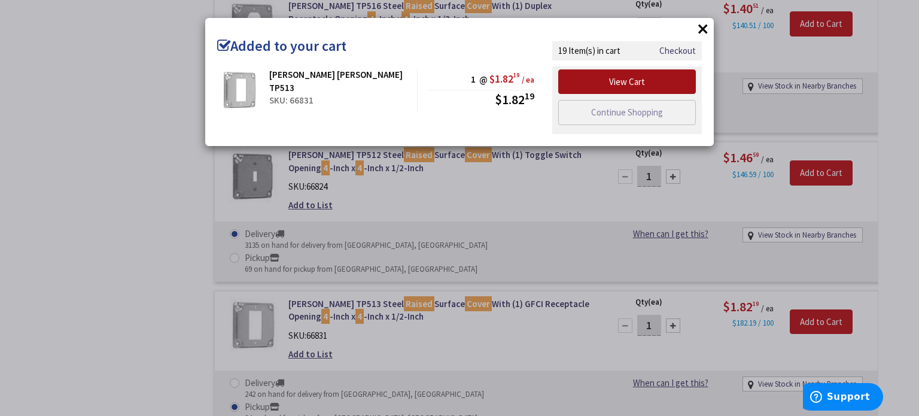
click at [637, 76] on link "View Cart" at bounding box center [627, 81] width 138 height 25
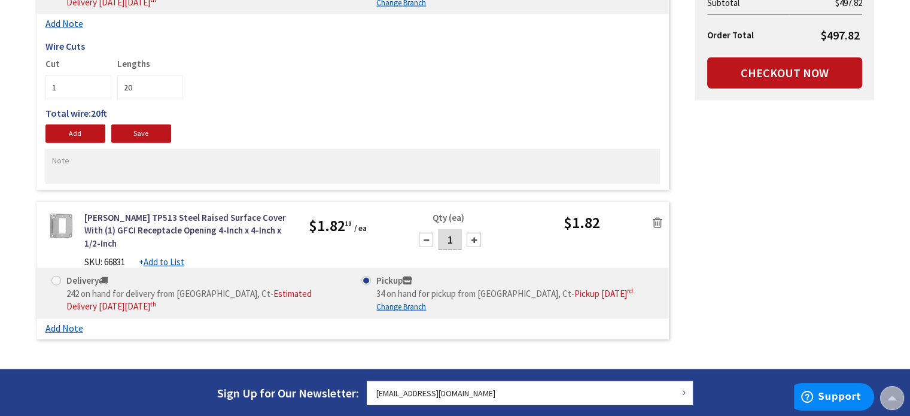
scroll to position [2873, 0]
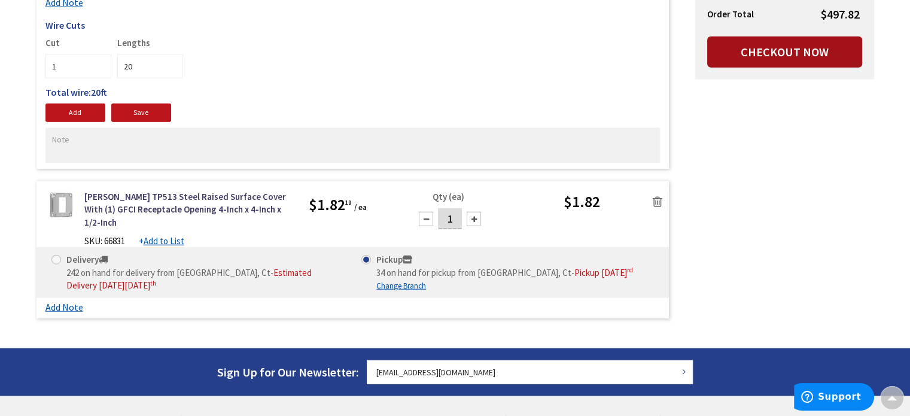
click at [795, 51] on link "Checkout Now" at bounding box center [784, 52] width 155 height 31
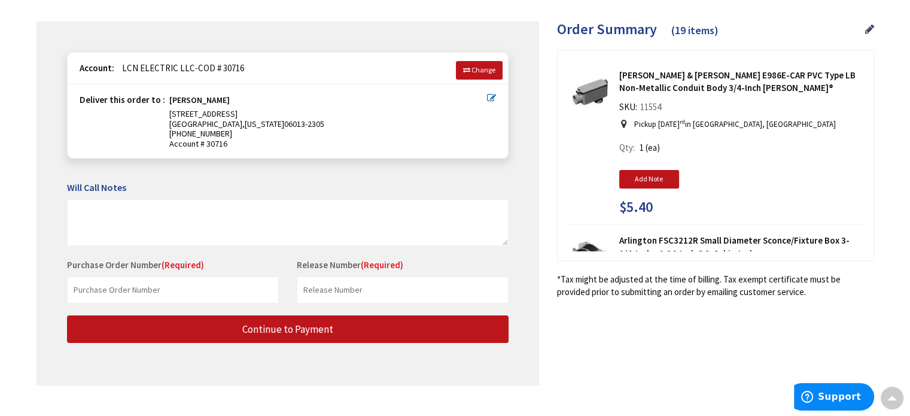
scroll to position [144, 0]
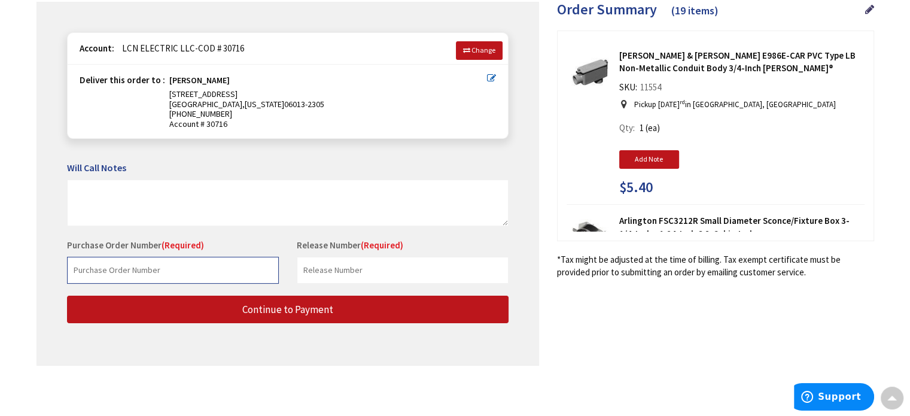
click at [120, 271] on input "text" at bounding box center [173, 270] width 212 height 27
type input "4 hilltop"
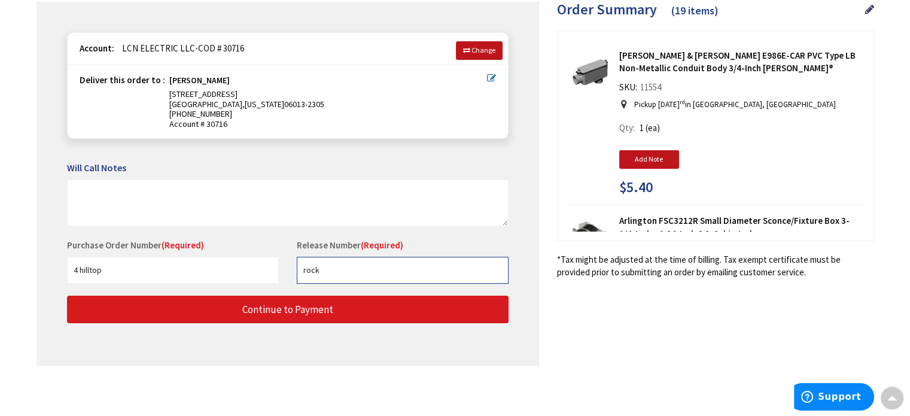
type input "rock"
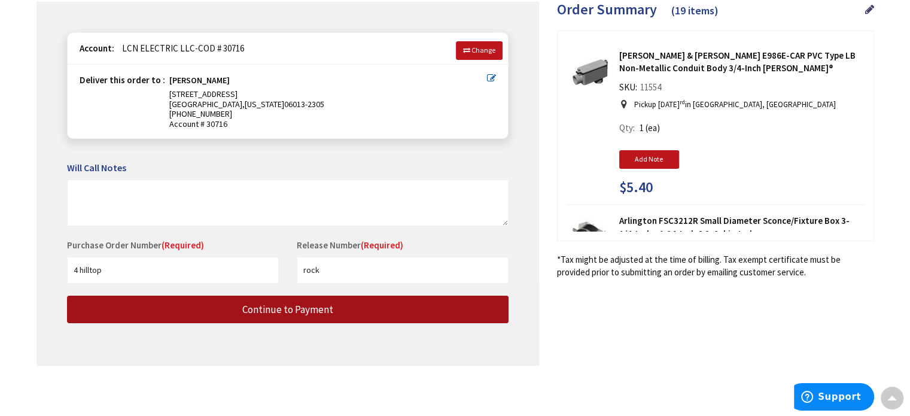
click at [273, 310] on span "Continue to Payment" at bounding box center [287, 309] width 91 height 13
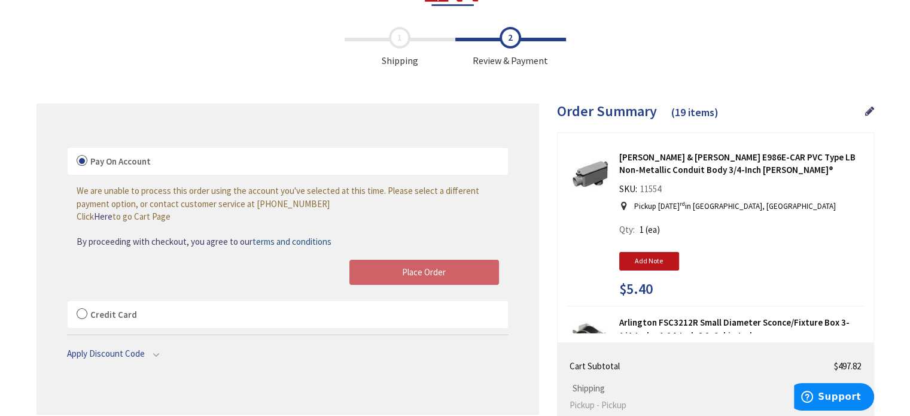
scroll to position [60, 0]
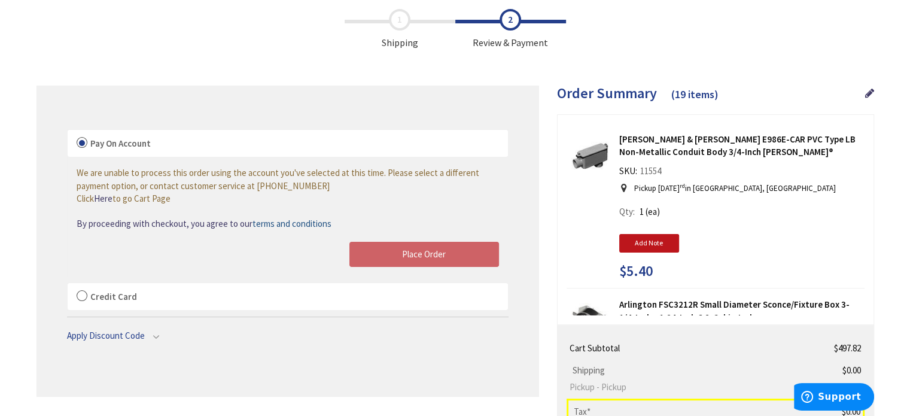
click at [80, 293] on label "Credit Card" at bounding box center [288, 297] width 440 height 28
click at [68, 285] on input "Credit Card" at bounding box center [68, 285] width 0 height 0
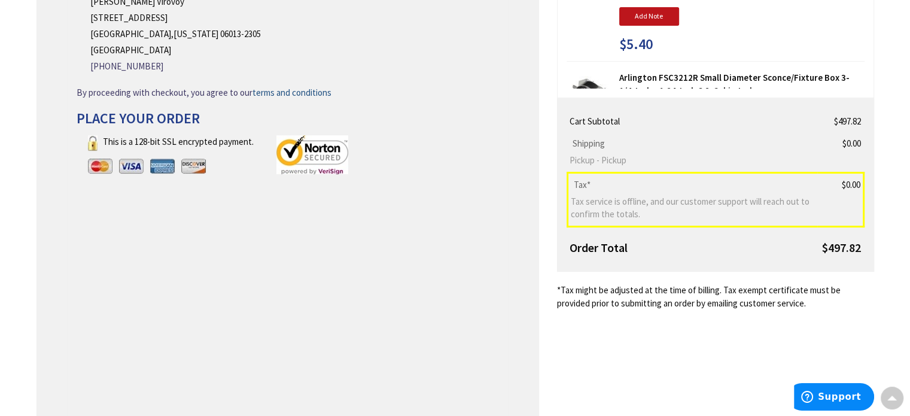
scroll to position [299, 0]
